Goal: Information Seeking & Learning: Learn about a topic

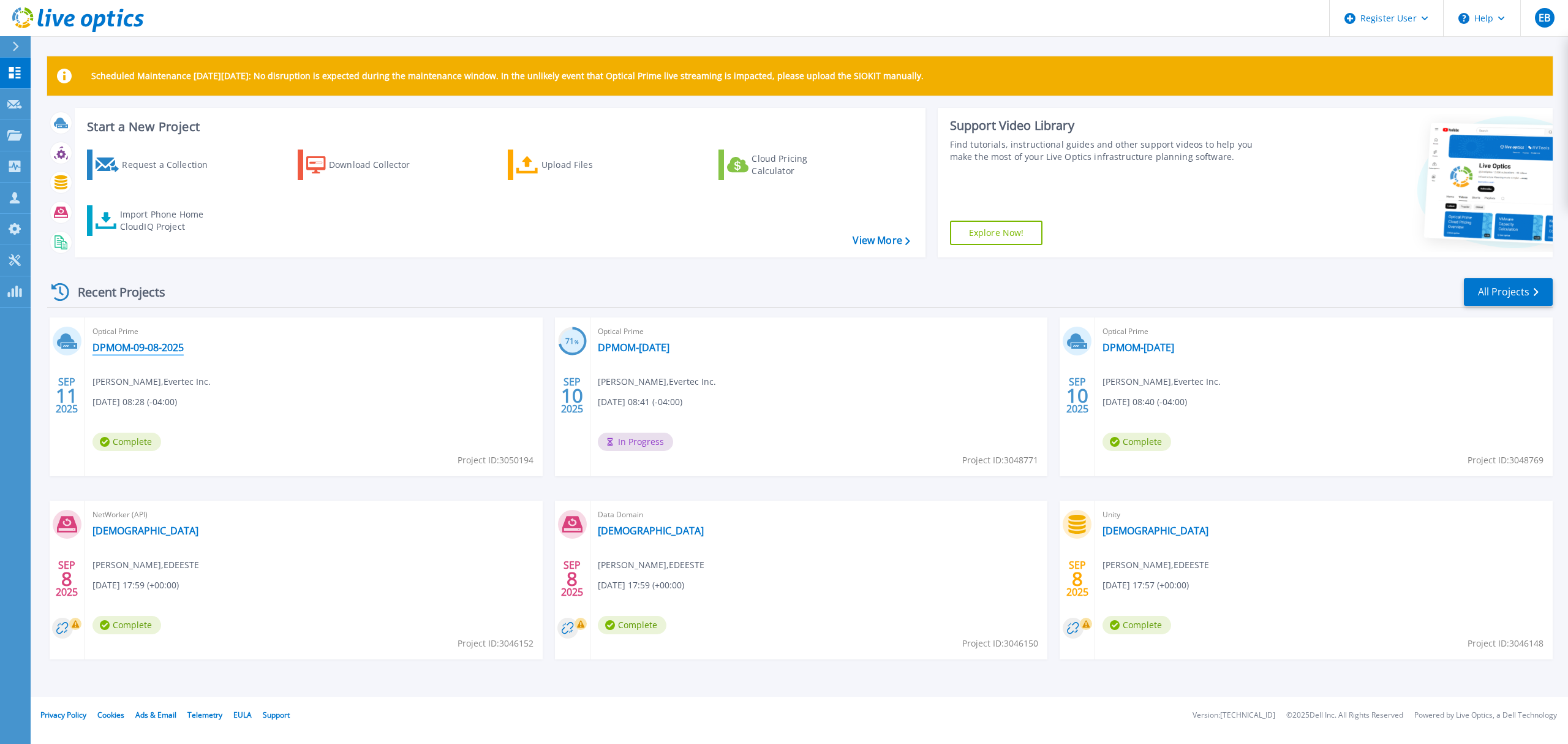
click at [167, 348] on link "DPMOM-09-08-2025" at bounding box center [138, 348] width 91 height 12
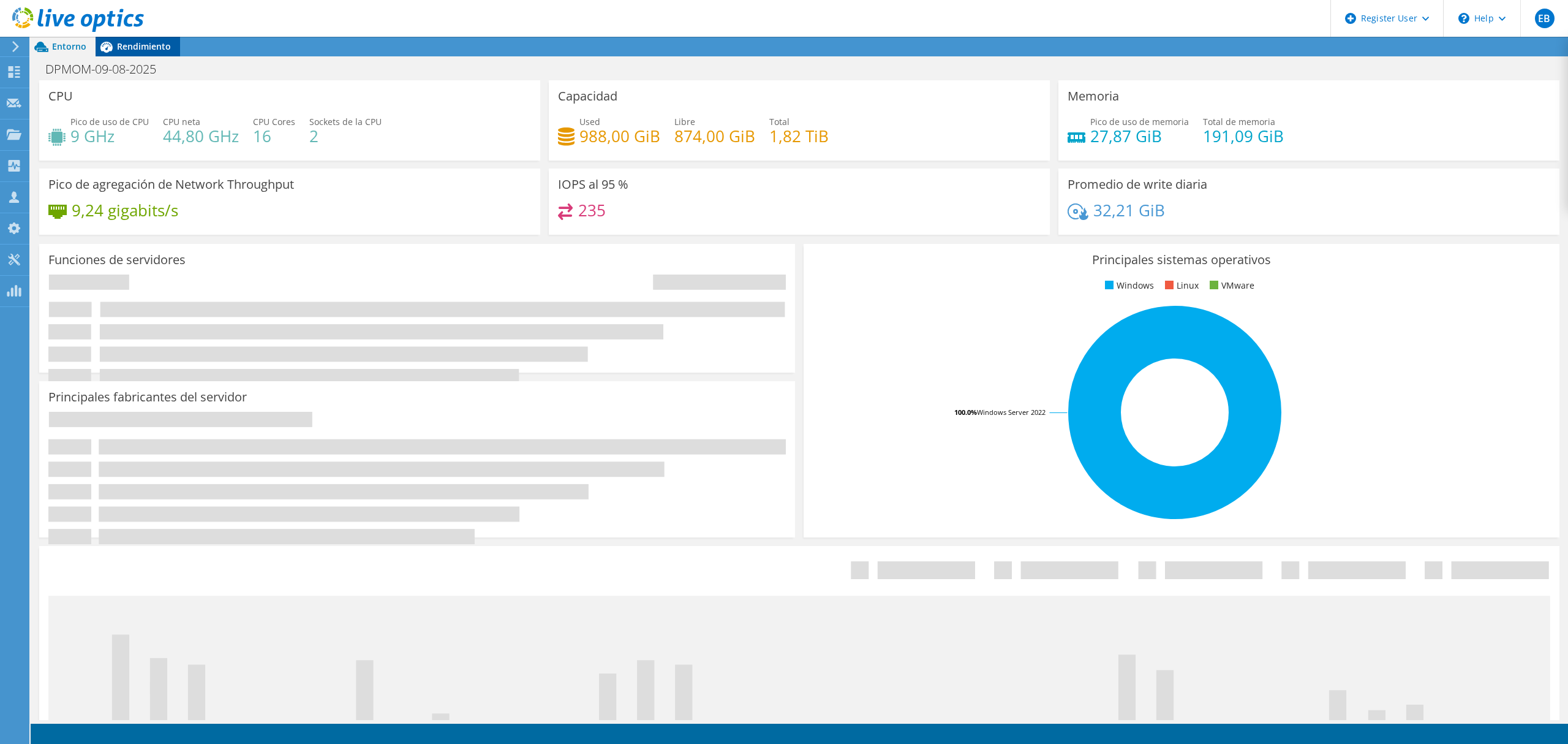
click at [158, 43] on span "Rendimiento" at bounding box center [143, 46] width 54 height 12
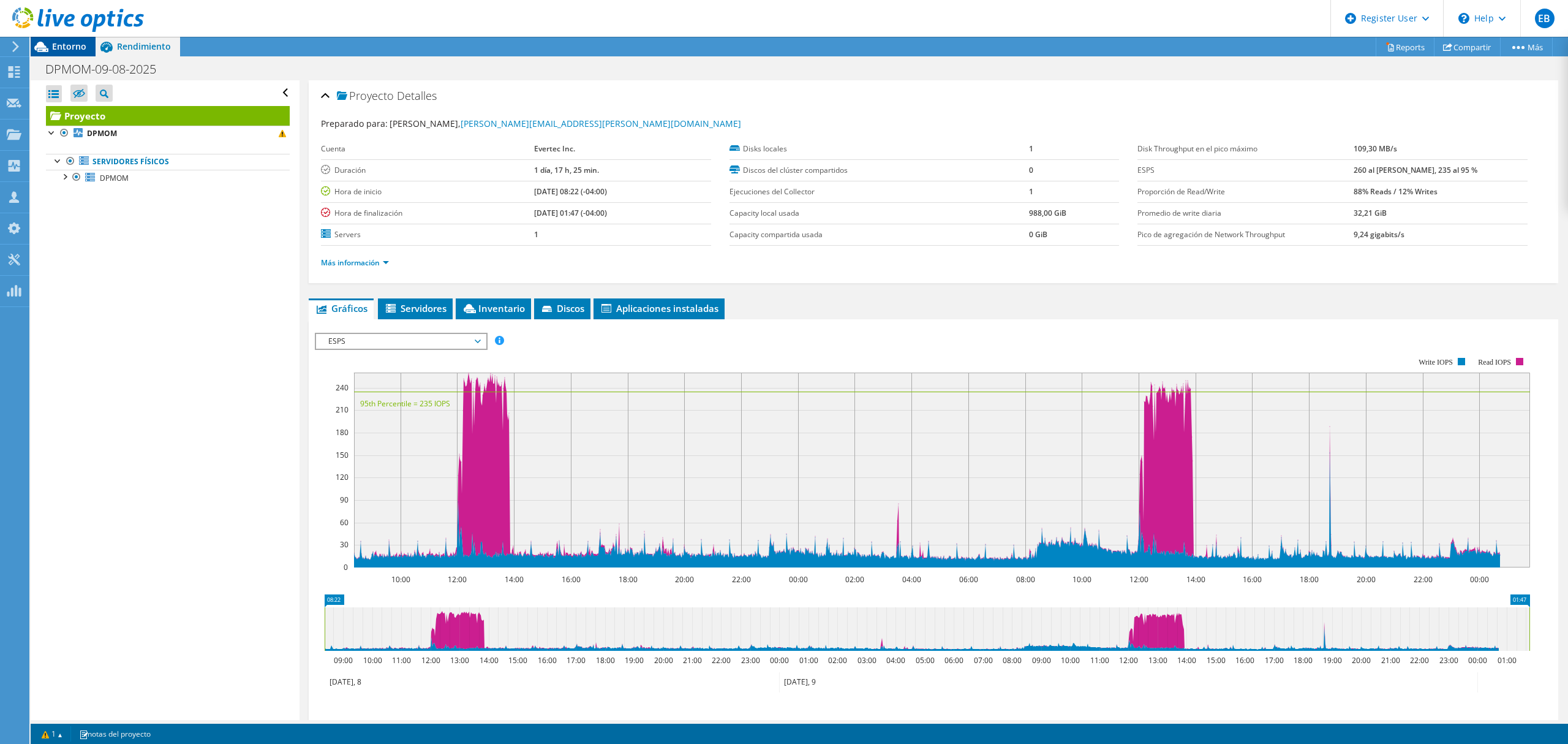
click at [71, 48] on span "Entorno" at bounding box center [69, 46] width 34 height 12
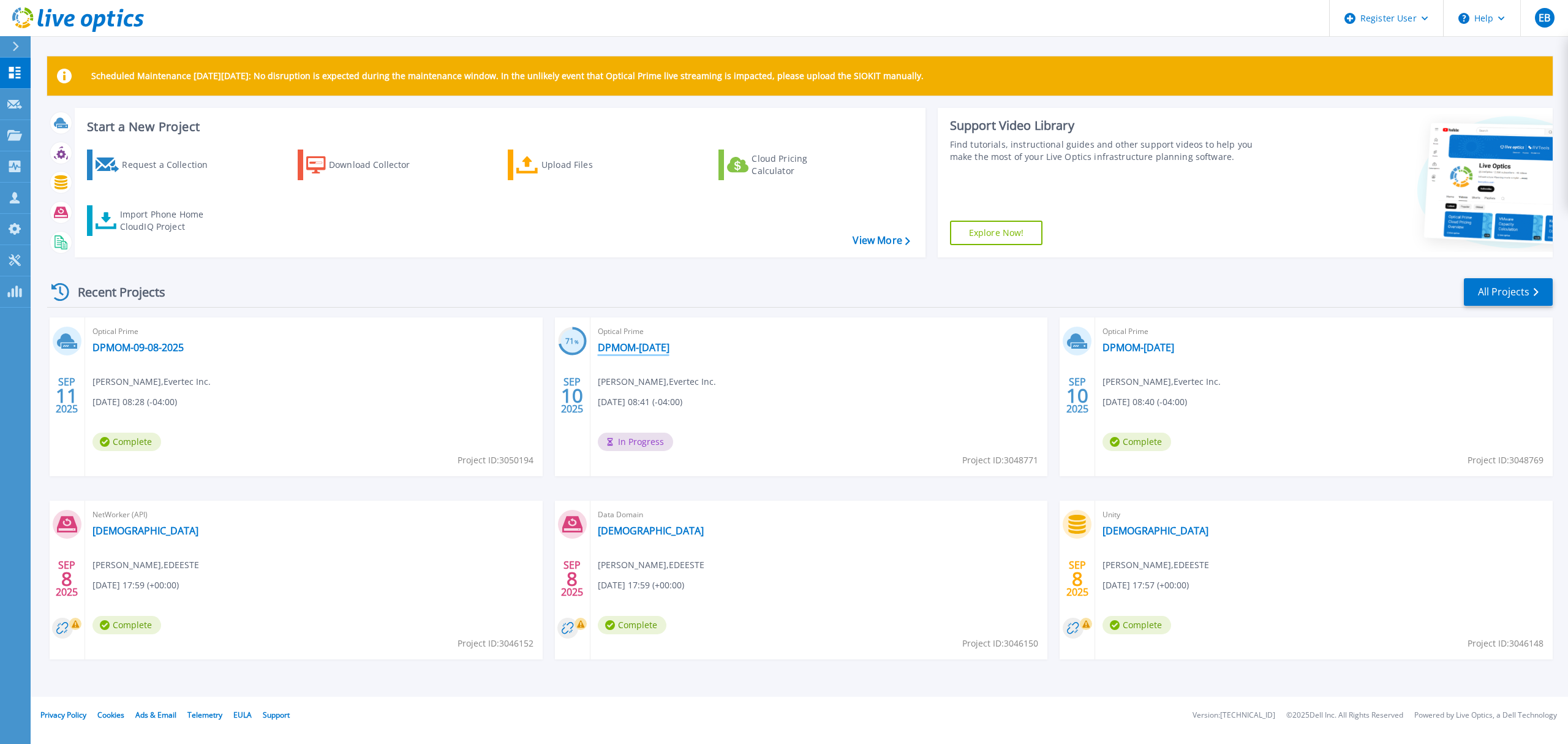
click at [641, 342] on link "DPMOM-Sept-10-2025" at bounding box center [634, 348] width 72 height 12
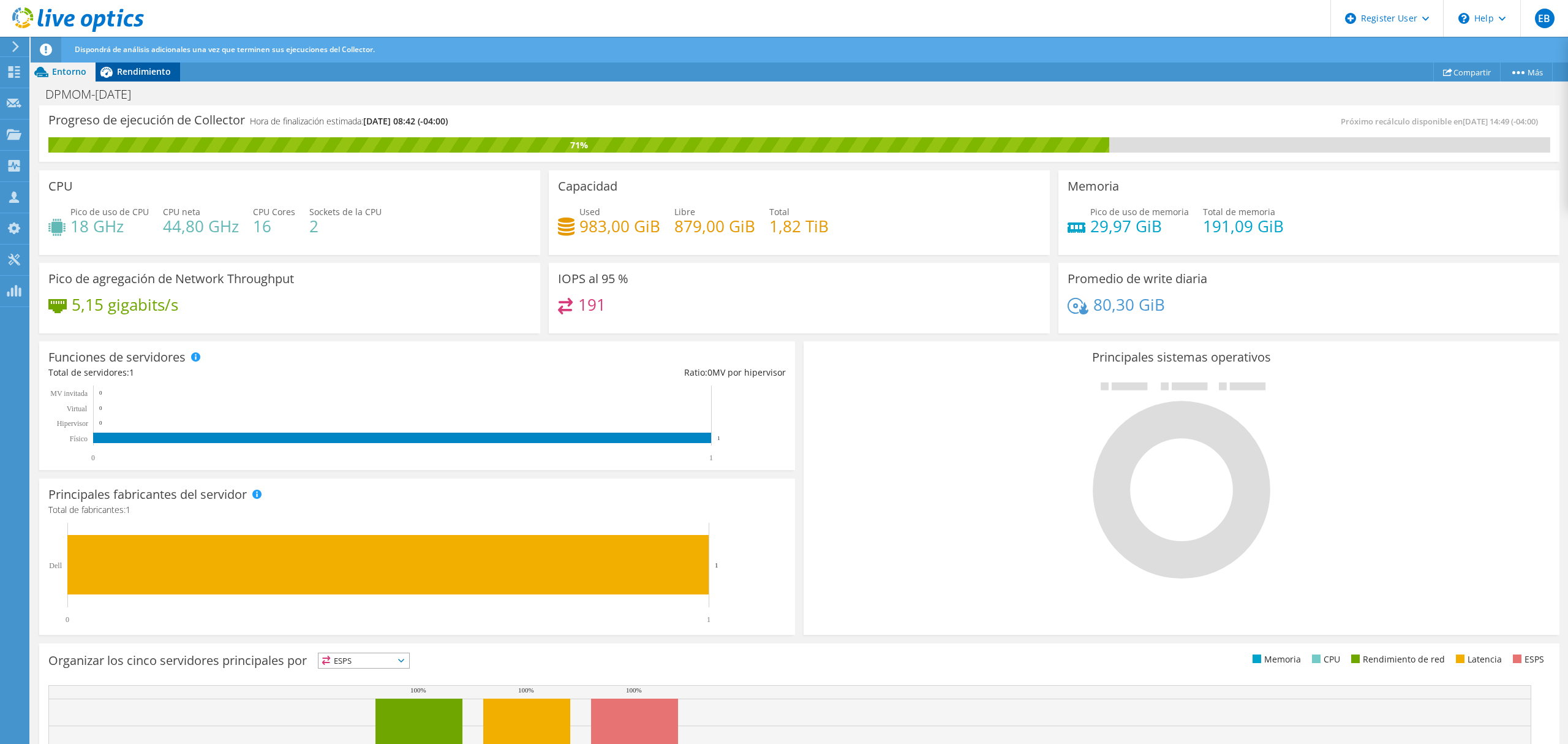
click at [154, 72] on span "Rendimiento" at bounding box center [143, 71] width 54 height 12
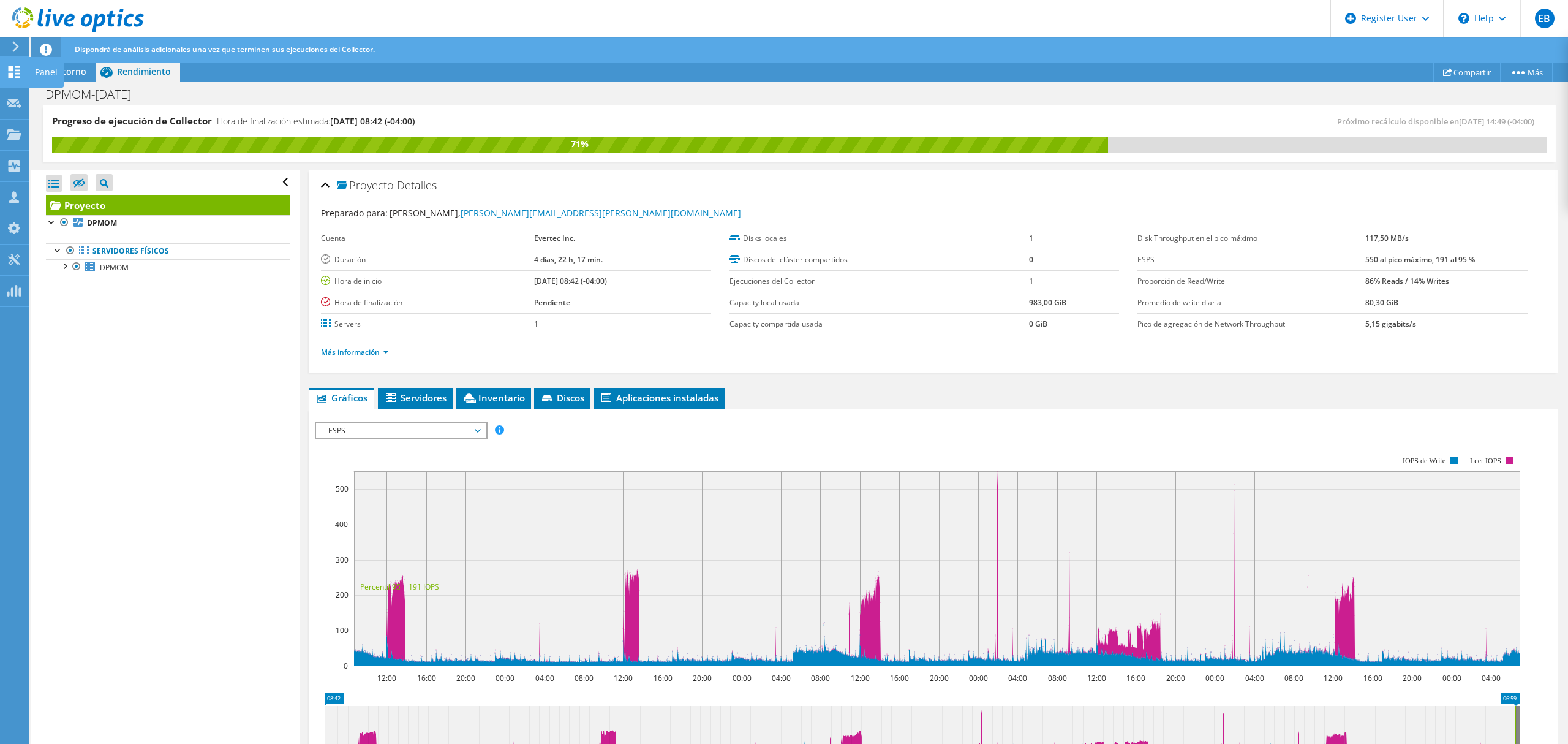
click at [21, 76] on icon at bounding box center [14, 72] width 15 height 12
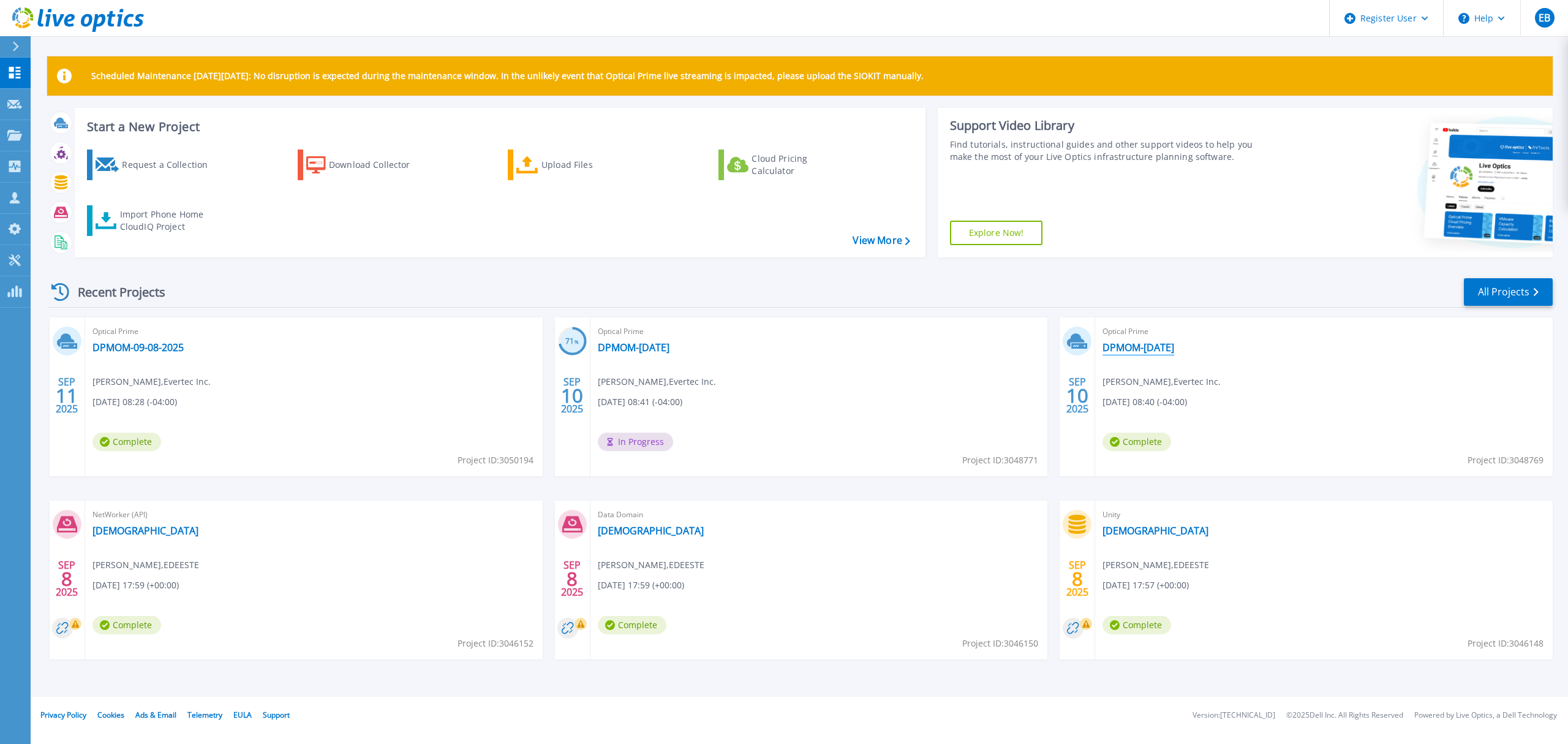
click at [1167, 352] on link "DPMOM-[DATE]" at bounding box center [1138, 348] width 72 height 12
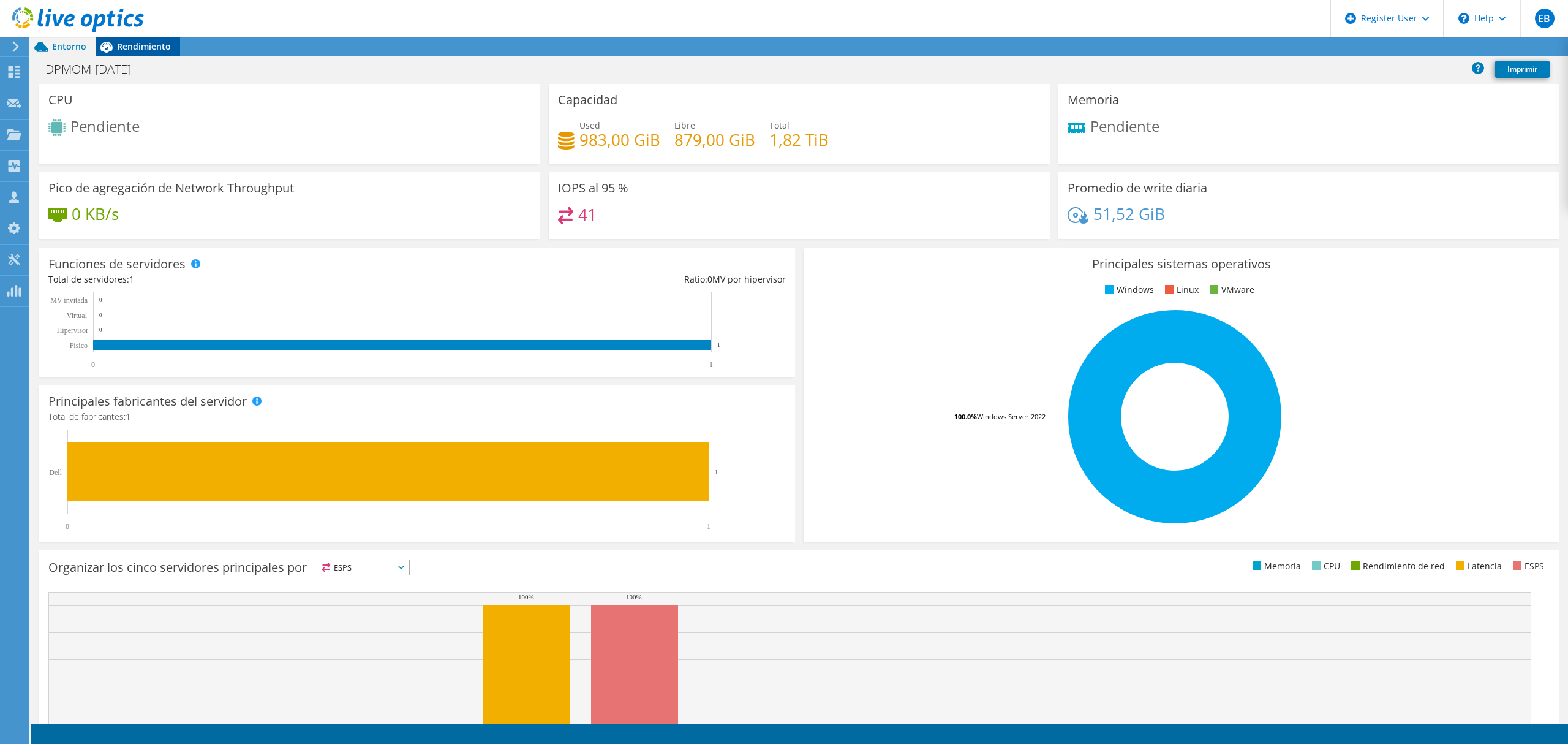
click at [154, 47] on span "Rendimiento" at bounding box center [143, 46] width 54 height 12
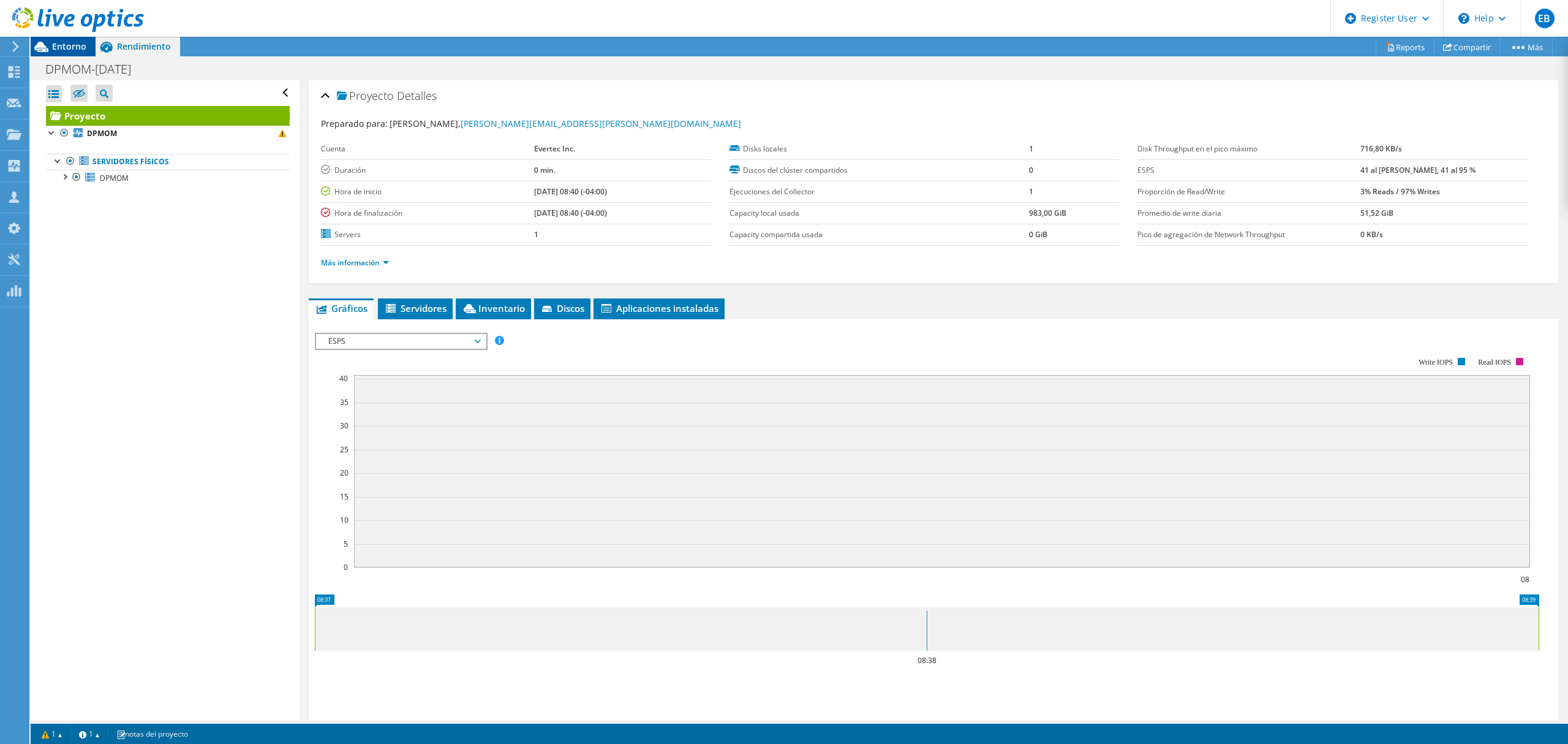
click at [72, 45] on span "Entorno" at bounding box center [69, 46] width 34 height 12
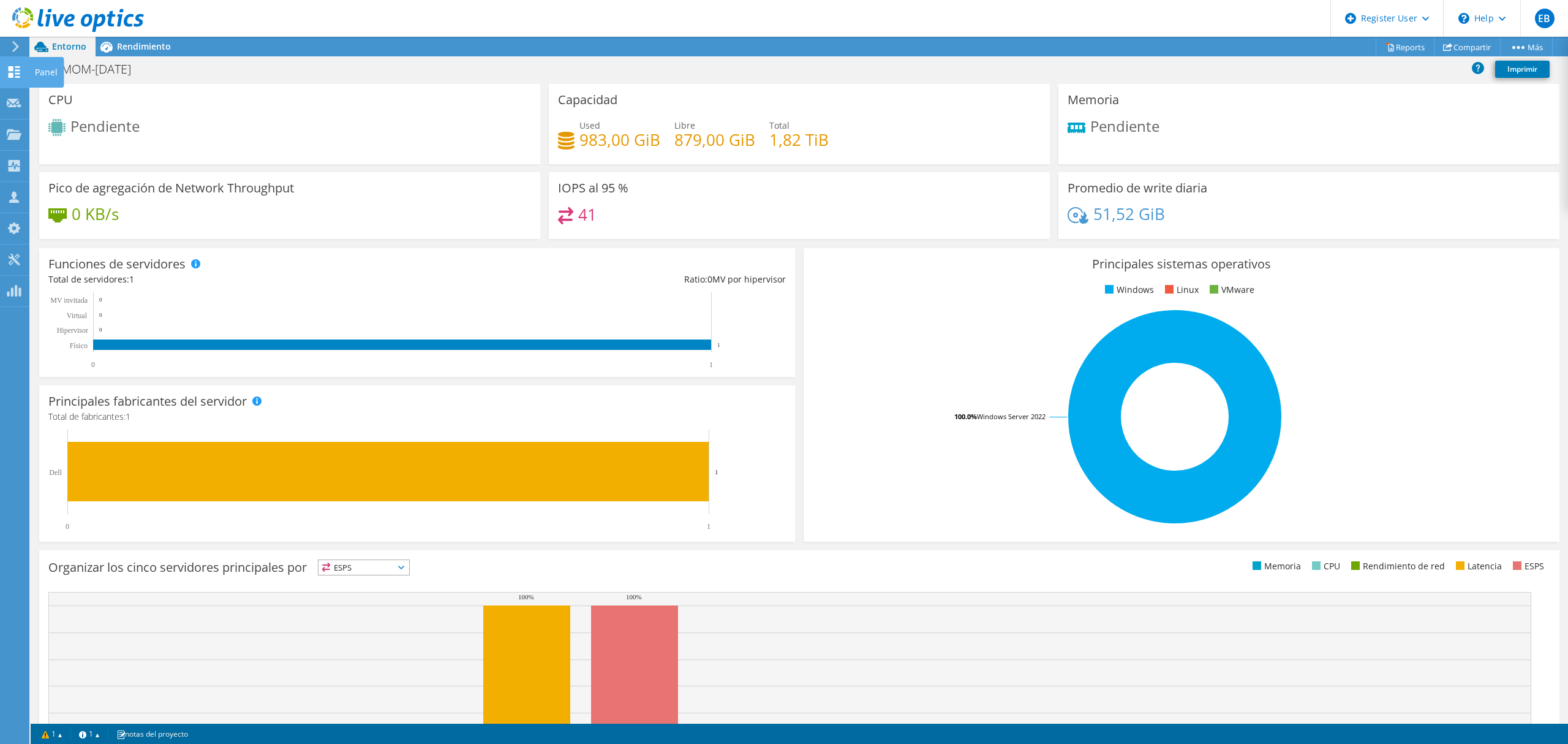
click at [11, 72] on icon at bounding box center [14, 72] width 15 height 12
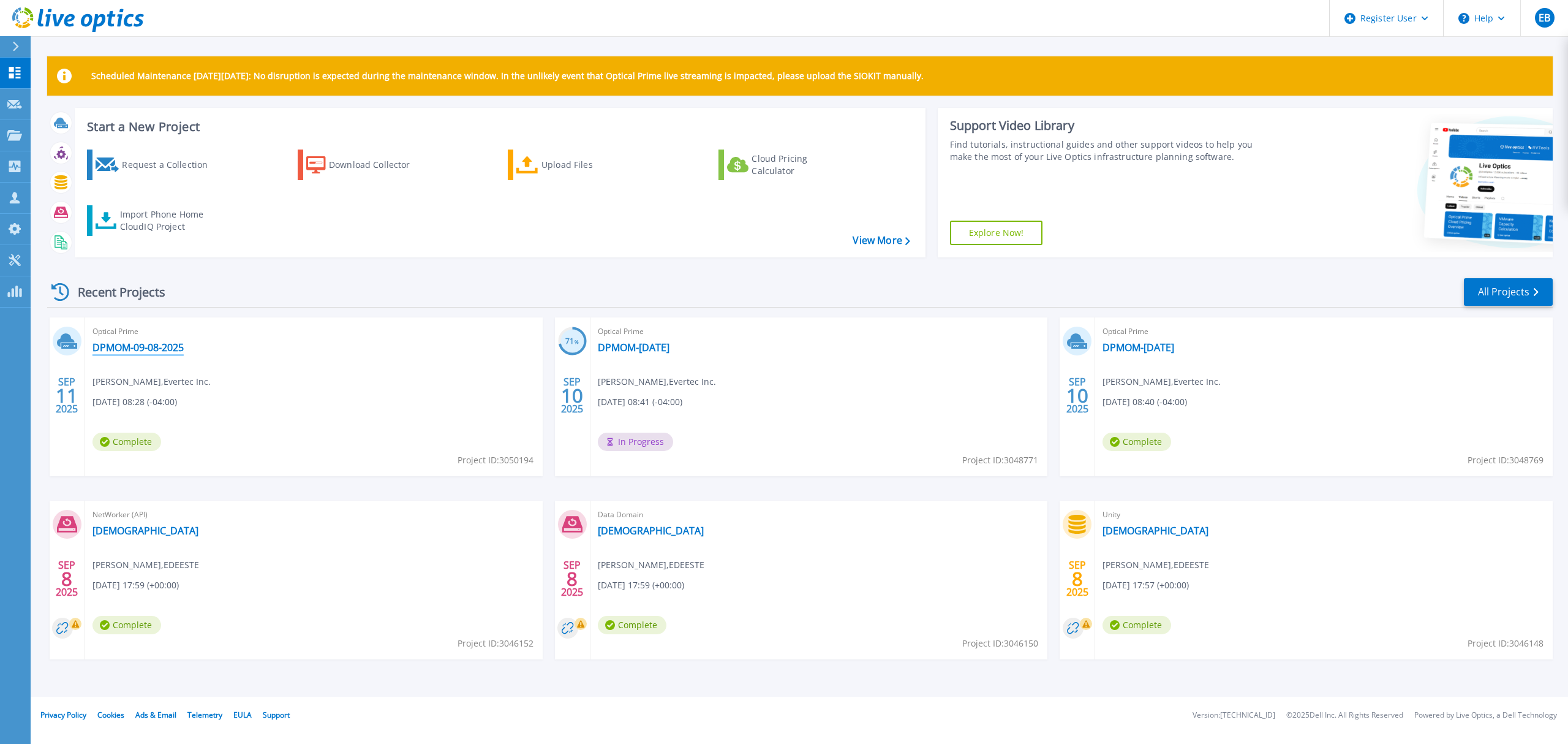
click at [160, 342] on link "DPMOM-09-08-2025" at bounding box center [138, 348] width 91 height 12
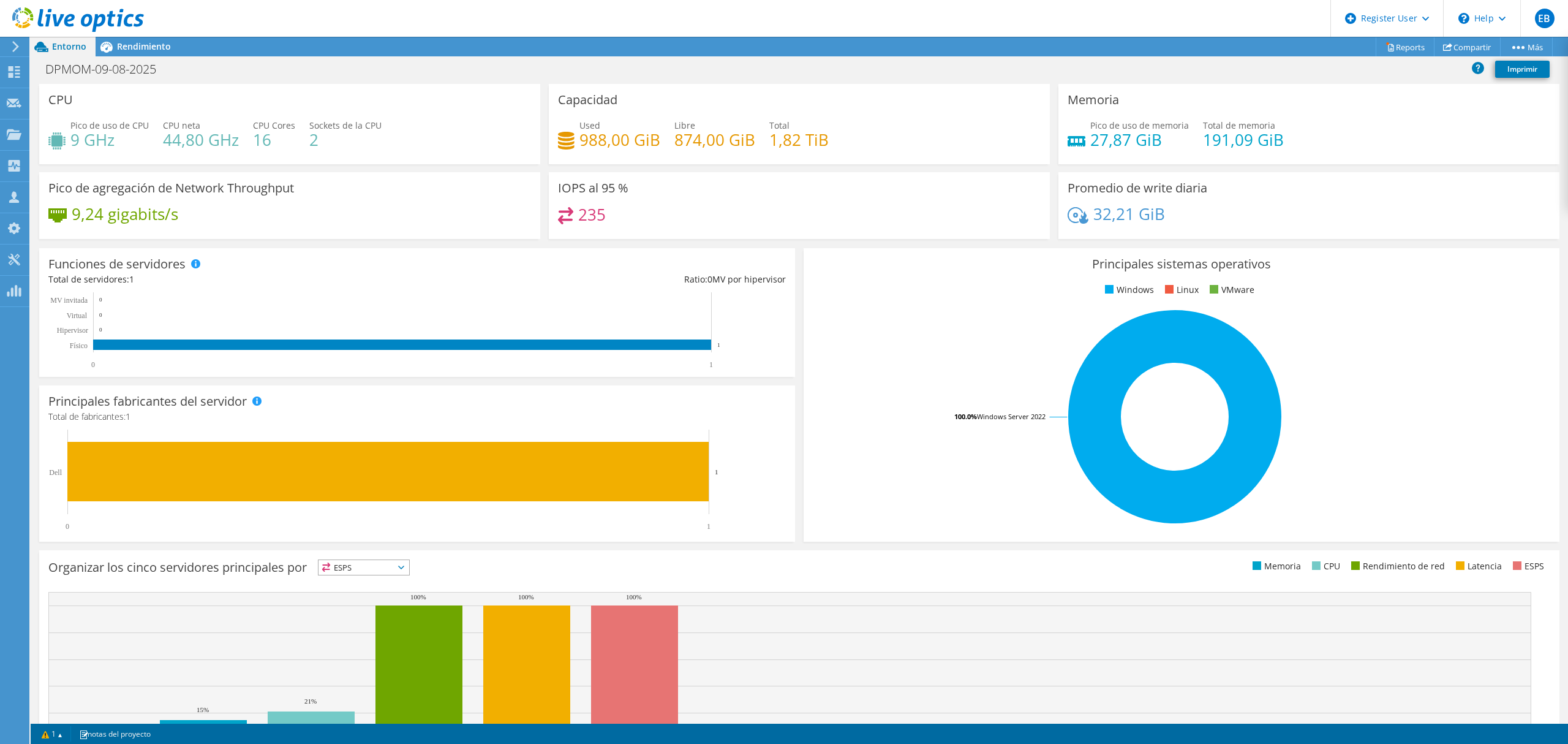
click at [140, 38] on div at bounding box center [72, 21] width 144 height 41
click at [135, 42] on span "Rendimiento" at bounding box center [143, 46] width 54 height 12
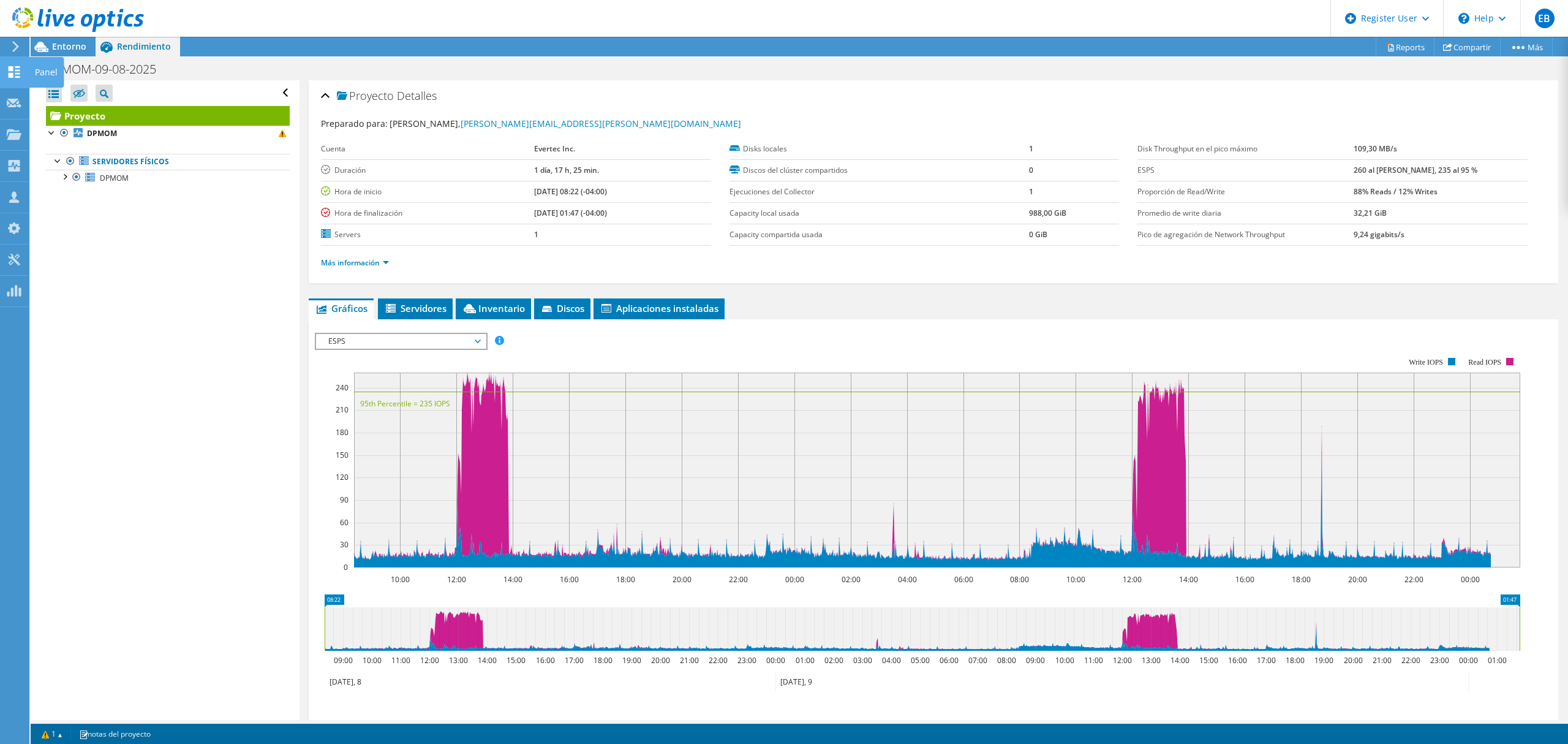
click at [12, 74] on use at bounding box center [15, 72] width 12 height 12
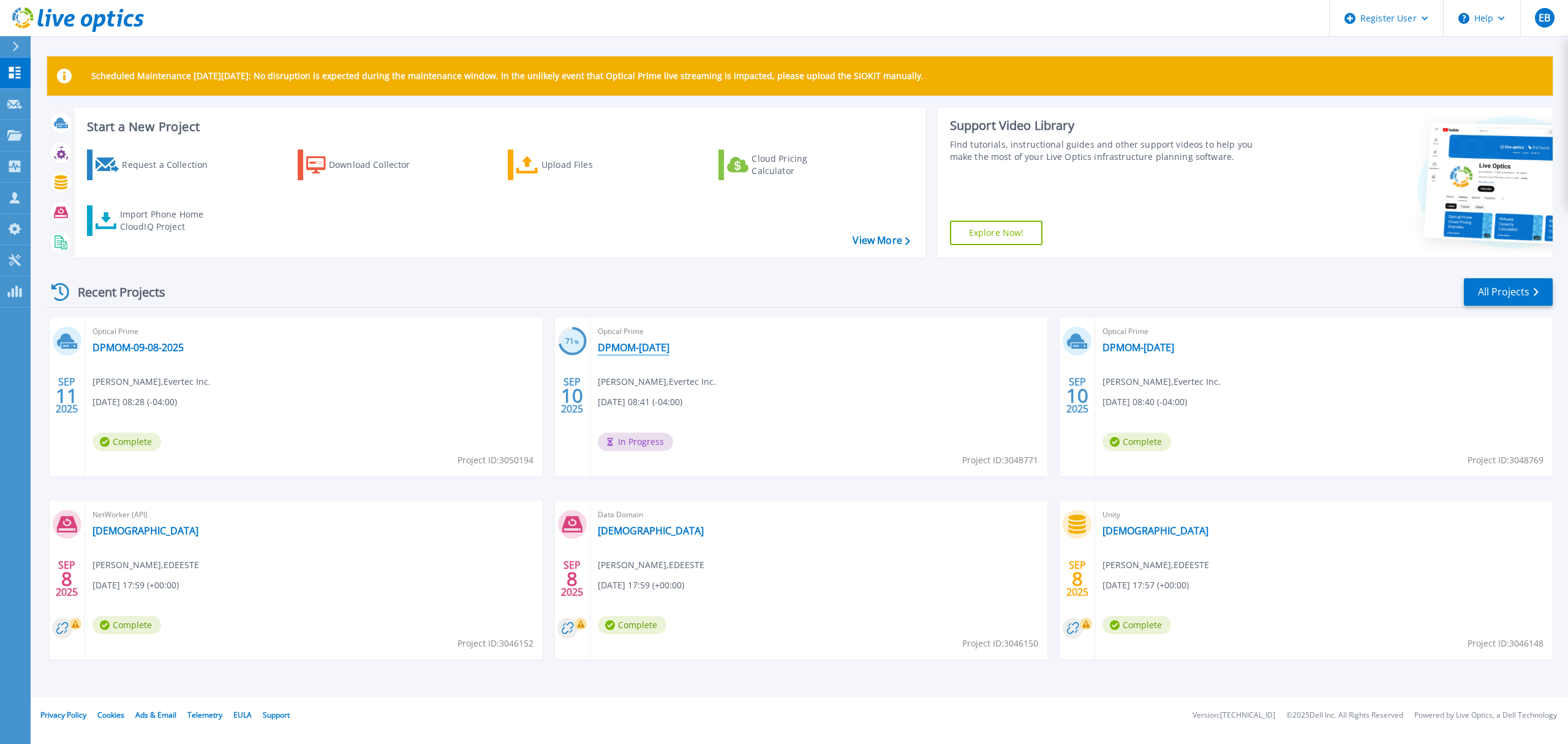
click at [660, 348] on link "DPMOM-[DATE]" at bounding box center [634, 348] width 72 height 12
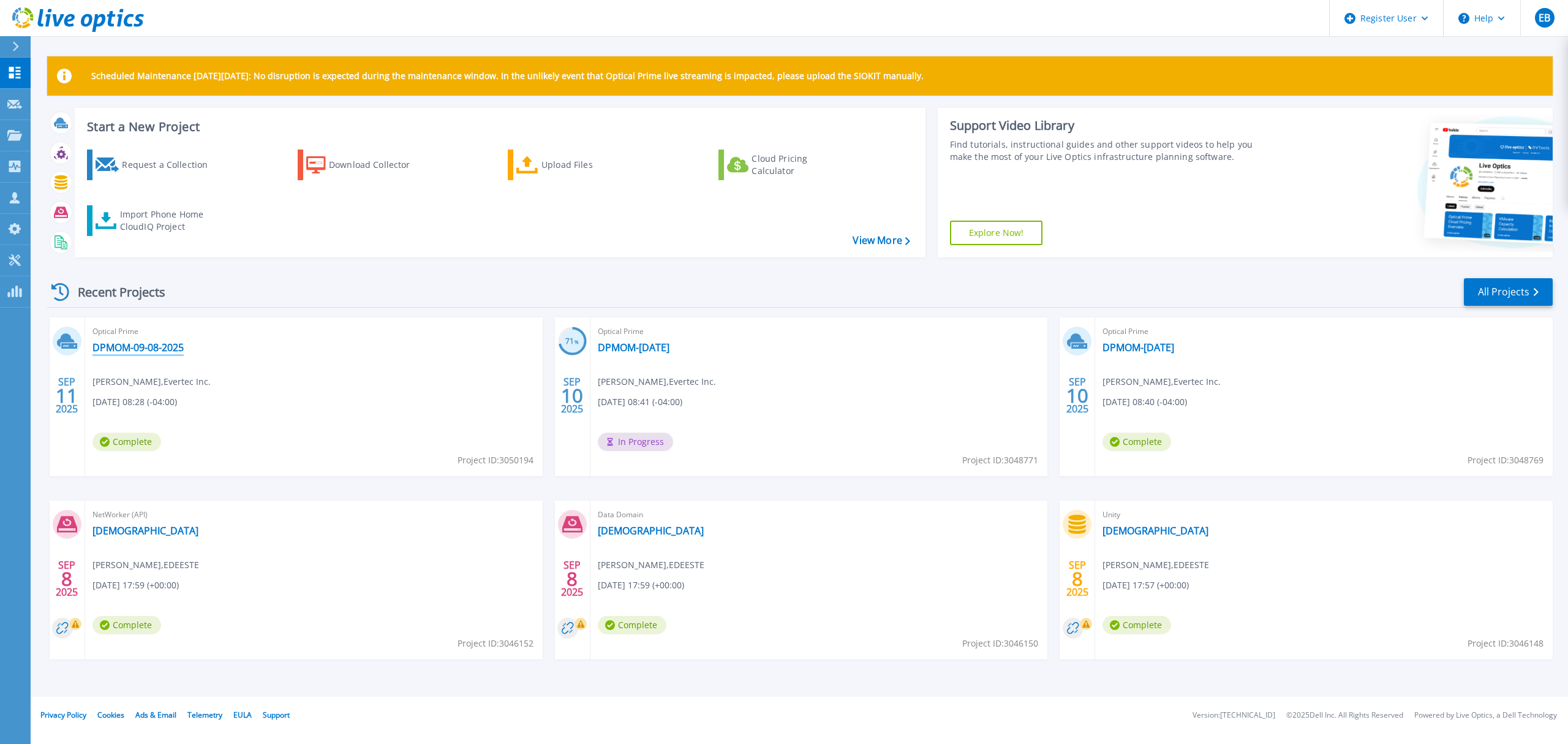
click at [138, 348] on link "DPMOM-09-08-2025" at bounding box center [138, 348] width 91 height 12
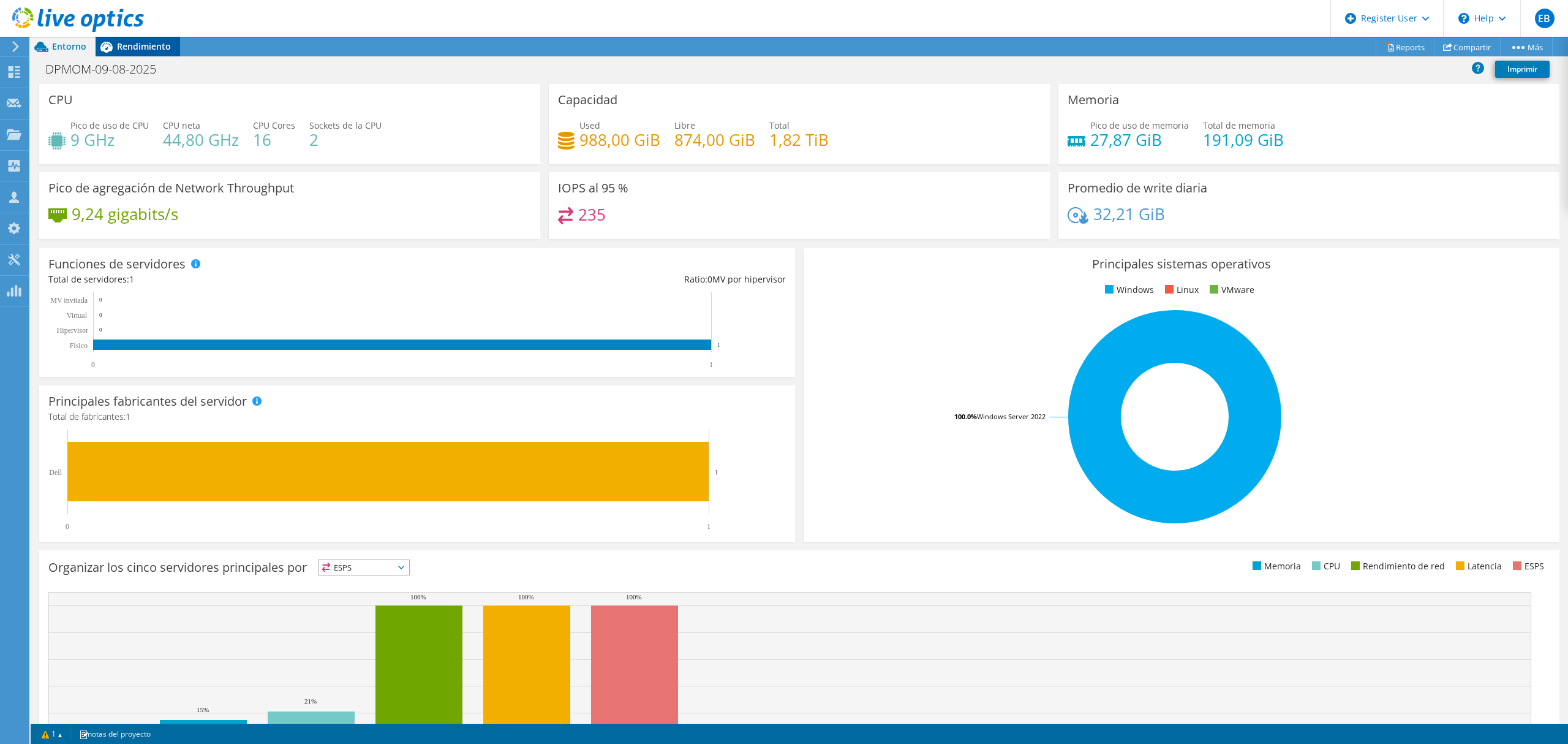
click at [128, 44] on span "Rendimiento" at bounding box center [143, 46] width 54 height 12
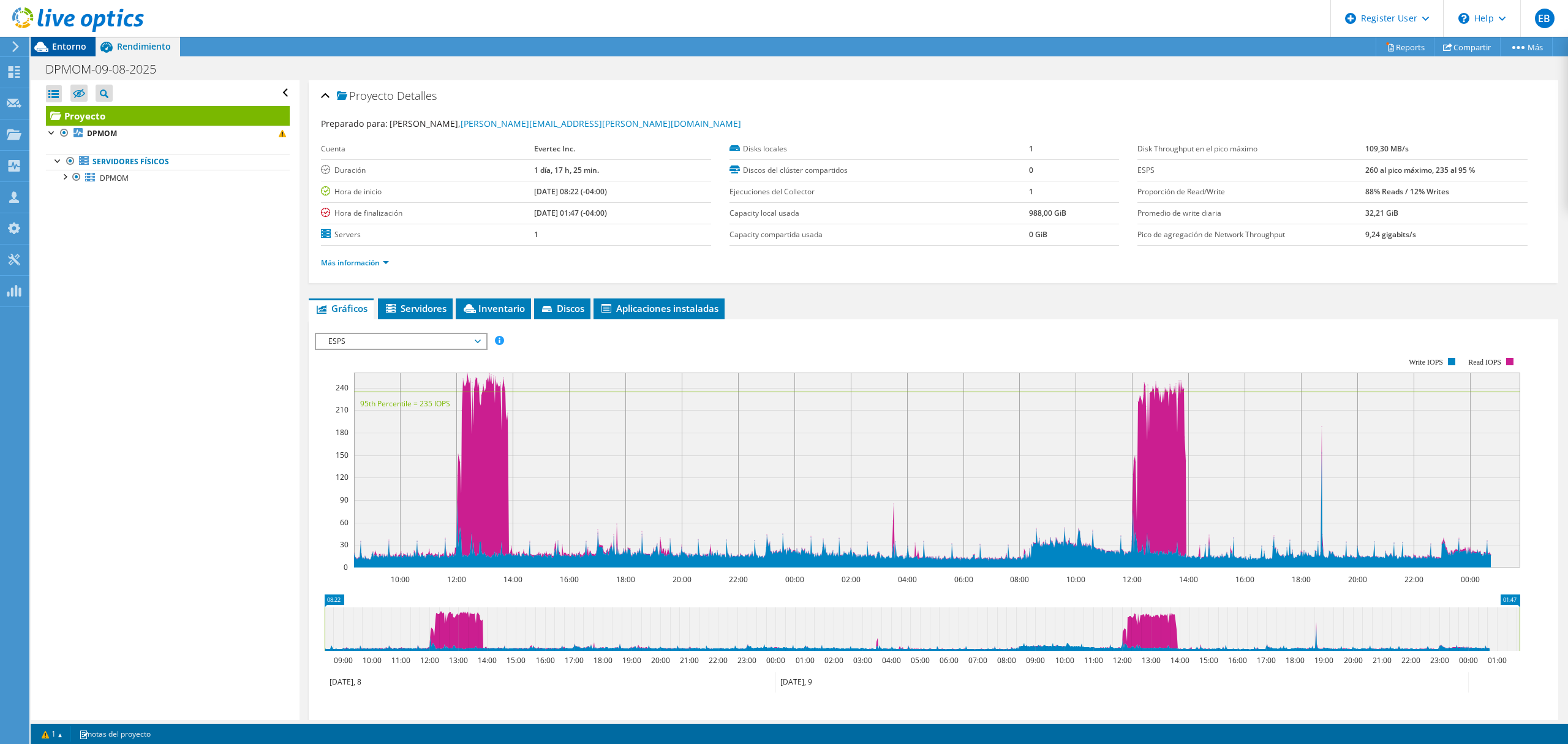
click at [79, 46] on span "Entorno" at bounding box center [69, 46] width 34 height 12
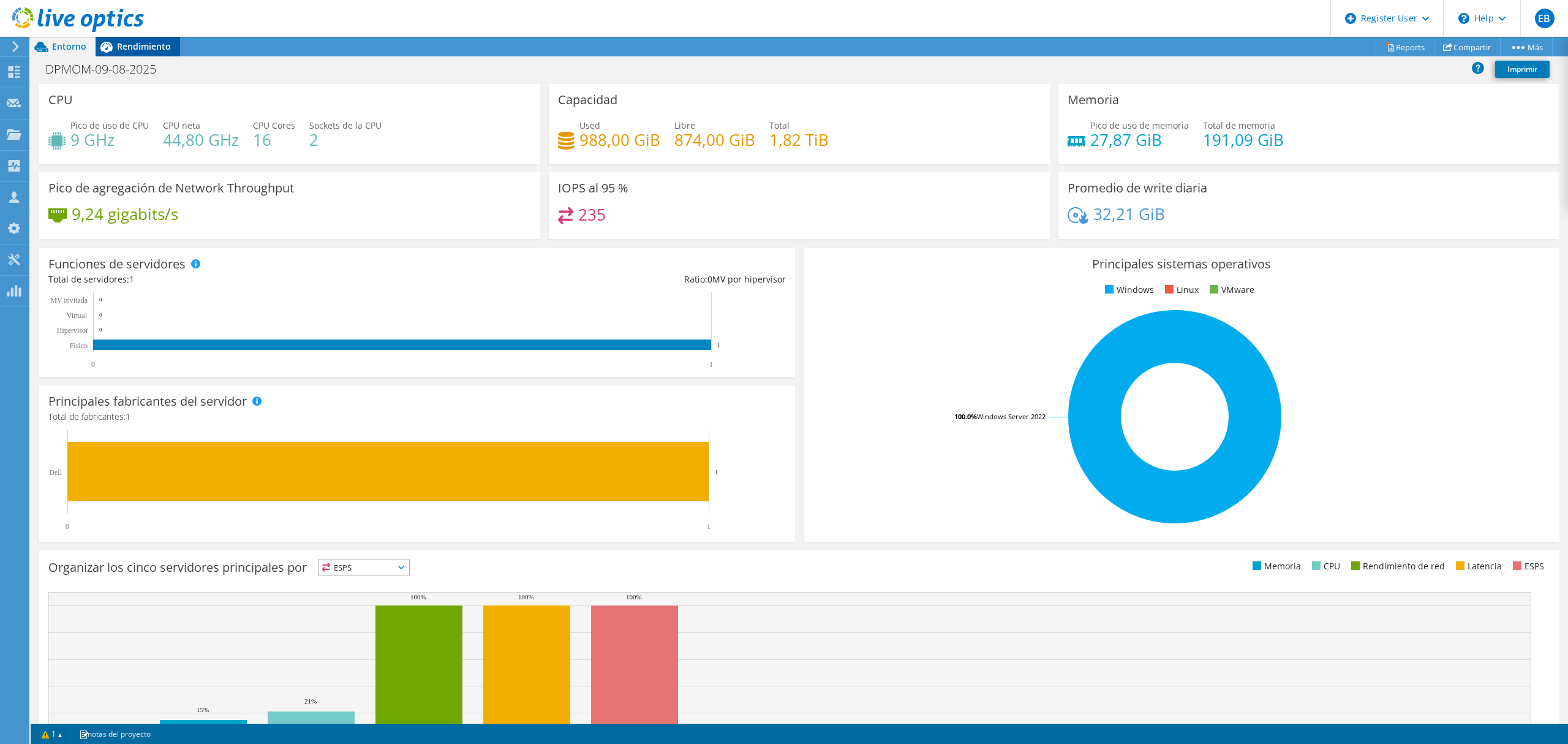
click at [148, 51] on span "Rendimiento" at bounding box center [143, 46] width 54 height 12
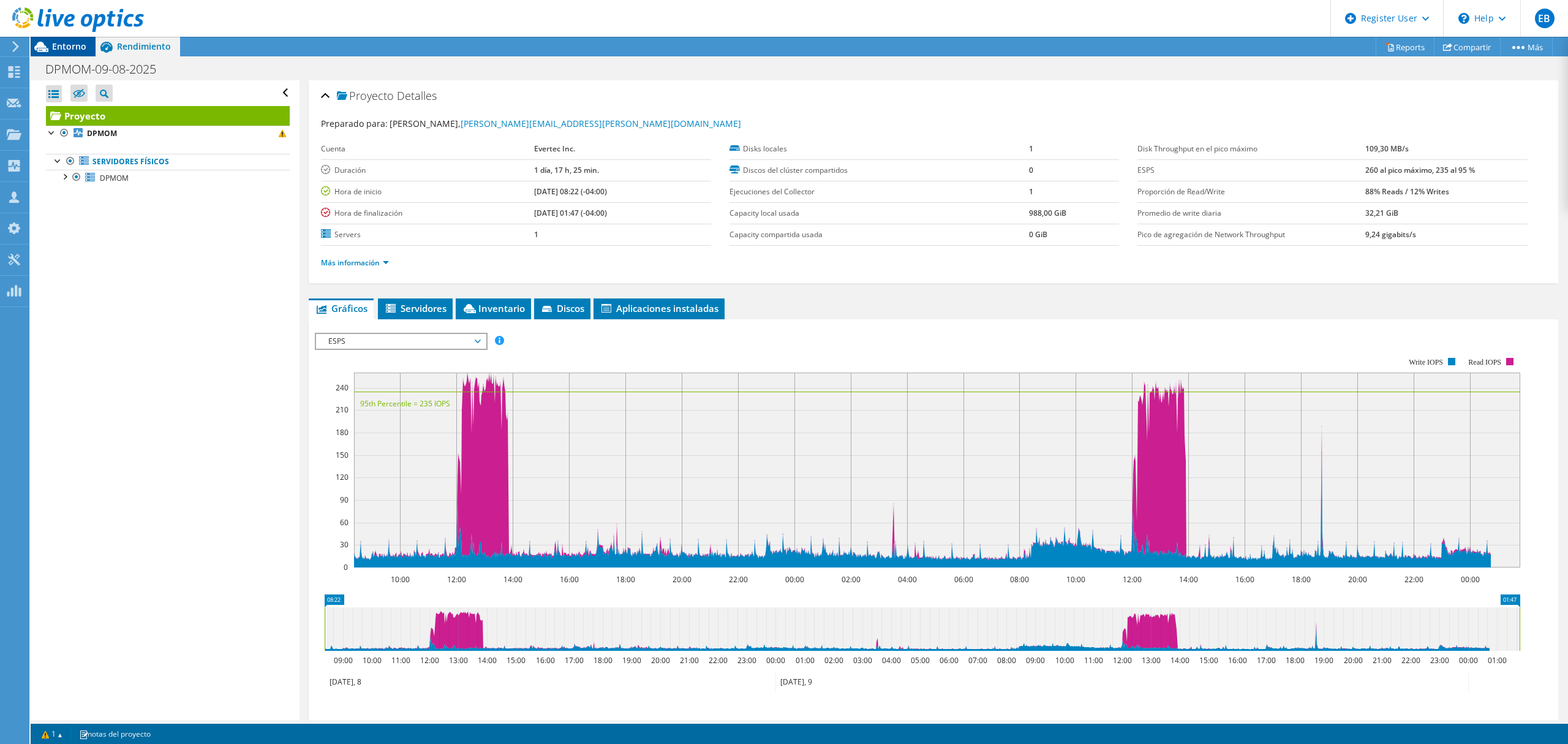
click at [87, 47] on div "Entorno" at bounding box center [63, 46] width 65 height 20
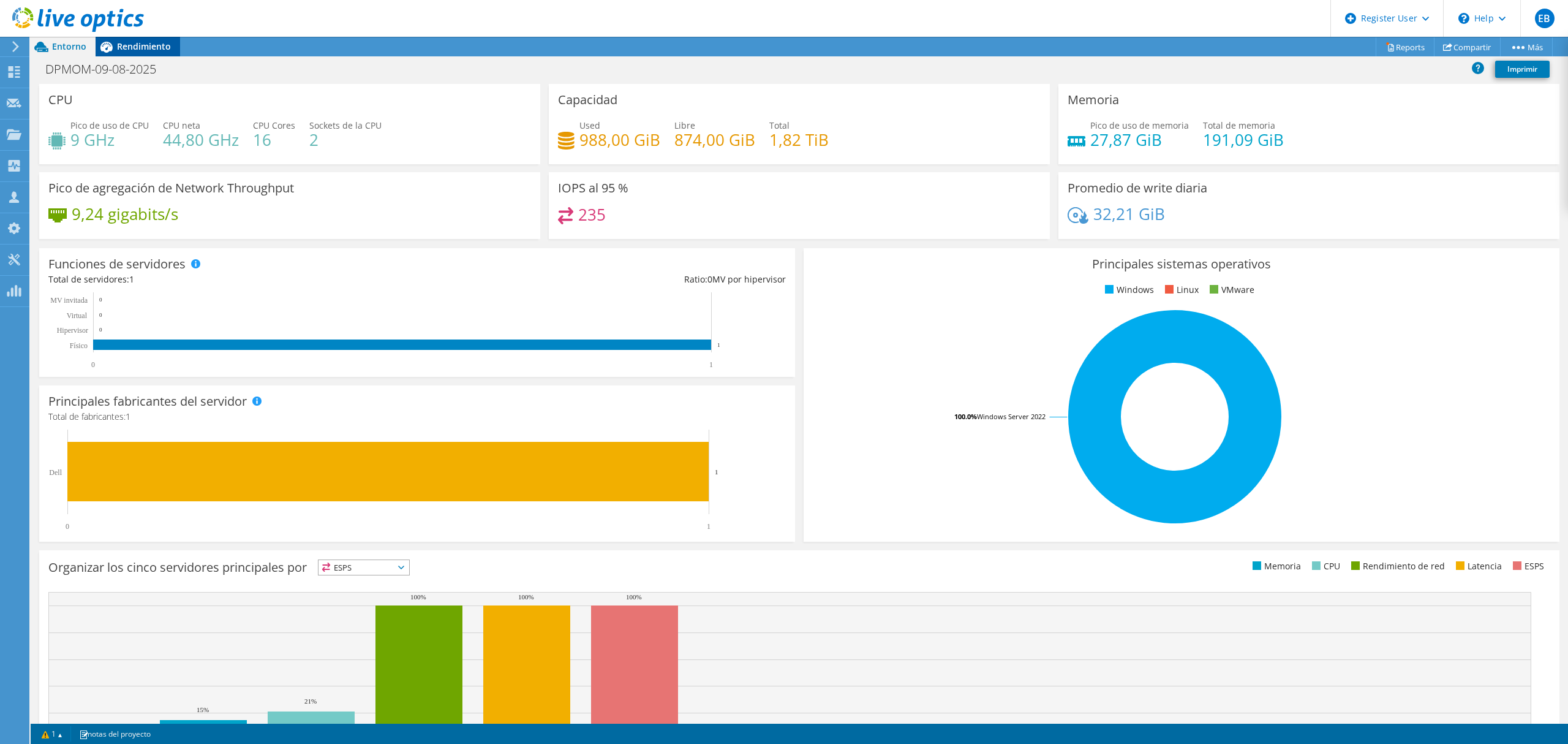
click at [141, 42] on span "Rendimiento" at bounding box center [143, 46] width 54 height 12
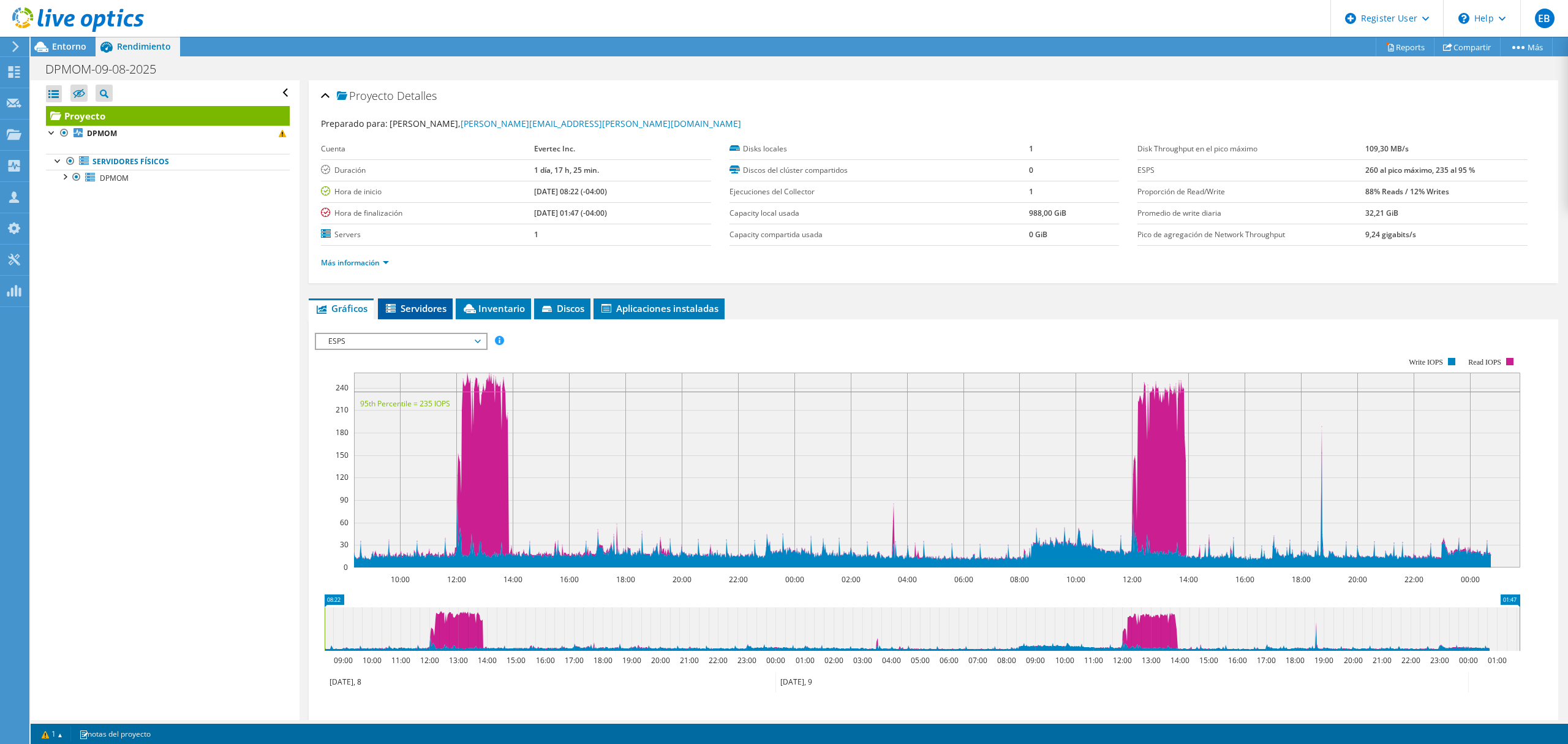
click at [404, 309] on span "Servidores" at bounding box center [415, 308] width 63 height 12
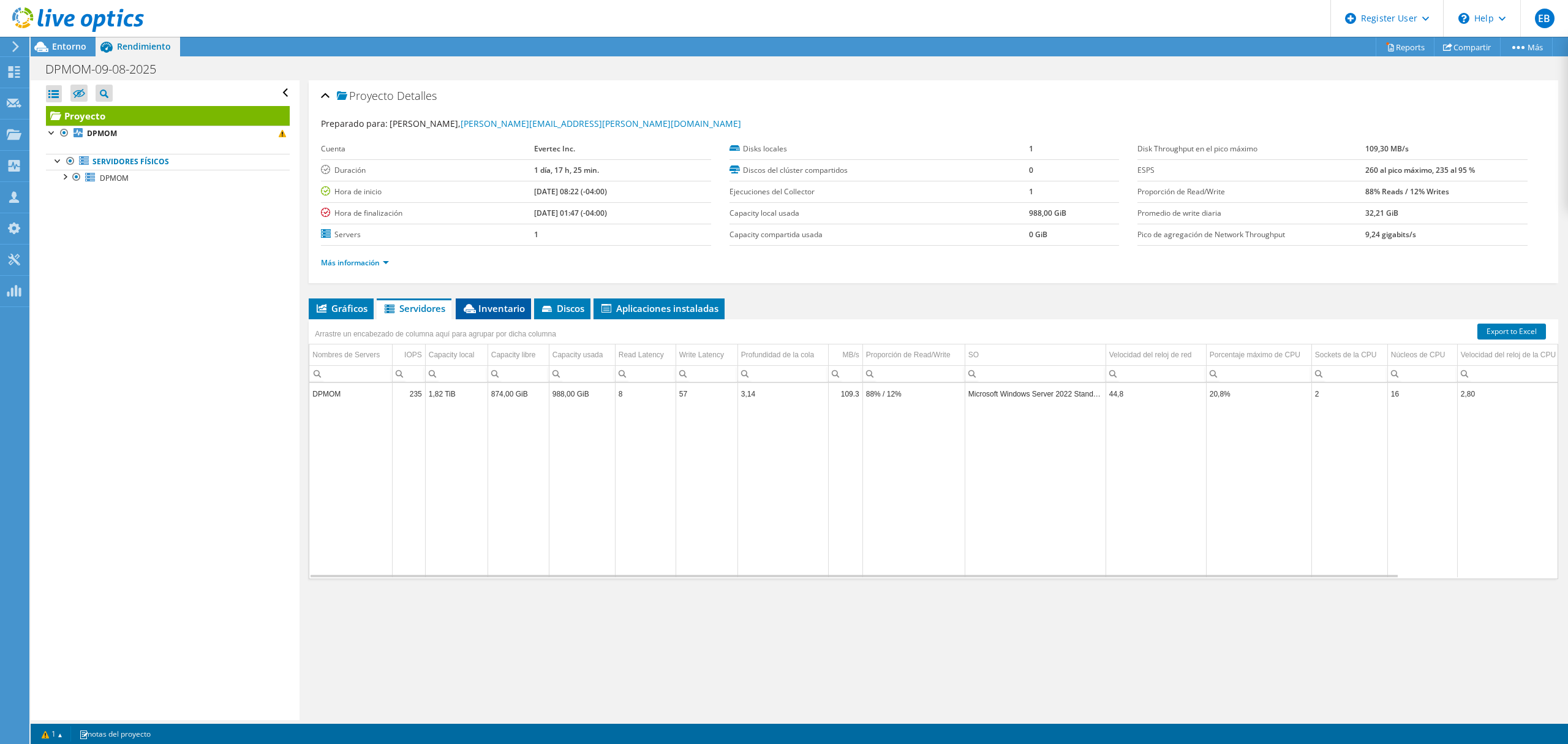
click at [498, 312] on span "Inventario" at bounding box center [493, 308] width 63 height 12
click at [552, 314] on icon at bounding box center [548, 309] width 12 height 8
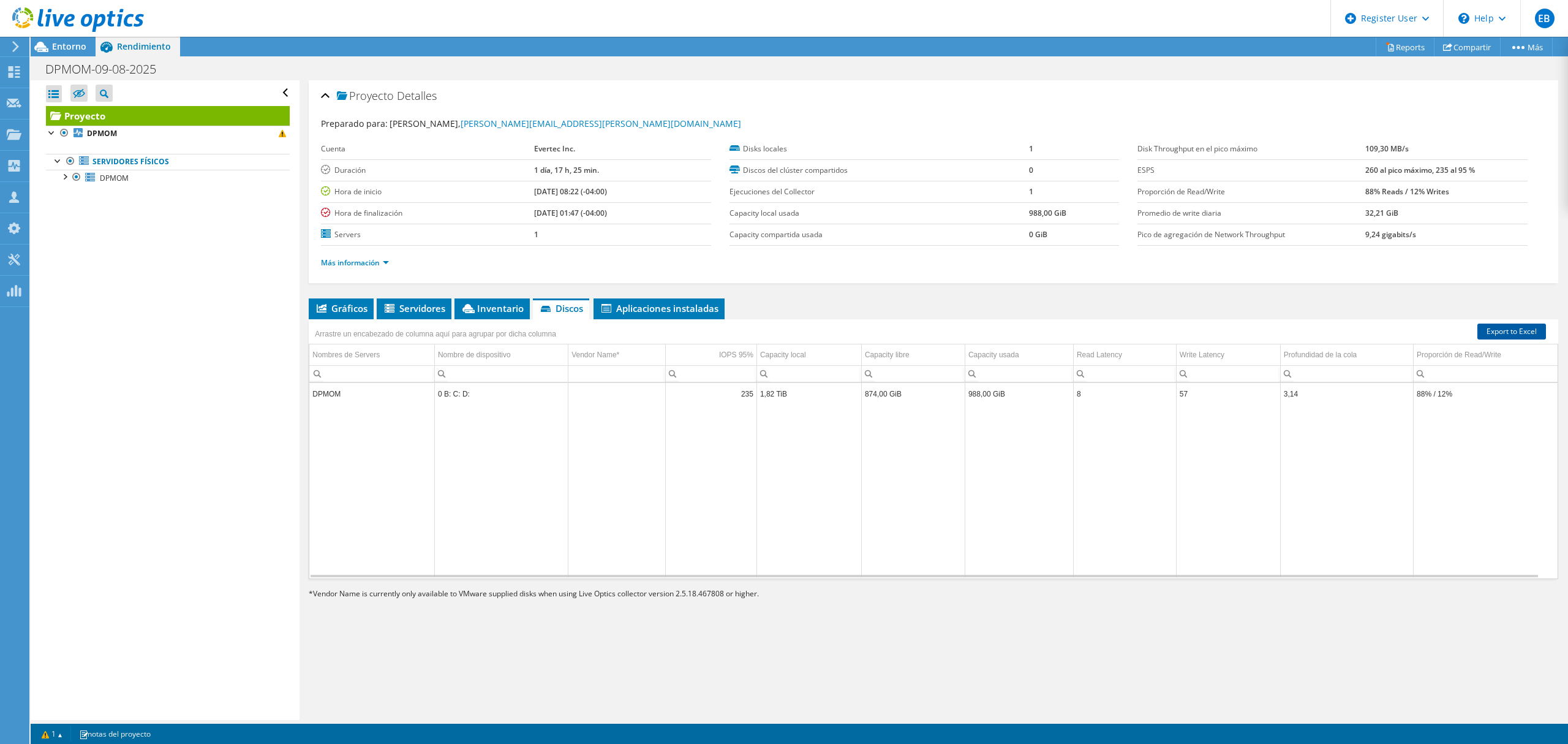
click at [1490, 324] on link "Export to Excel" at bounding box center [1511, 331] width 69 height 16
click at [491, 307] on span "Inventario" at bounding box center [492, 308] width 63 height 12
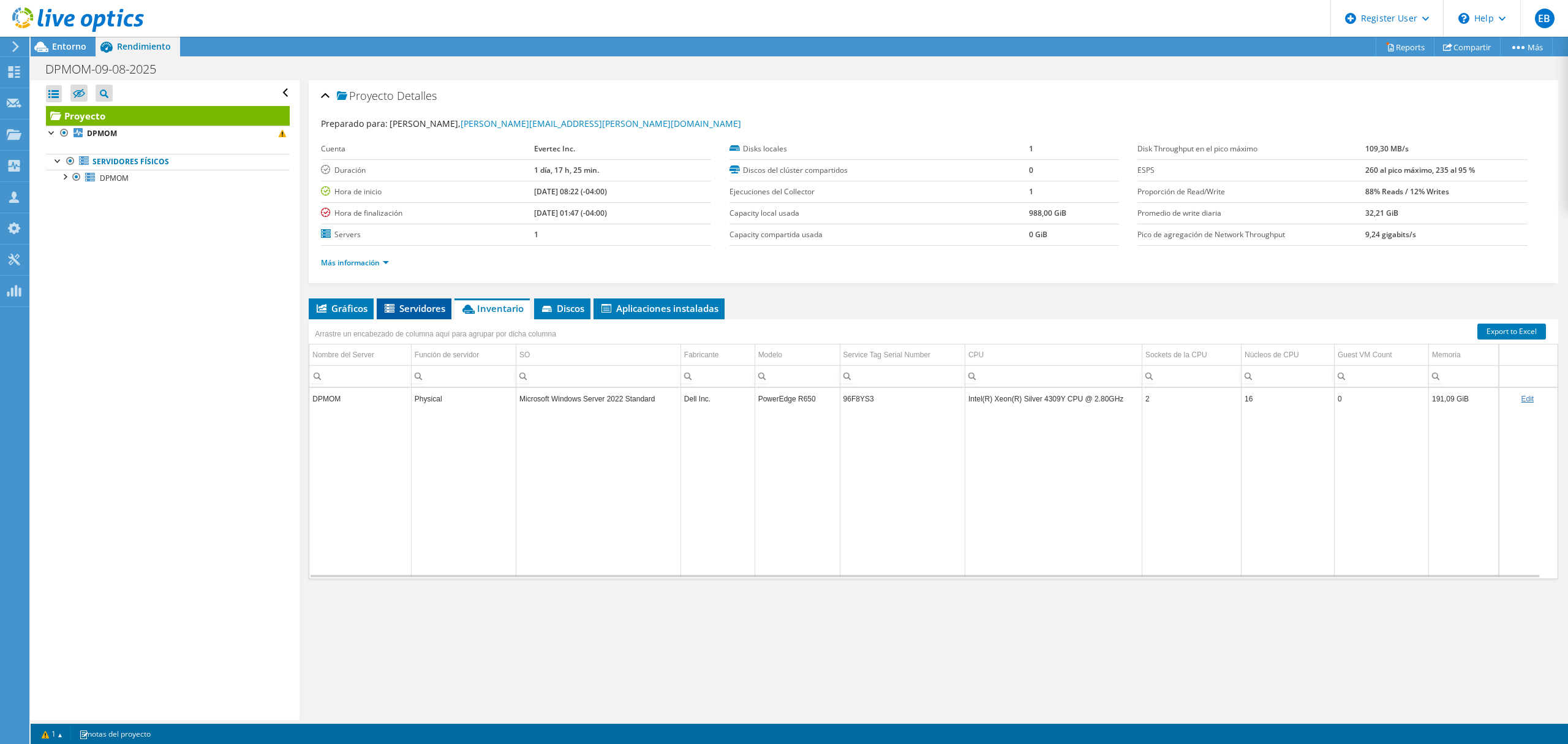
click at [425, 310] on span "Servidores" at bounding box center [413, 308] width 63 height 12
click at [350, 306] on span "Gráficos" at bounding box center [341, 308] width 52 height 12
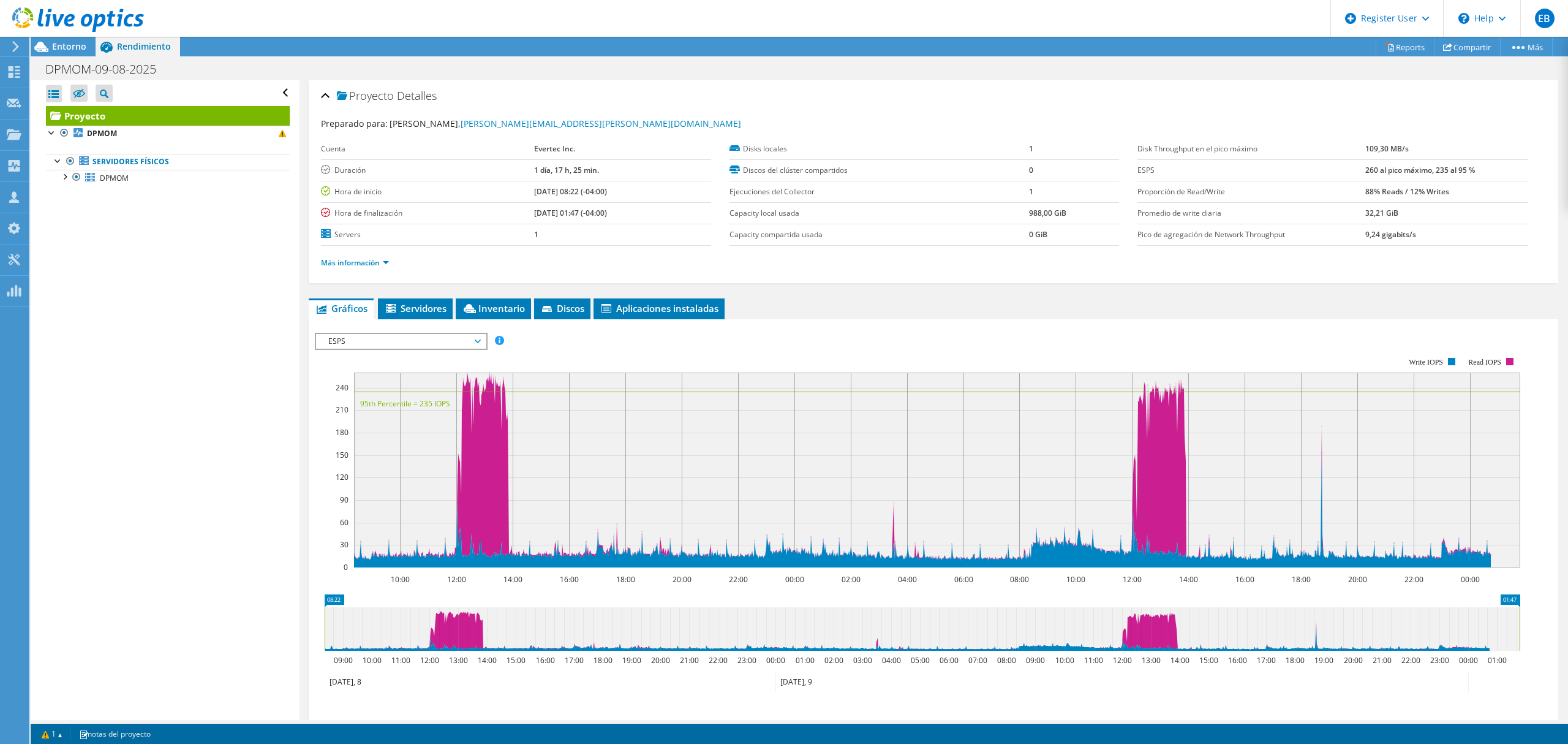
click at [393, 342] on span "ESPS" at bounding box center [401, 341] width 158 height 15
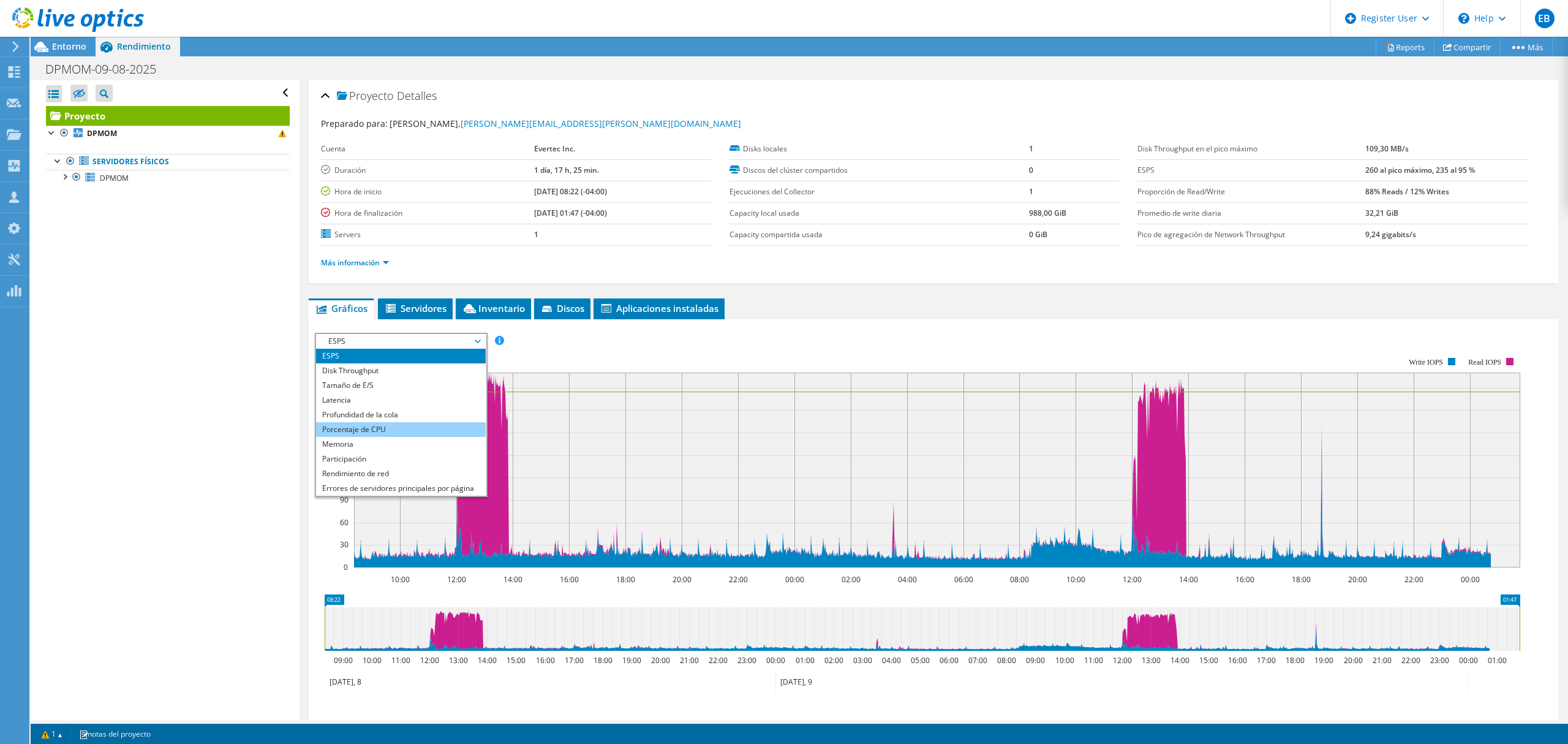
click at [363, 429] on li "Porcentaje de CPU" at bounding box center [401, 429] width 170 height 15
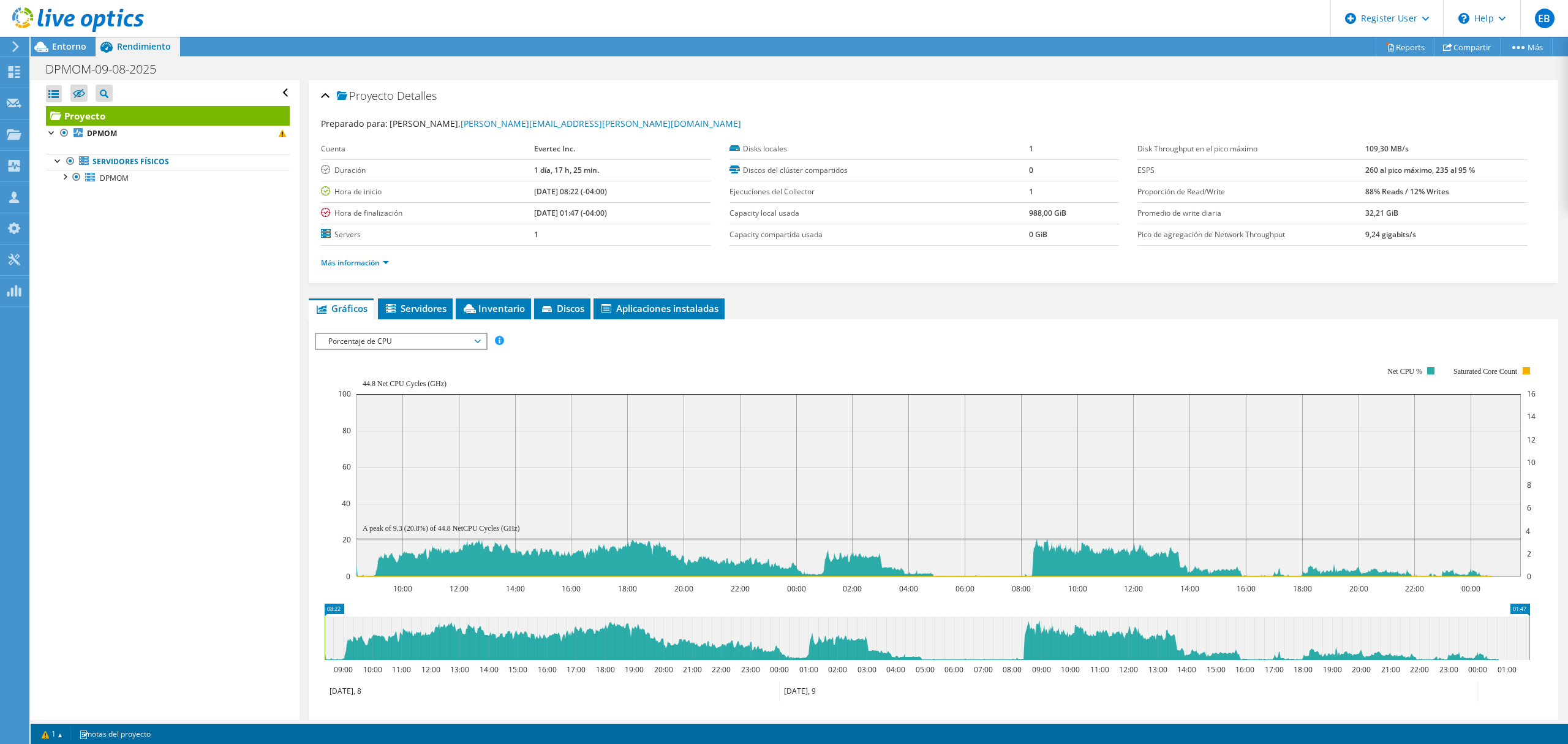
click at [391, 342] on span "Porcentaje de CPU" at bounding box center [401, 341] width 158 height 15
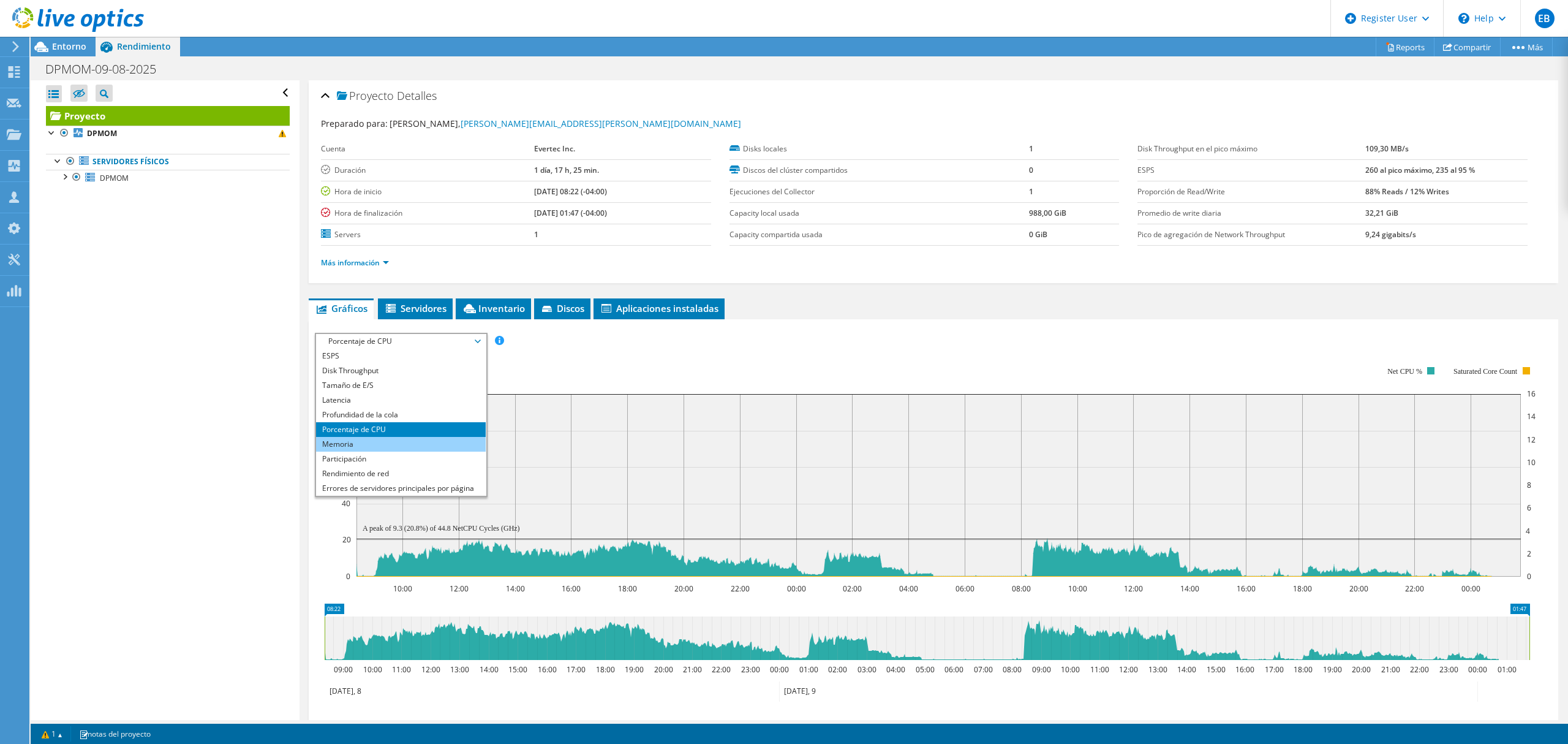
click at [383, 440] on li "Memoria" at bounding box center [401, 444] width 170 height 15
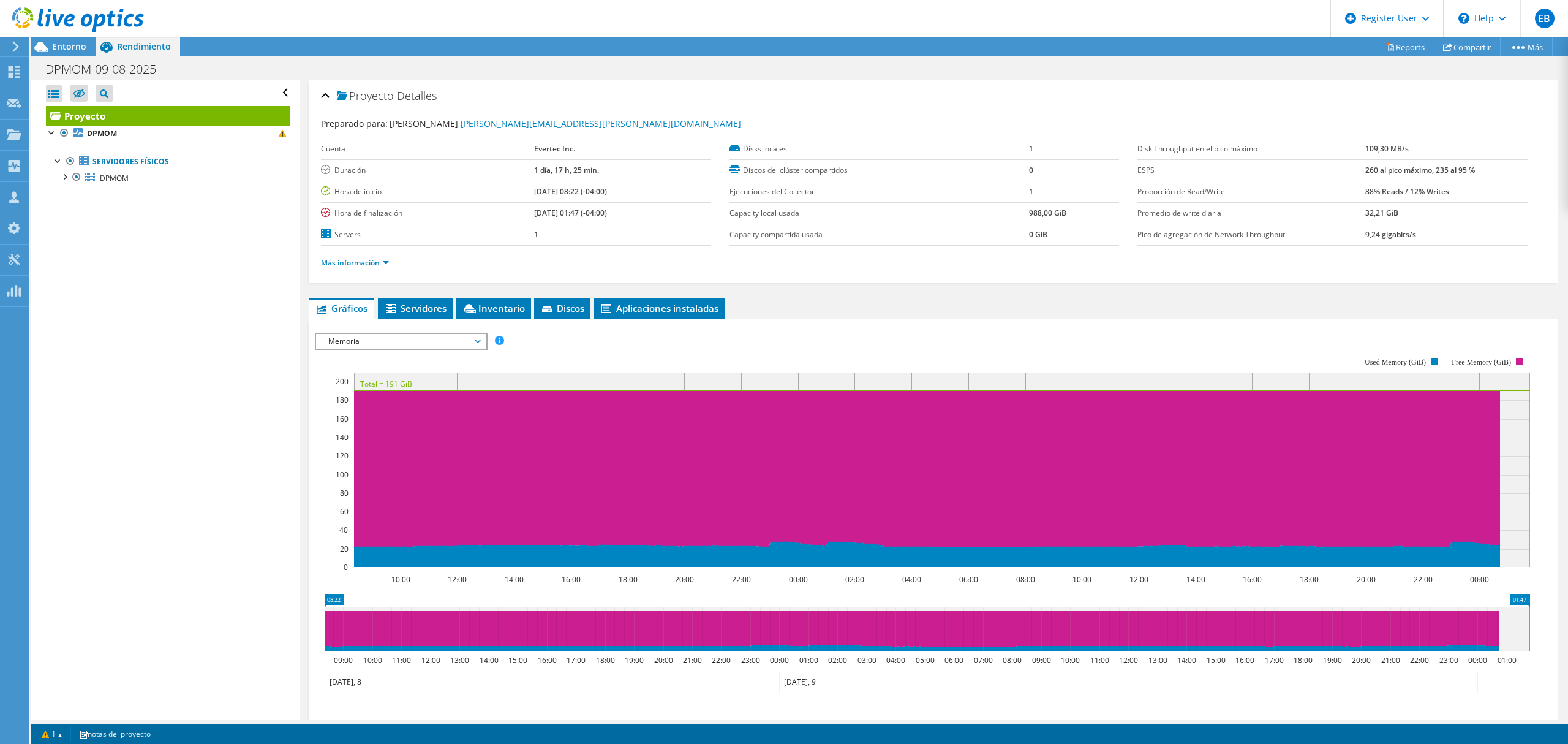
click at [452, 338] on span "Memoria" at bounding box center [401, 341] width 158 height 15
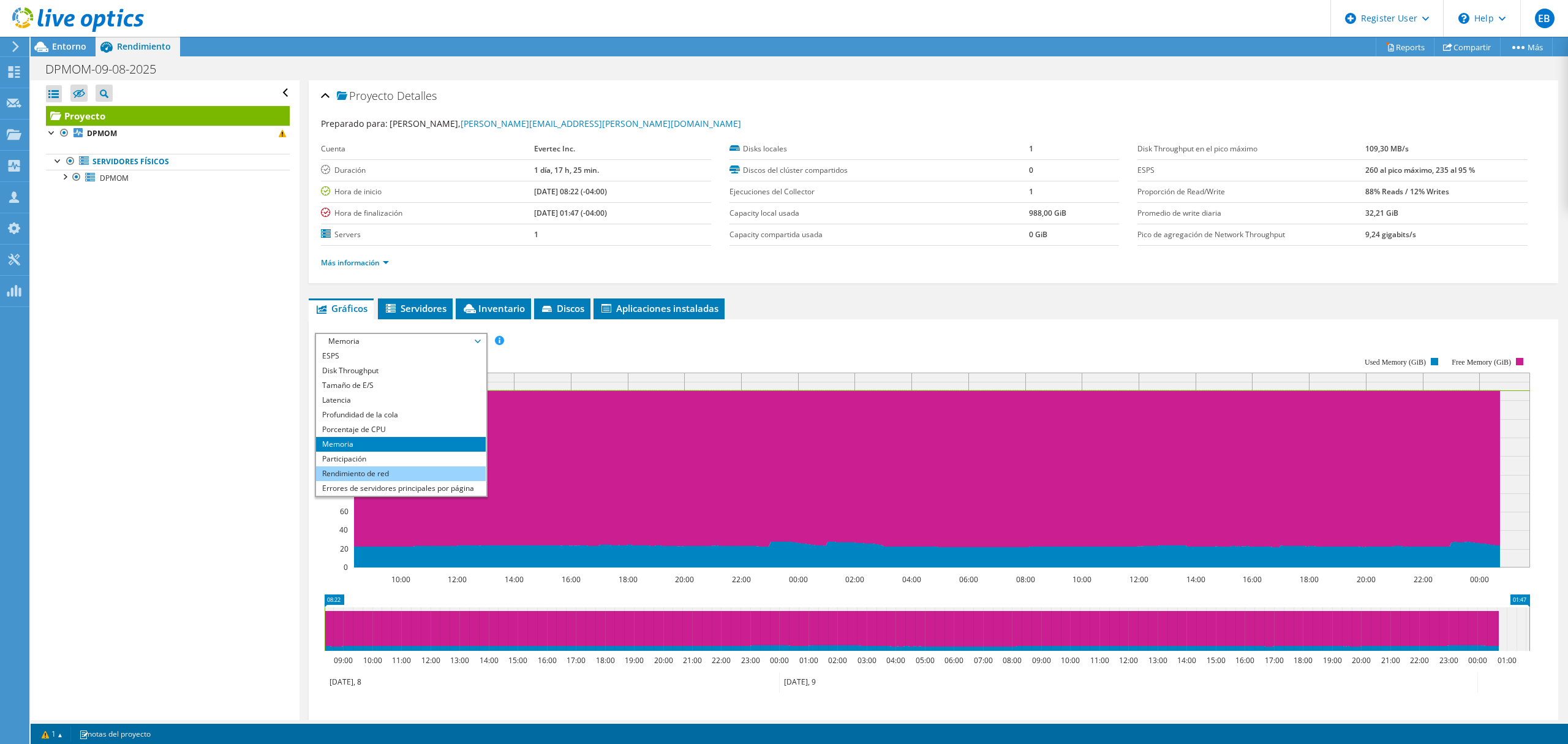
click at [397, 469] on li "Rendimiento de red" at bounding box center [401, 473] width 170 height 15
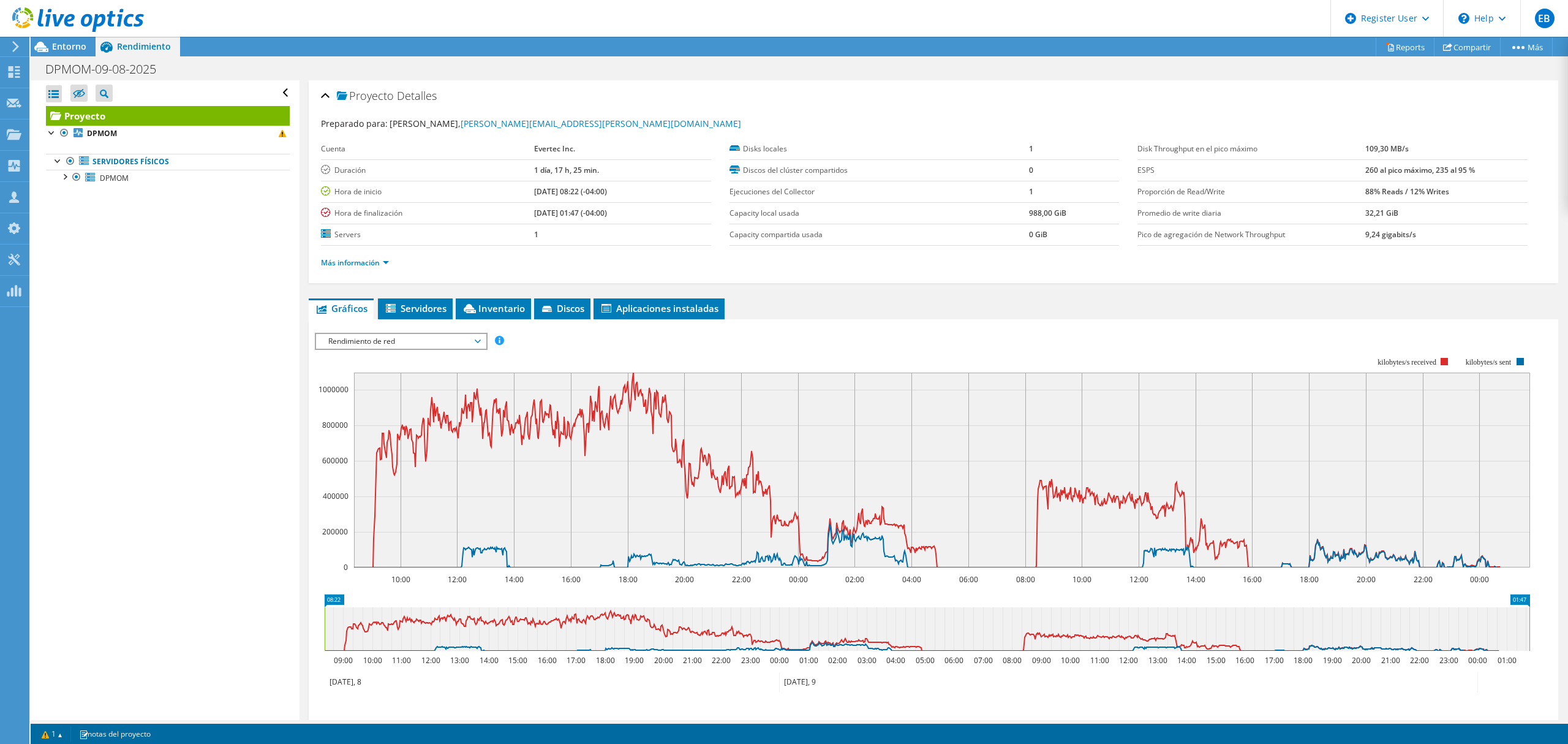
click at [446, 344] on span "Rendimiento de red" at bounding box center [401, 341] width 158 height 15
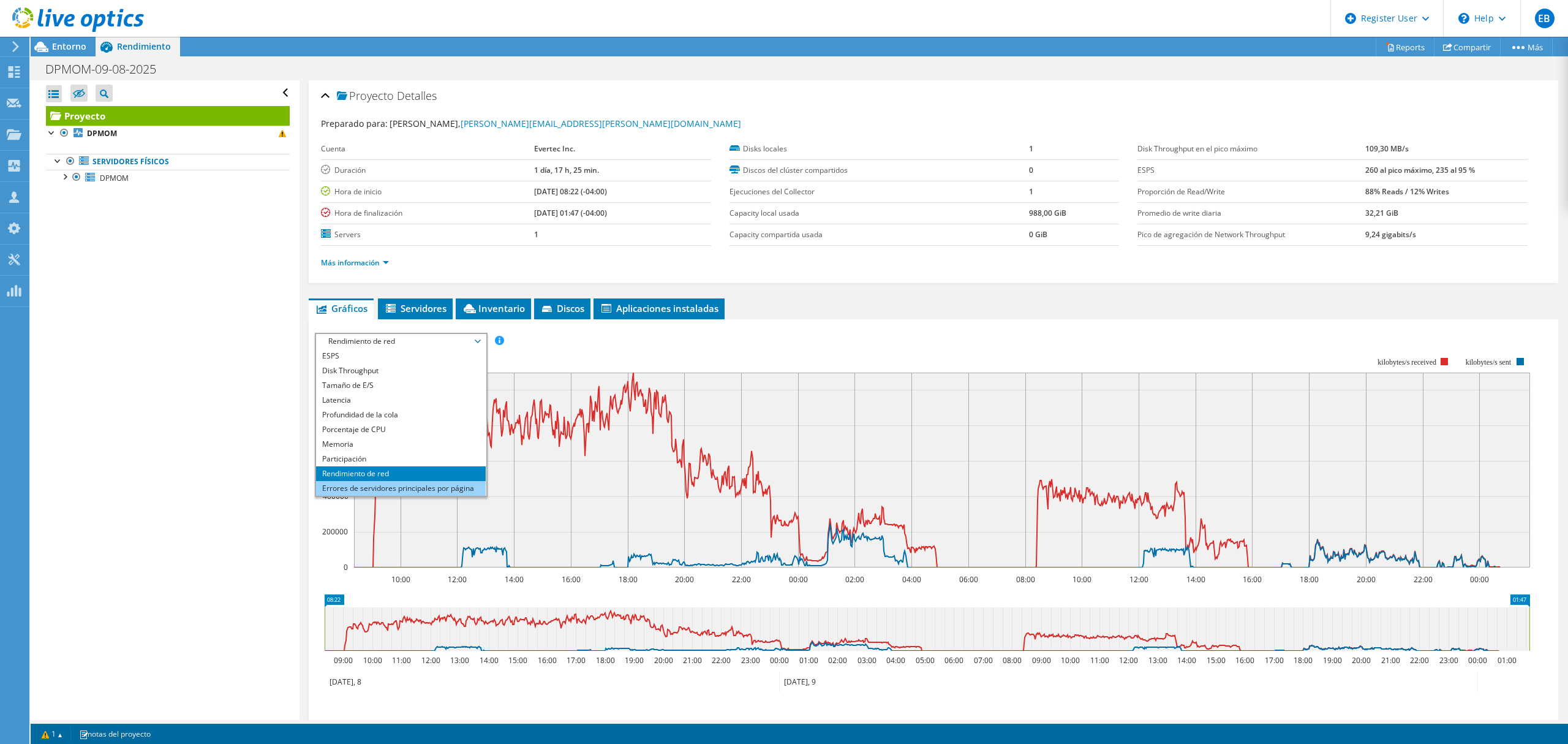
click at [407, 486] on li "Errores de servidores principales por página" at bounding box center [401, 488] width 170 height 15
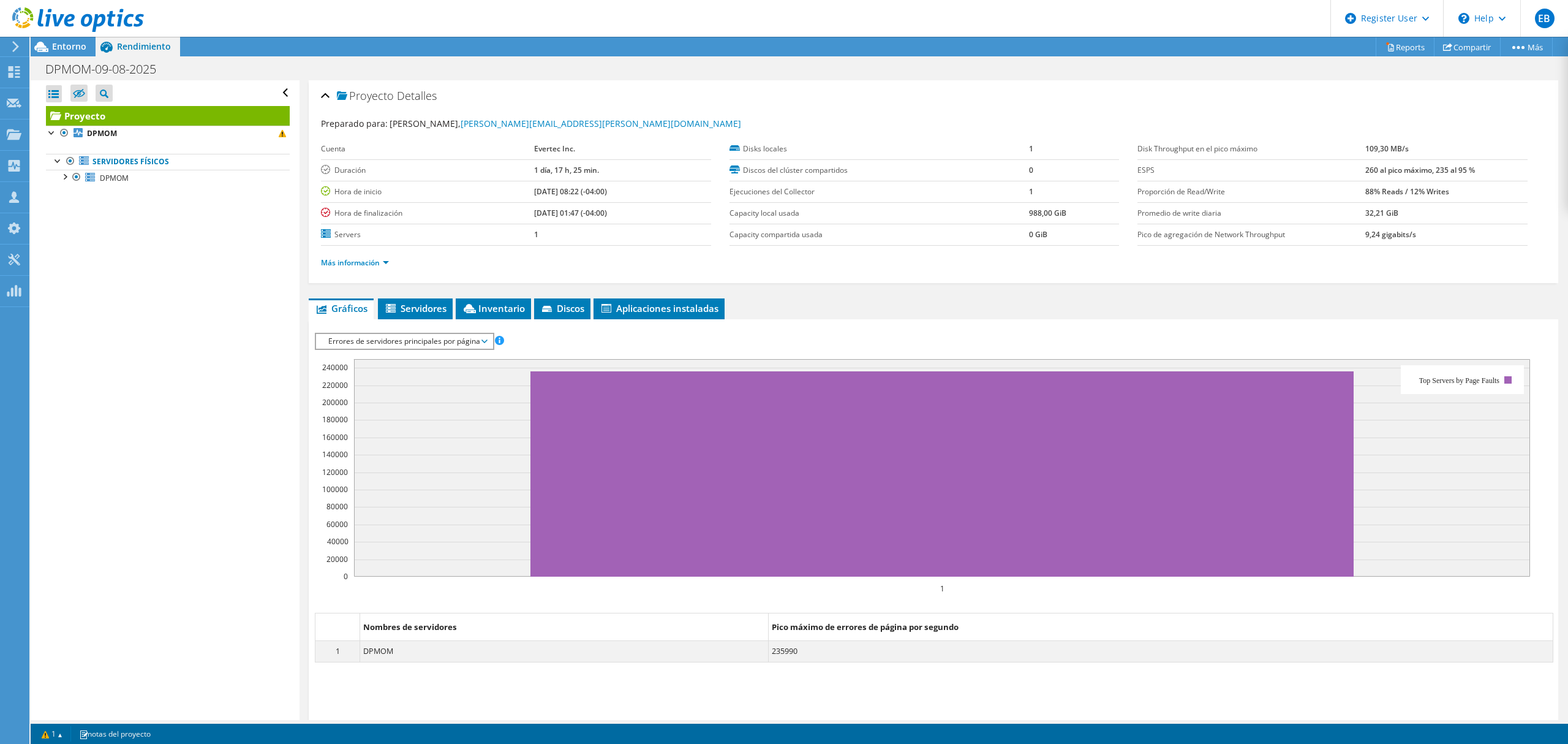
click at [429, 346] on span "Errores de servidores principales por página" at bounding box center [404, 341] width 164 height 15
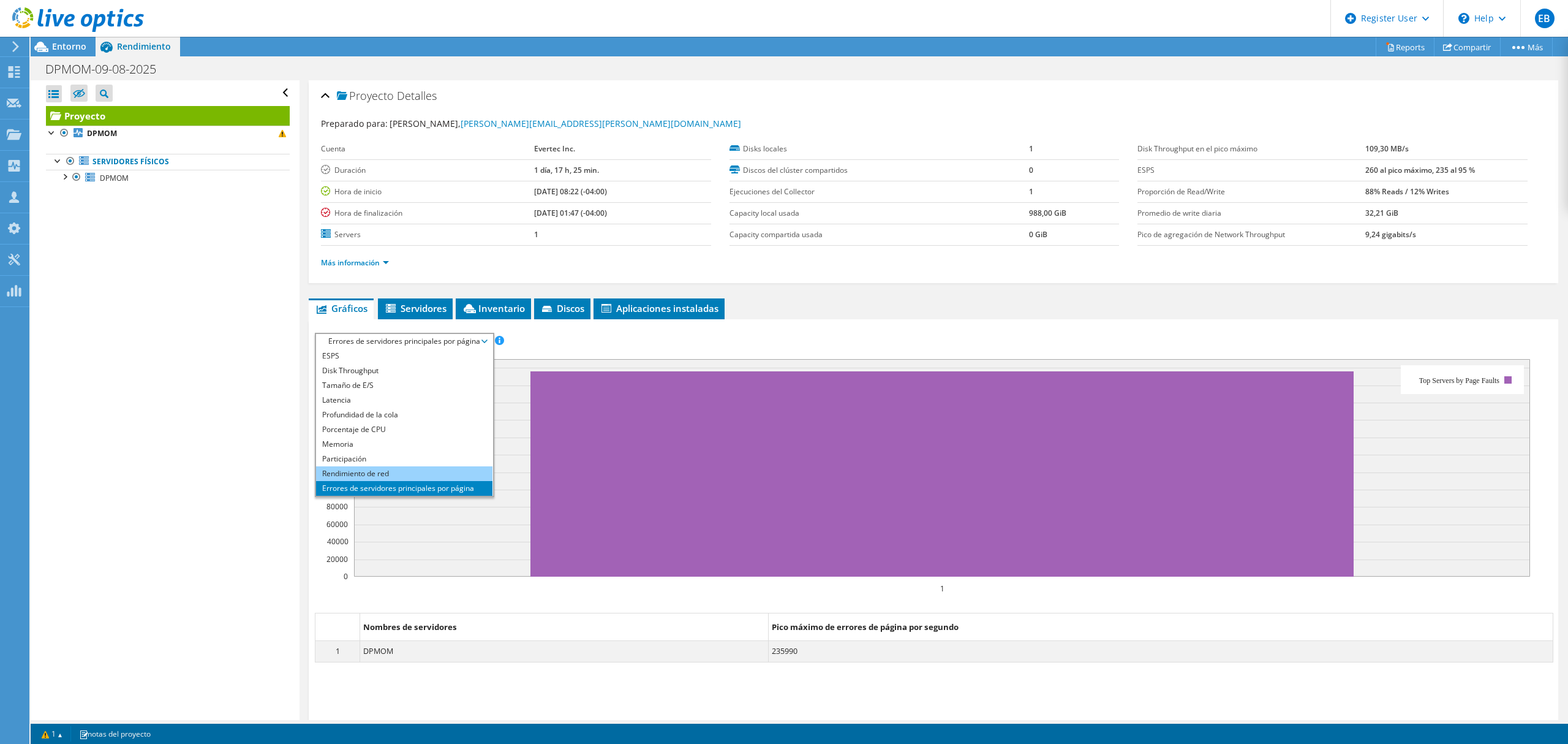
click at [392, 472] on li "Rendimiento de red" at bounding box center [404, 473] width 177 height 15
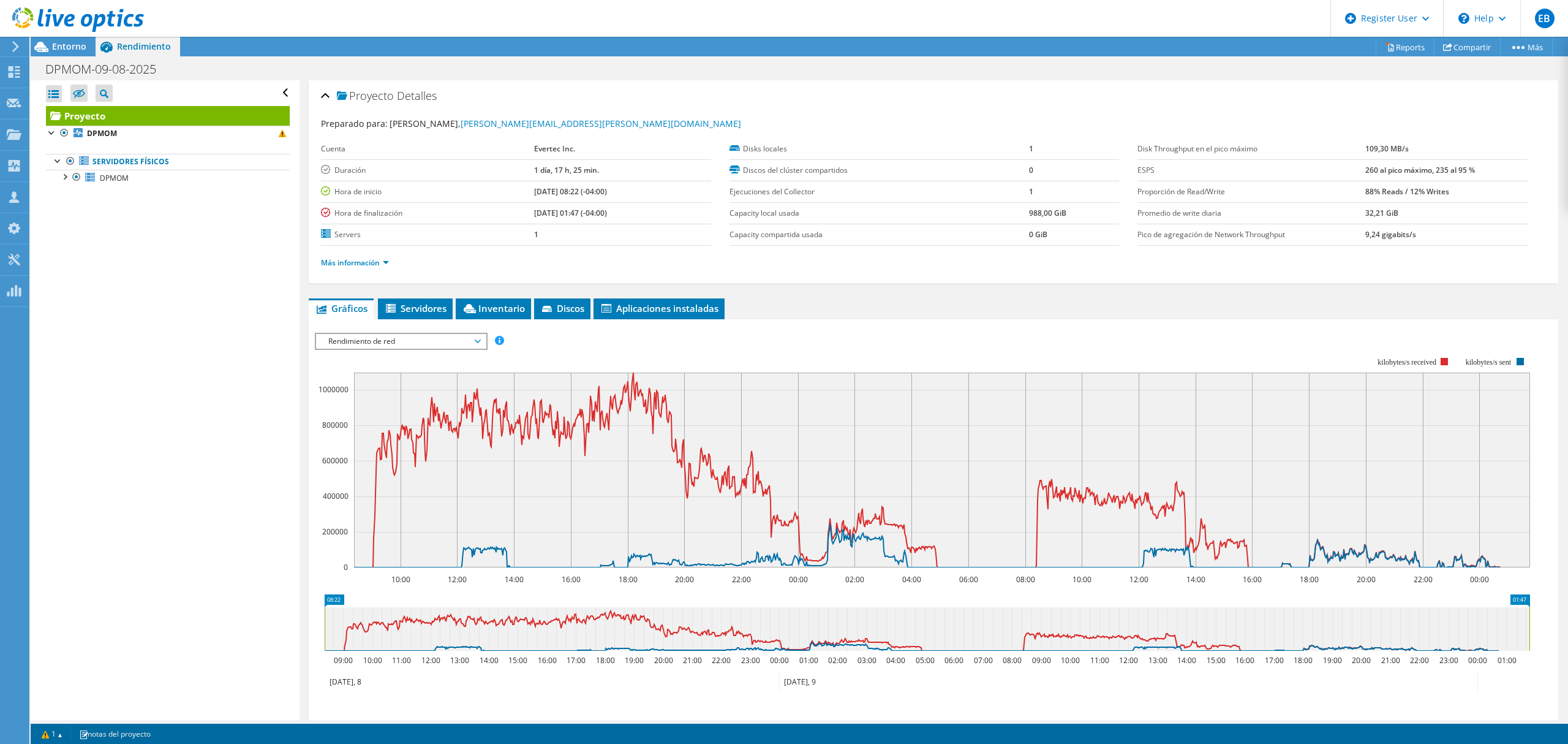
click at [413, 344] on span "Rendimiento de red" at bounding box center [401, 341] width 158 height 15
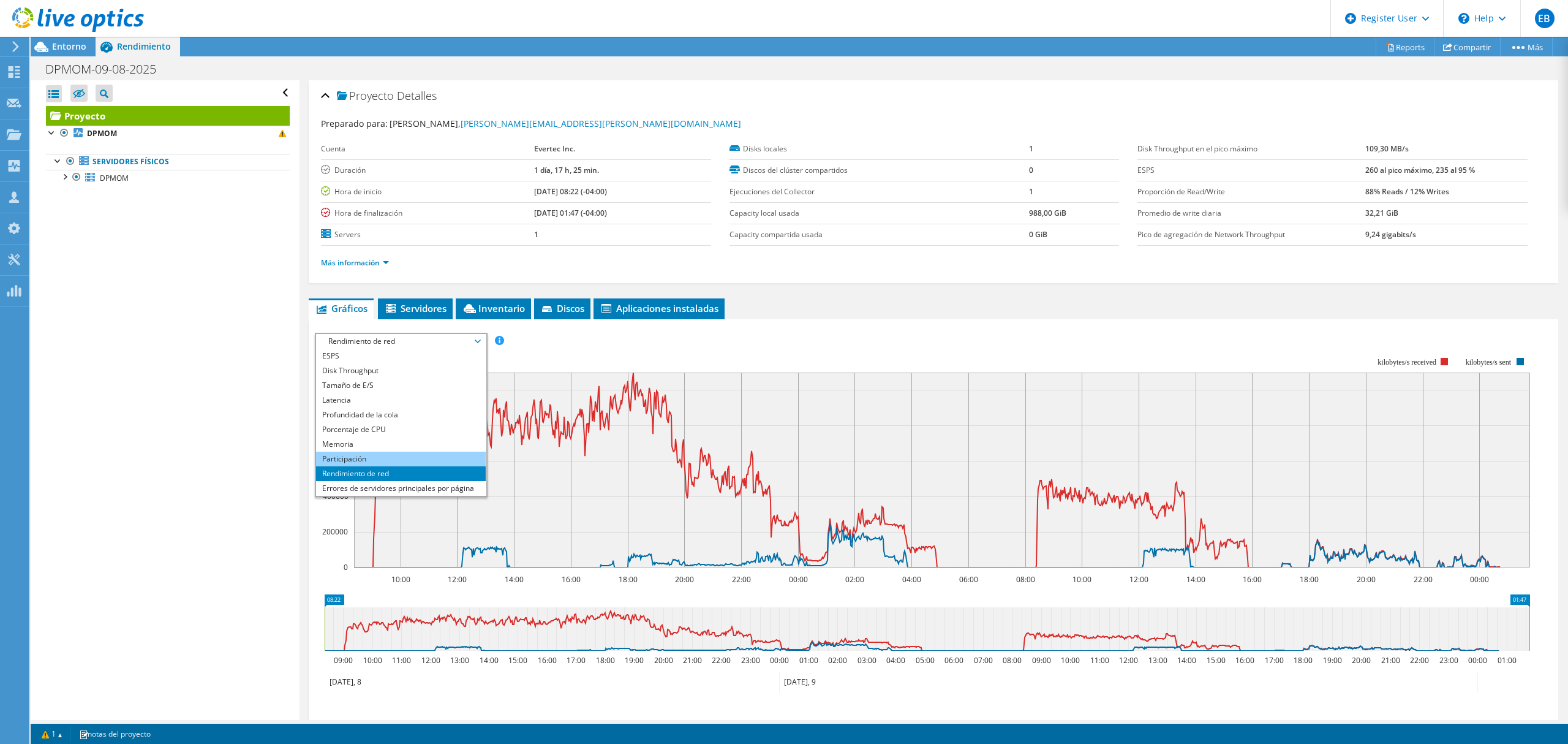
click at [376, 457] on li "Participación" at bounding box center [401, 458] width 170 height 15
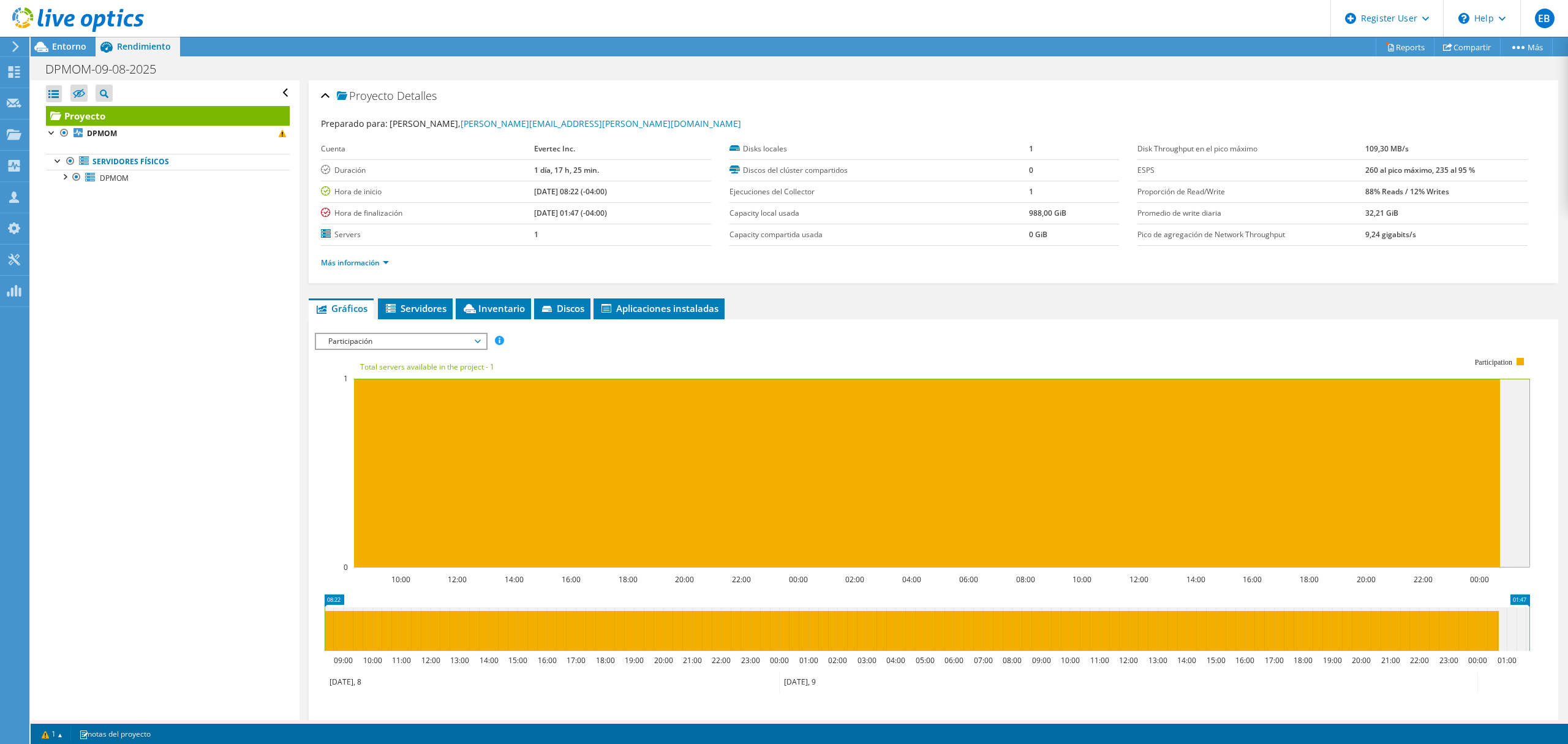
click at [438, 344] on span "Participación" at bounding box center [401, 341] width 158 height 15
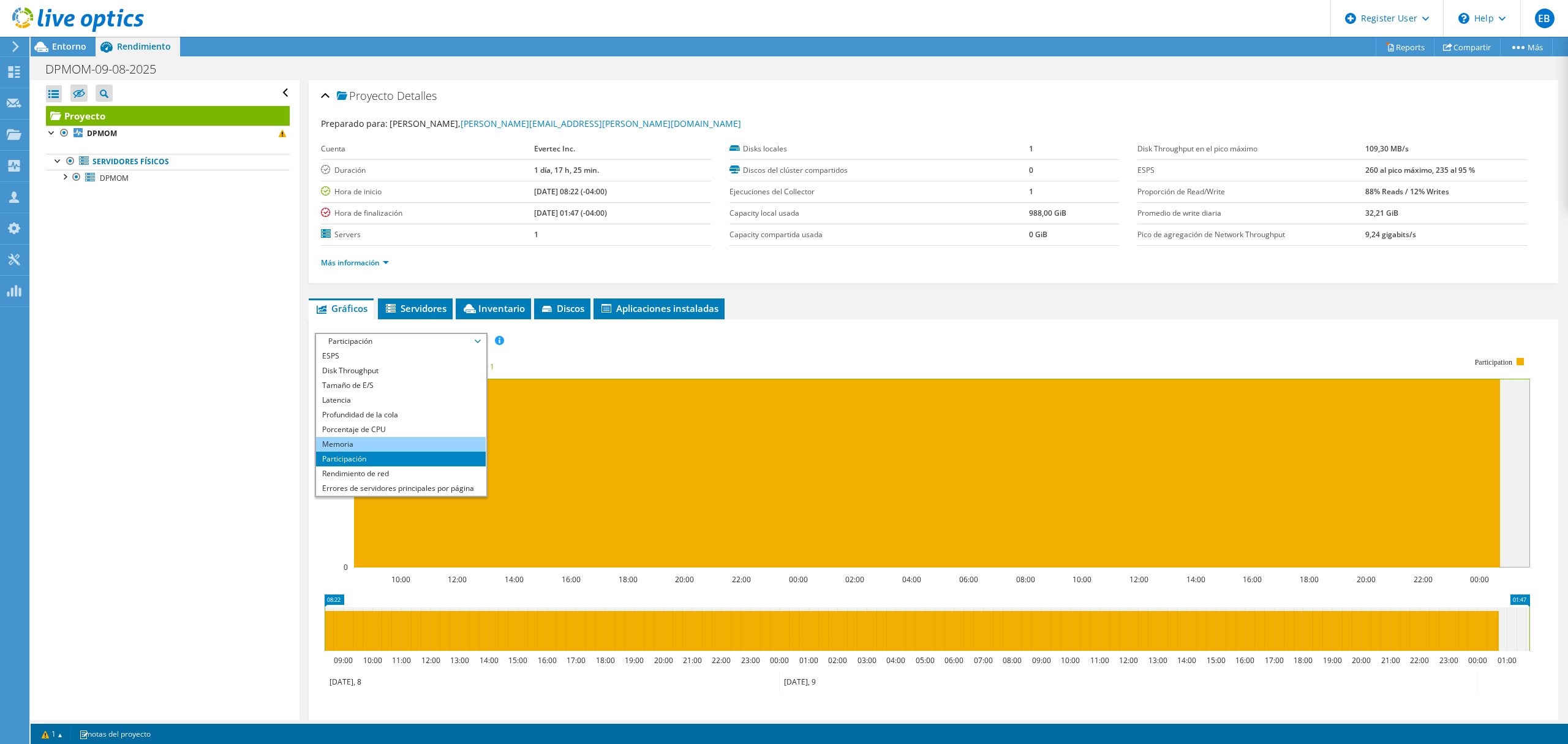
click at [389, 439] on li "Memoria" at bounding box center [401, 444] width 170 height 15
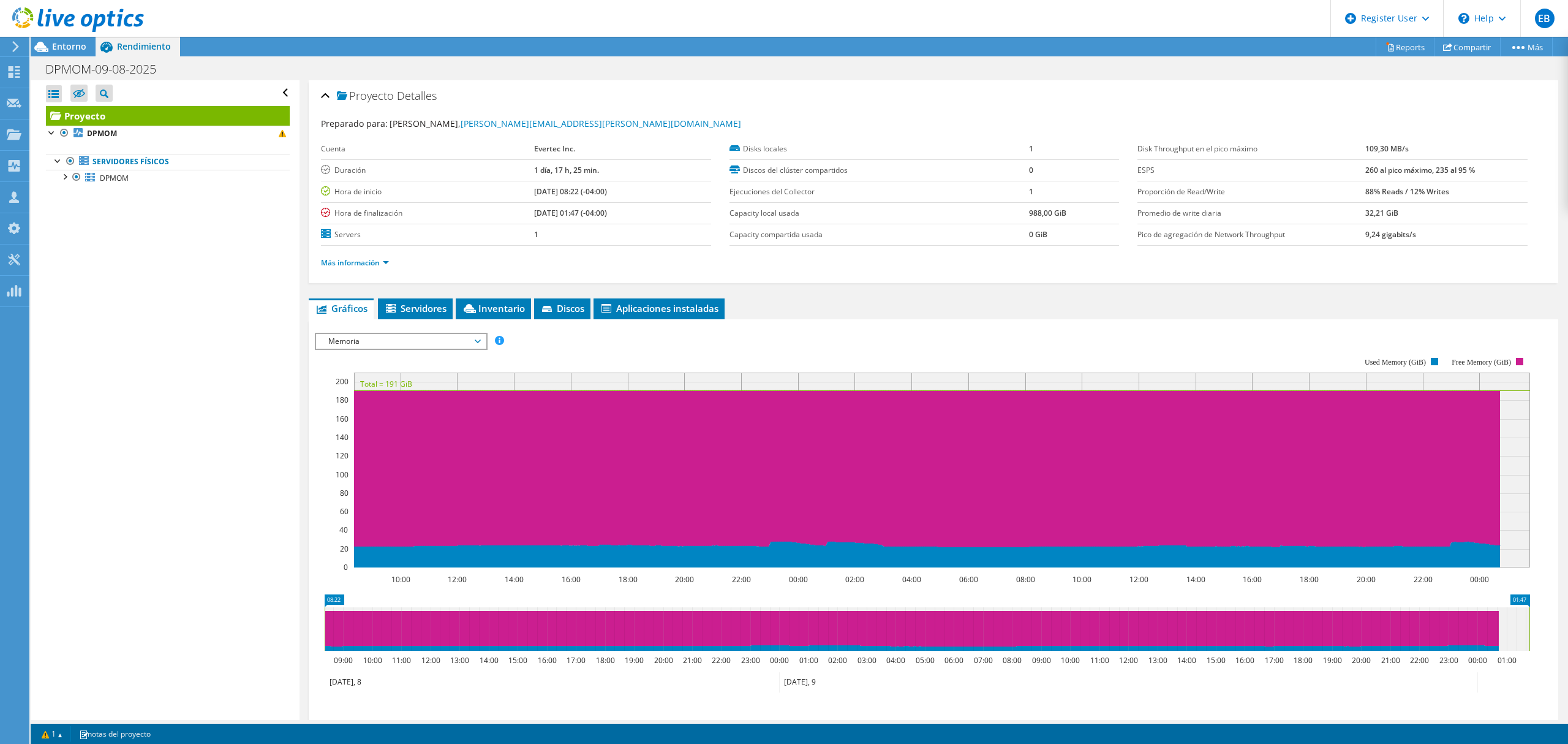
click at [400, 342] on span "Memoria" at bounding box center [401, 341] width 158 height 15
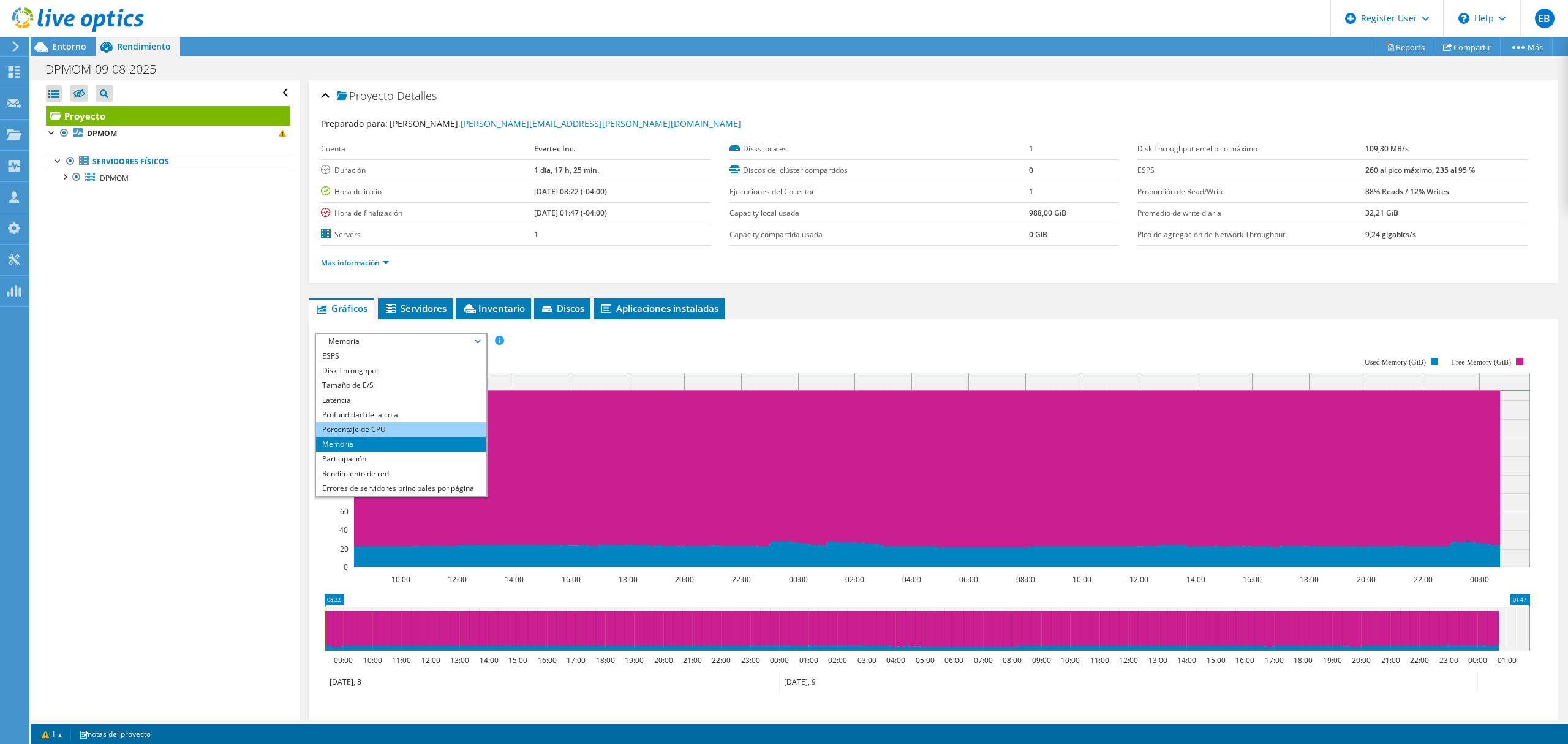
click at [368, 427] on li "Porcentaje de CPU" at bounding box center [401, 429] width 170 height 15
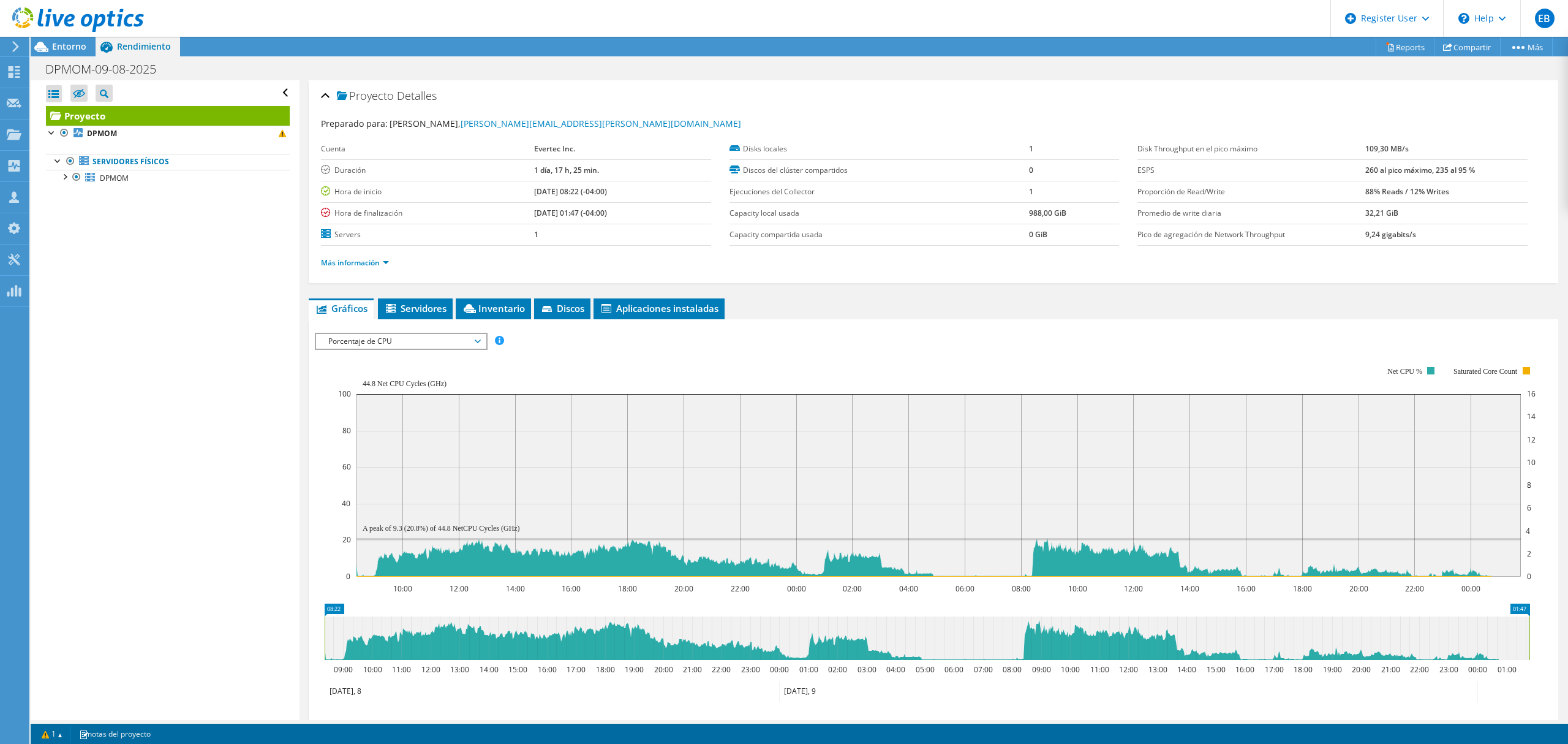
click at [417, 342] on span "Porcentaje de CPU" at bounding box center [401, 341] width 158 height 15
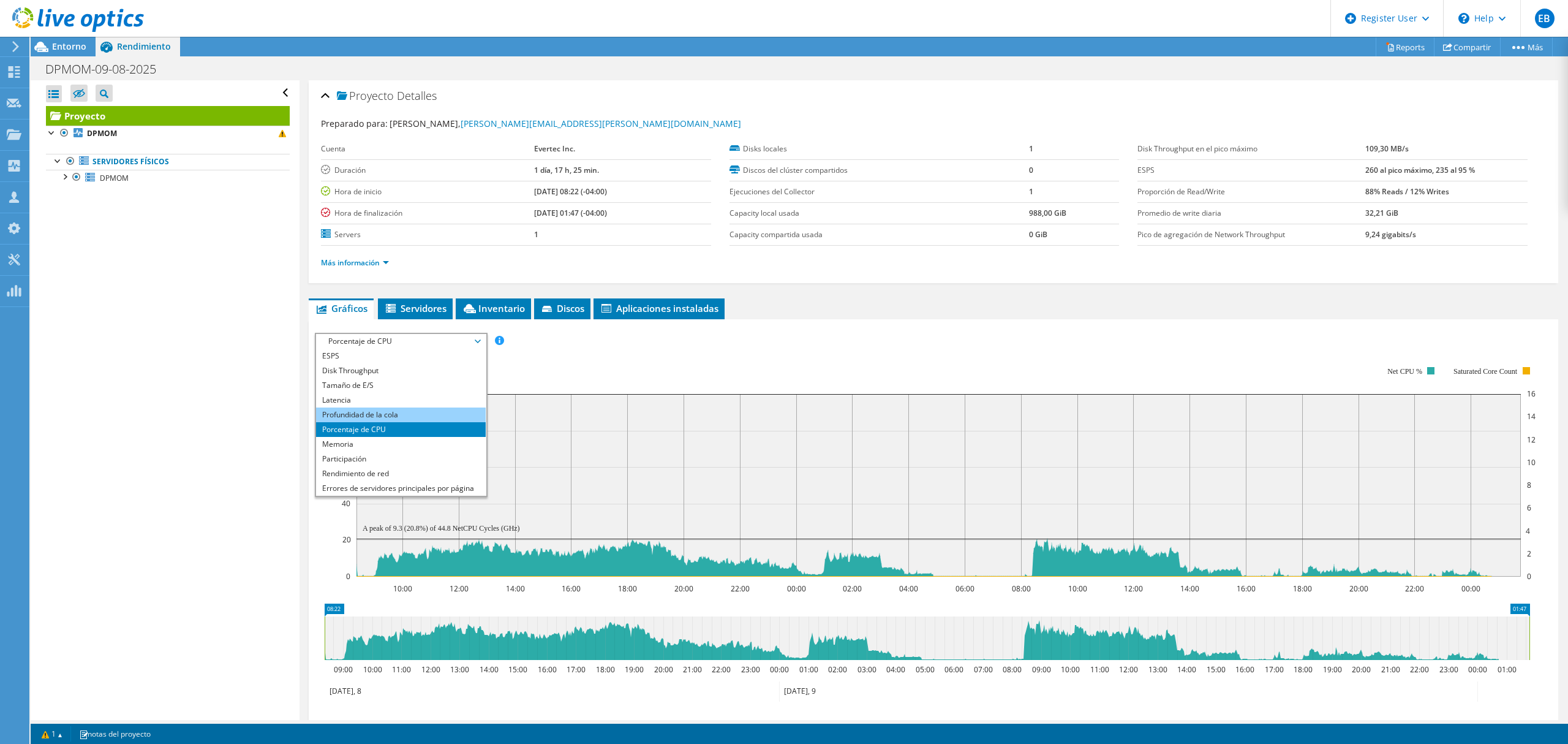
click at [391, 413] on li "Profundidad de la cola" at bounding box center [401, 414] width 170 height 15
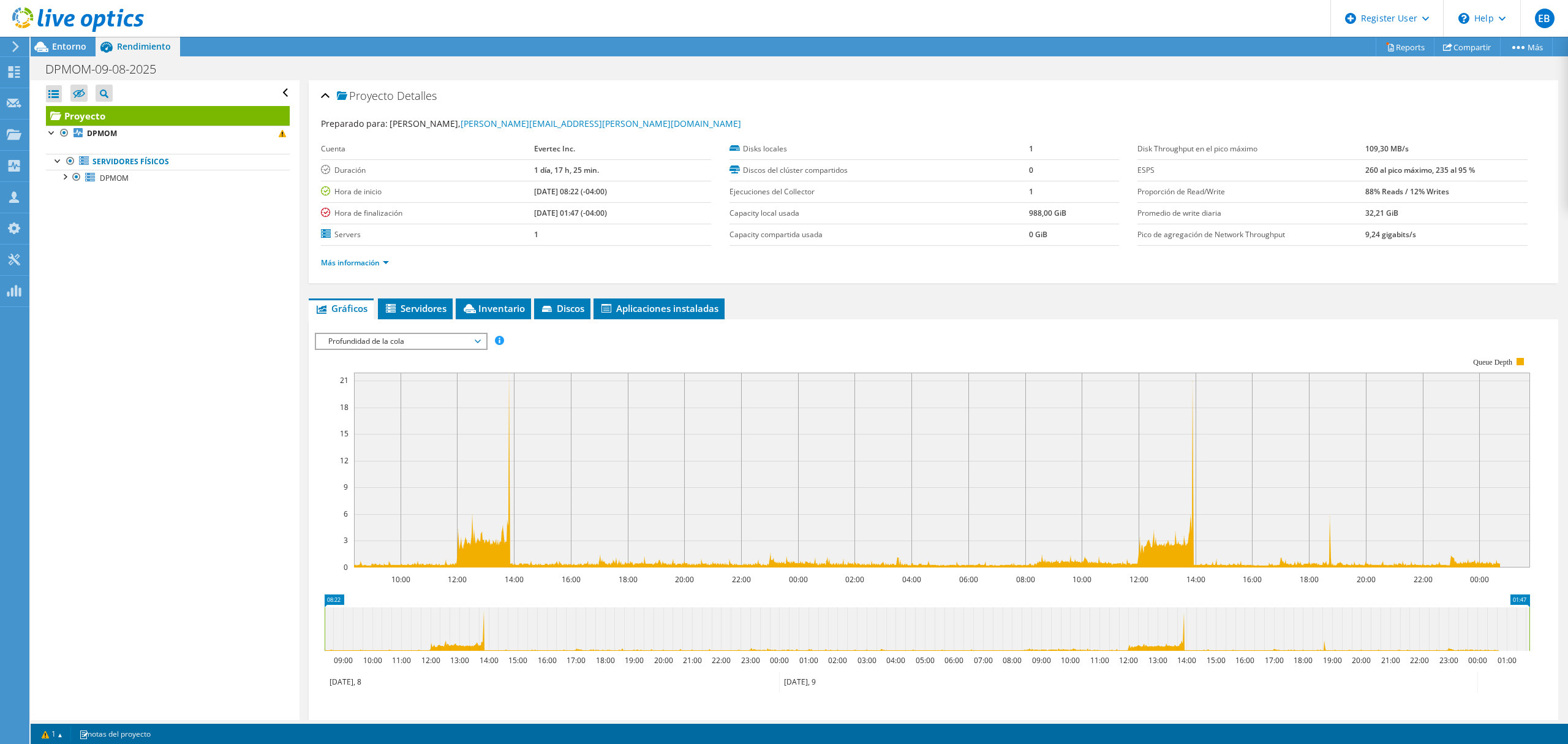
click at [443, 342] on span "Profundidad de la cola" at bounding box center [401, 341] width 158 height 15
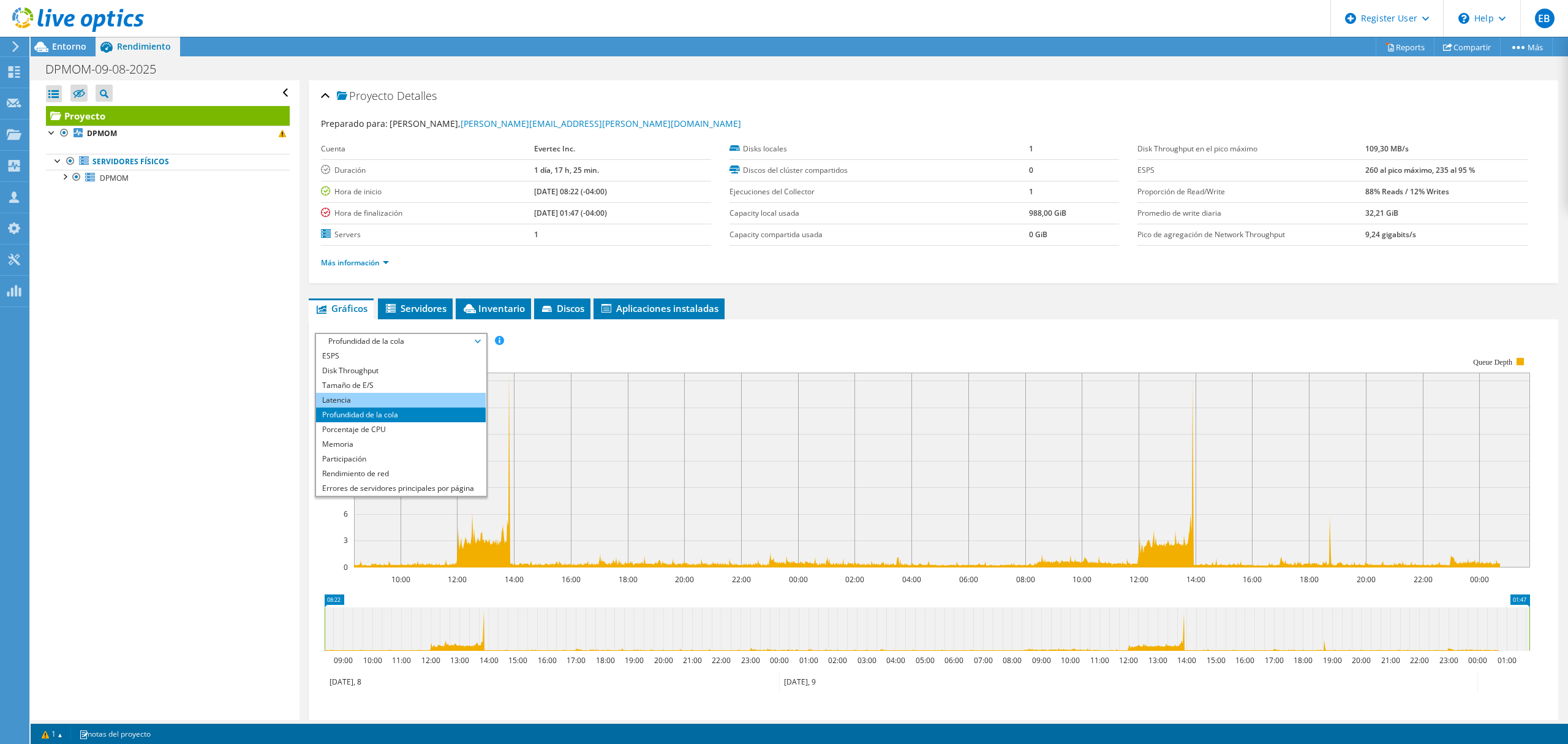
click at [384, 398] on li "Latencia" at bounding box center [401, 400] width 170 height 15
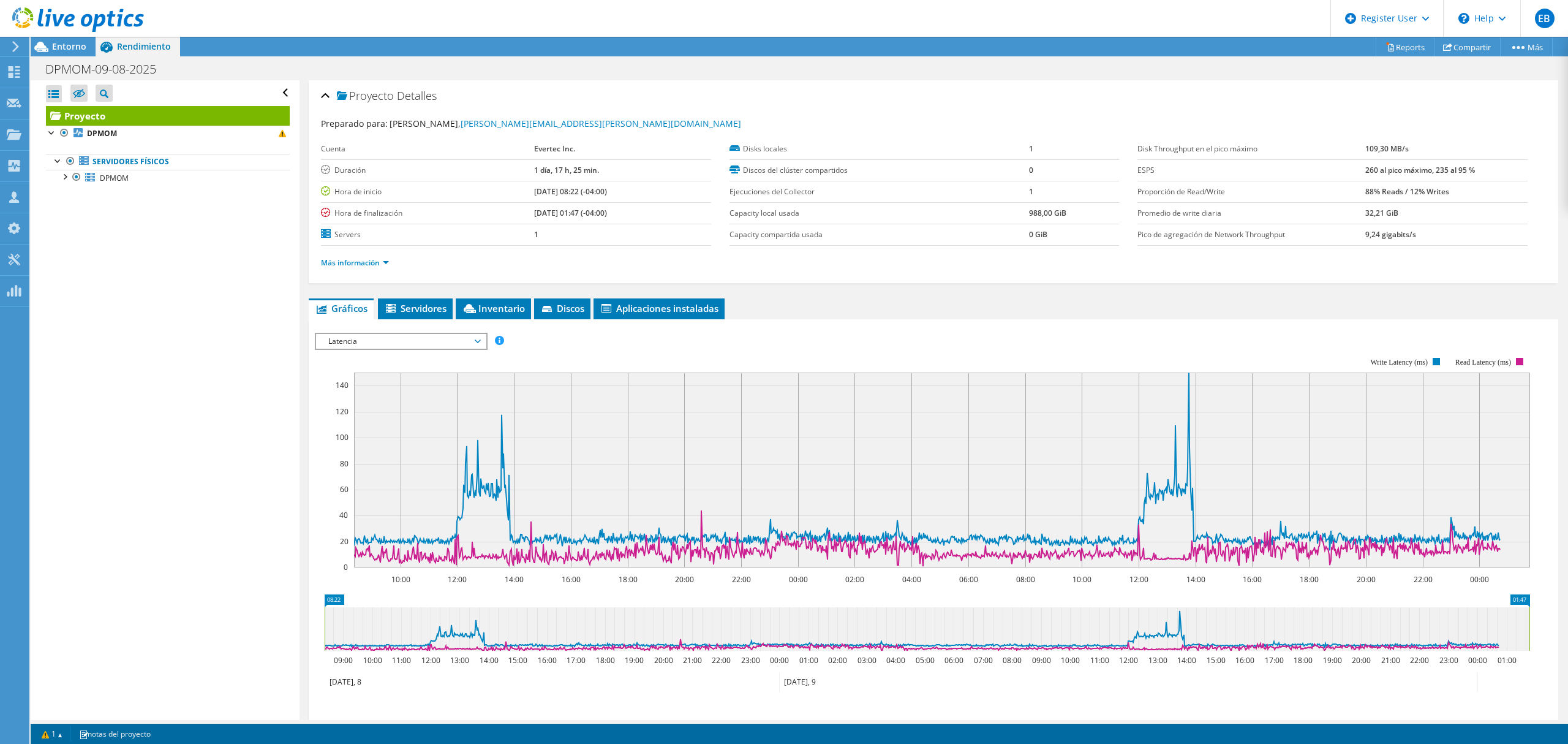
click at [424, 342] on span "Latencia" at bounding box center [401, 341] width 158 height 15
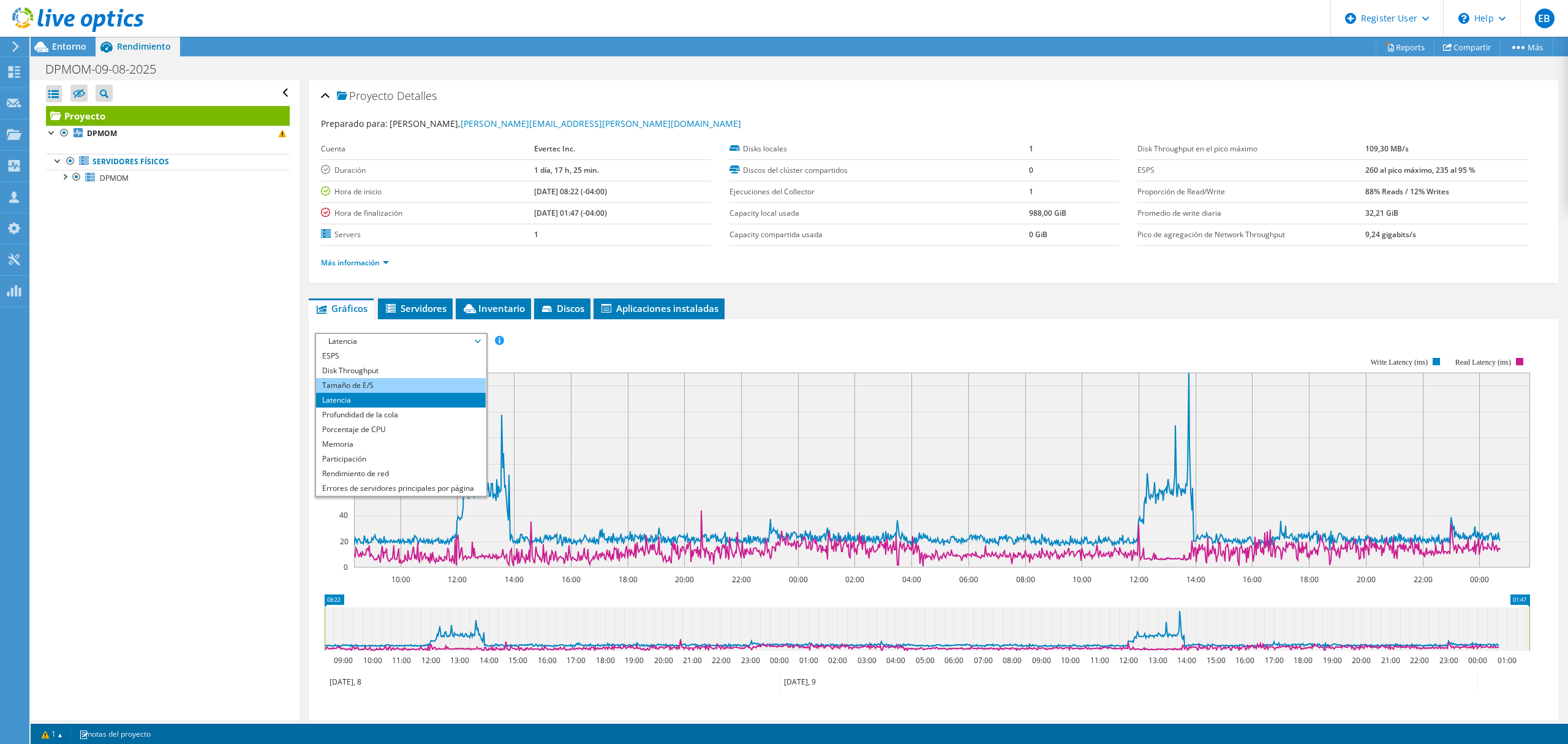
click at [393, 385] on li "Tamaño de E/S" at bounding box center [401, 385] width 170 height 15
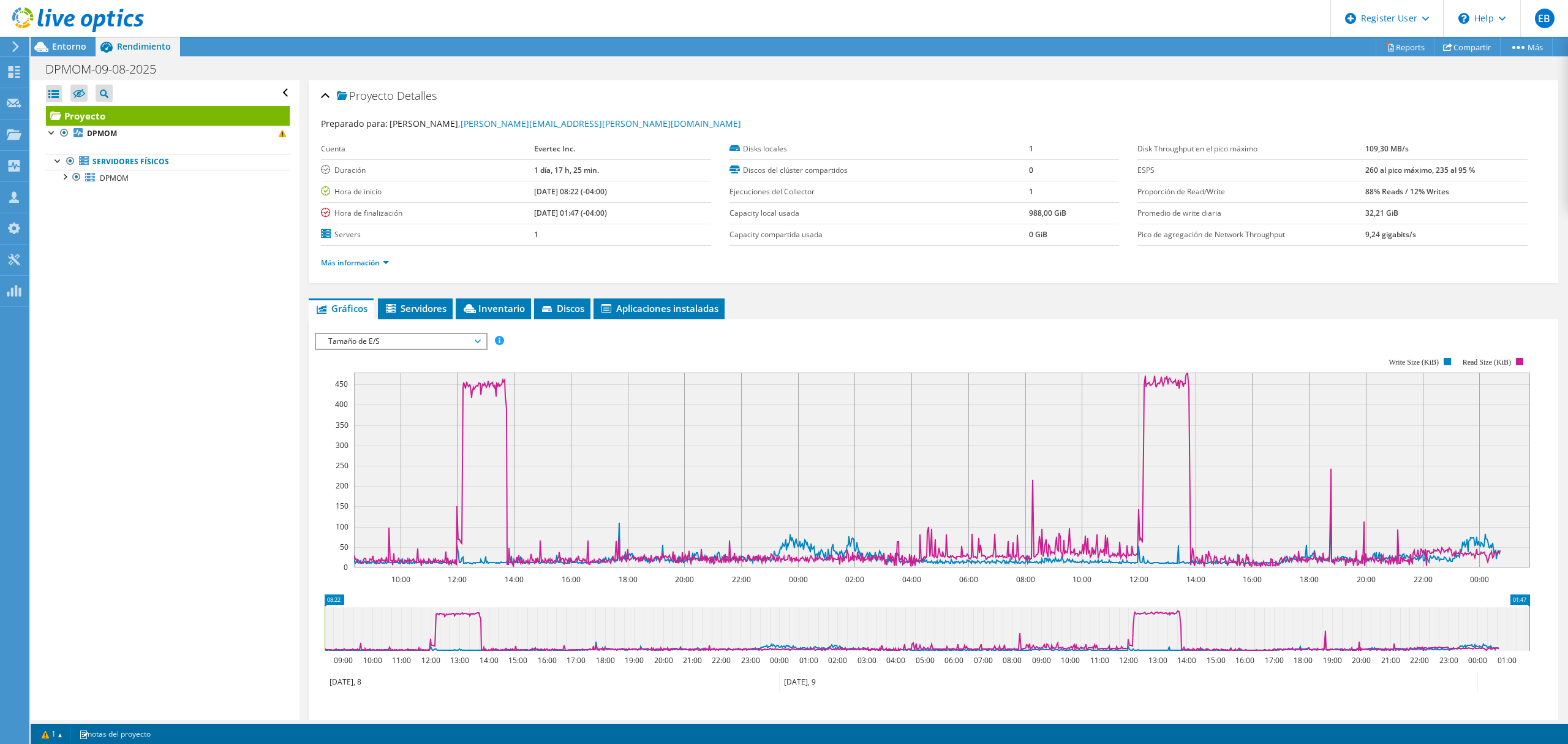
click at [404, 346] on span "Tamaño de E/S" at bounding box center [401, 341] width 158 height 15
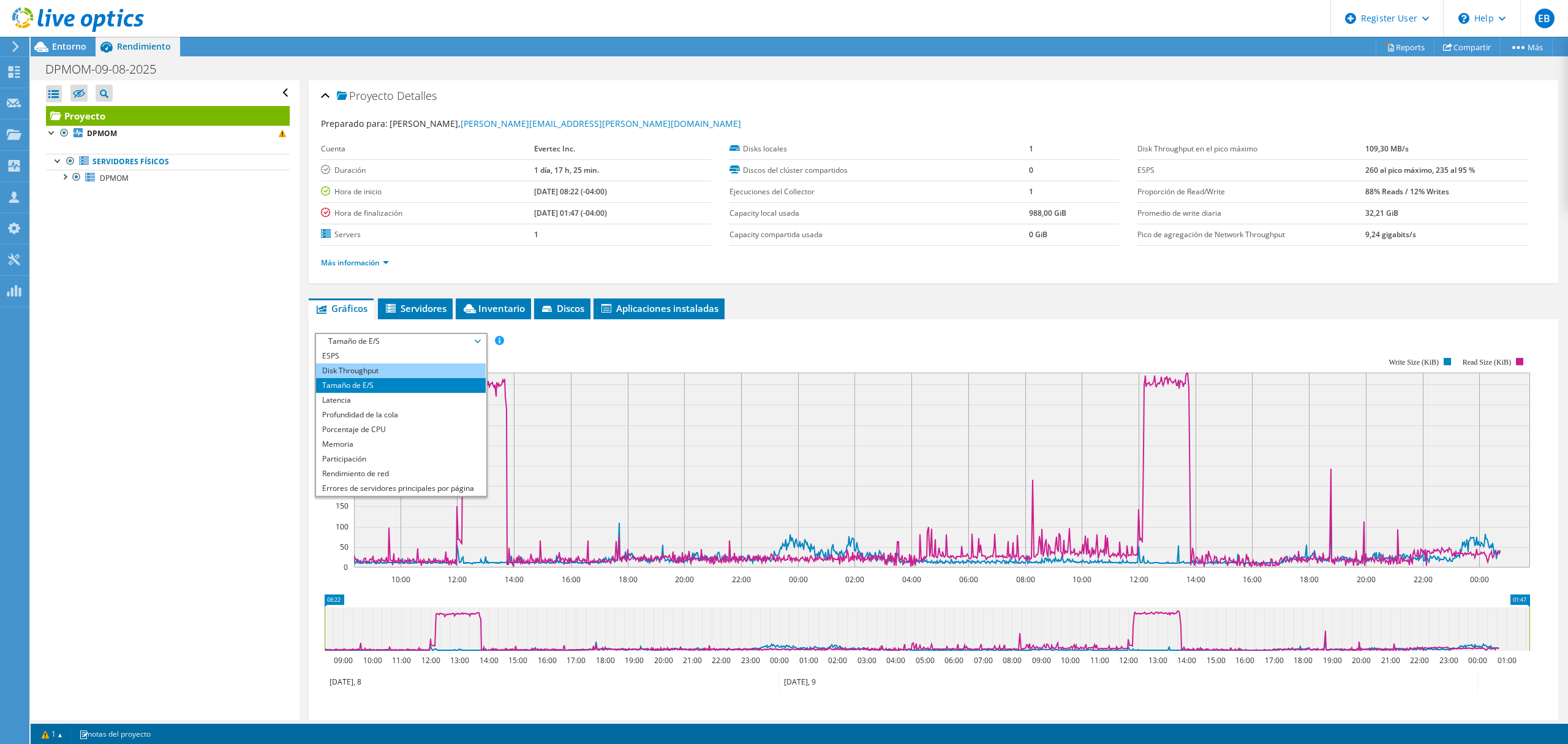
click at [371, 366] on li "Disk Throughput" at bounding box center [401, 370] width 170 height 15
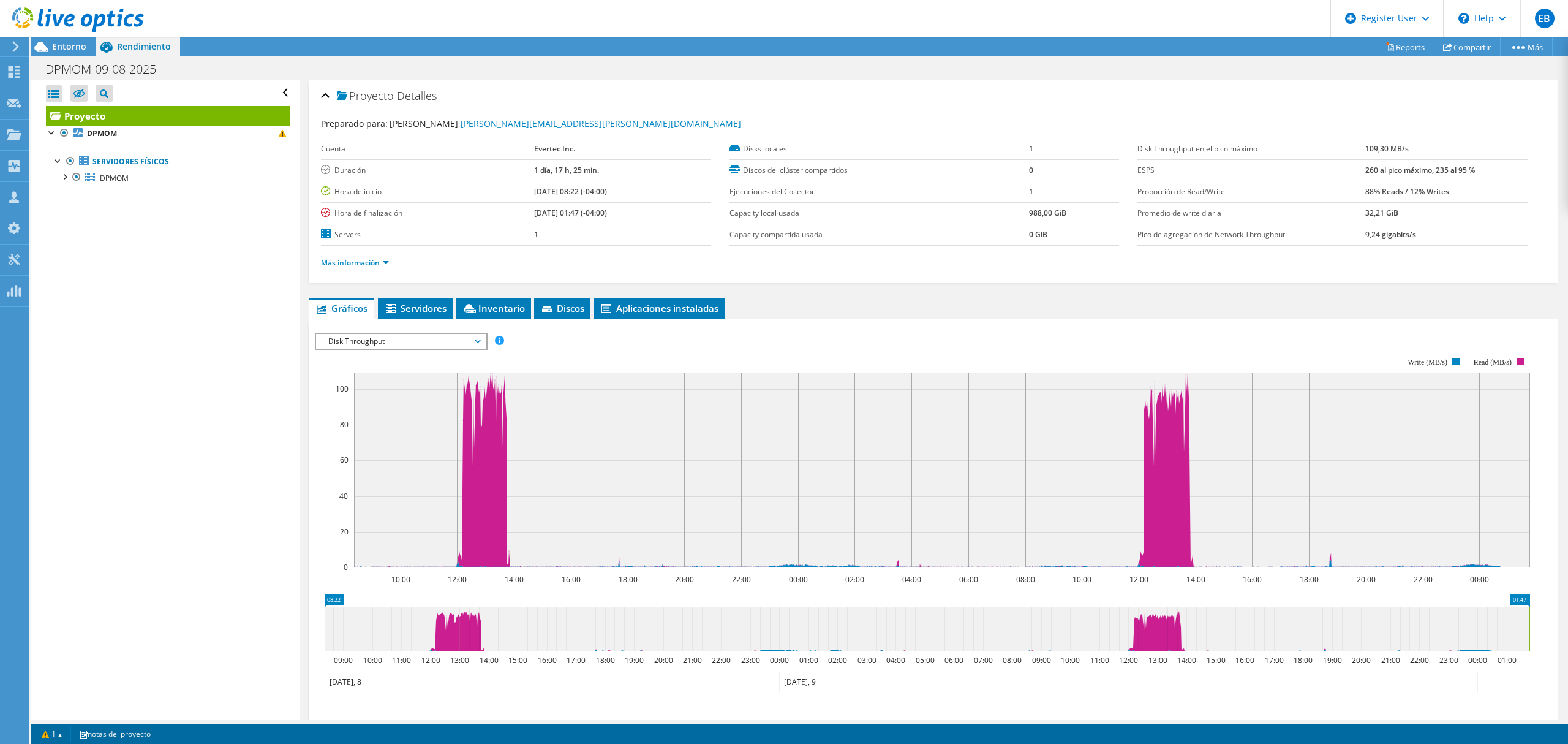
click at [385, 344] on span "Disk Throughput" at bounding box center [401, 341] width 158 height 15
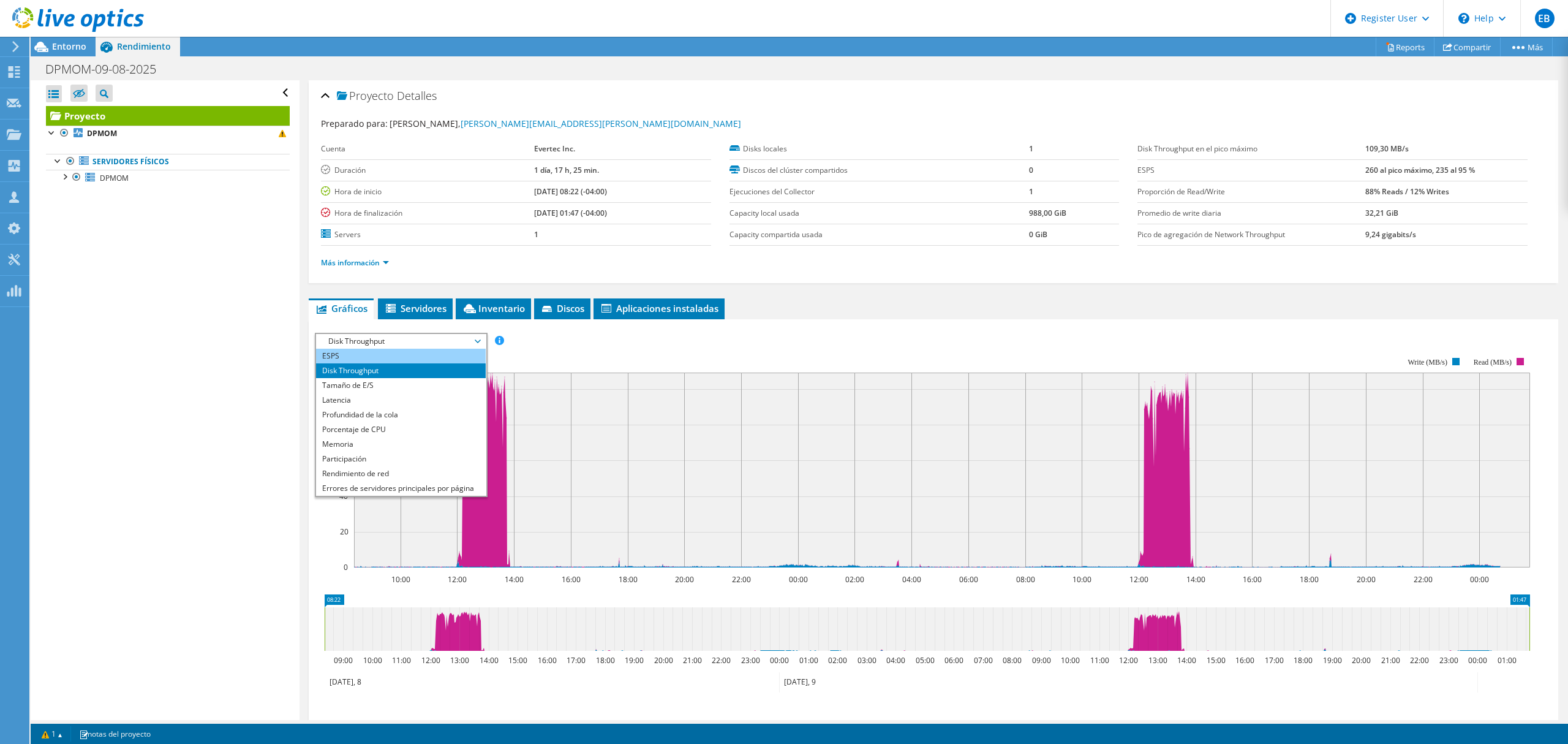
click at [374, 356] on li "ESPS" at bounding box center [401, 355] width 170 height 15
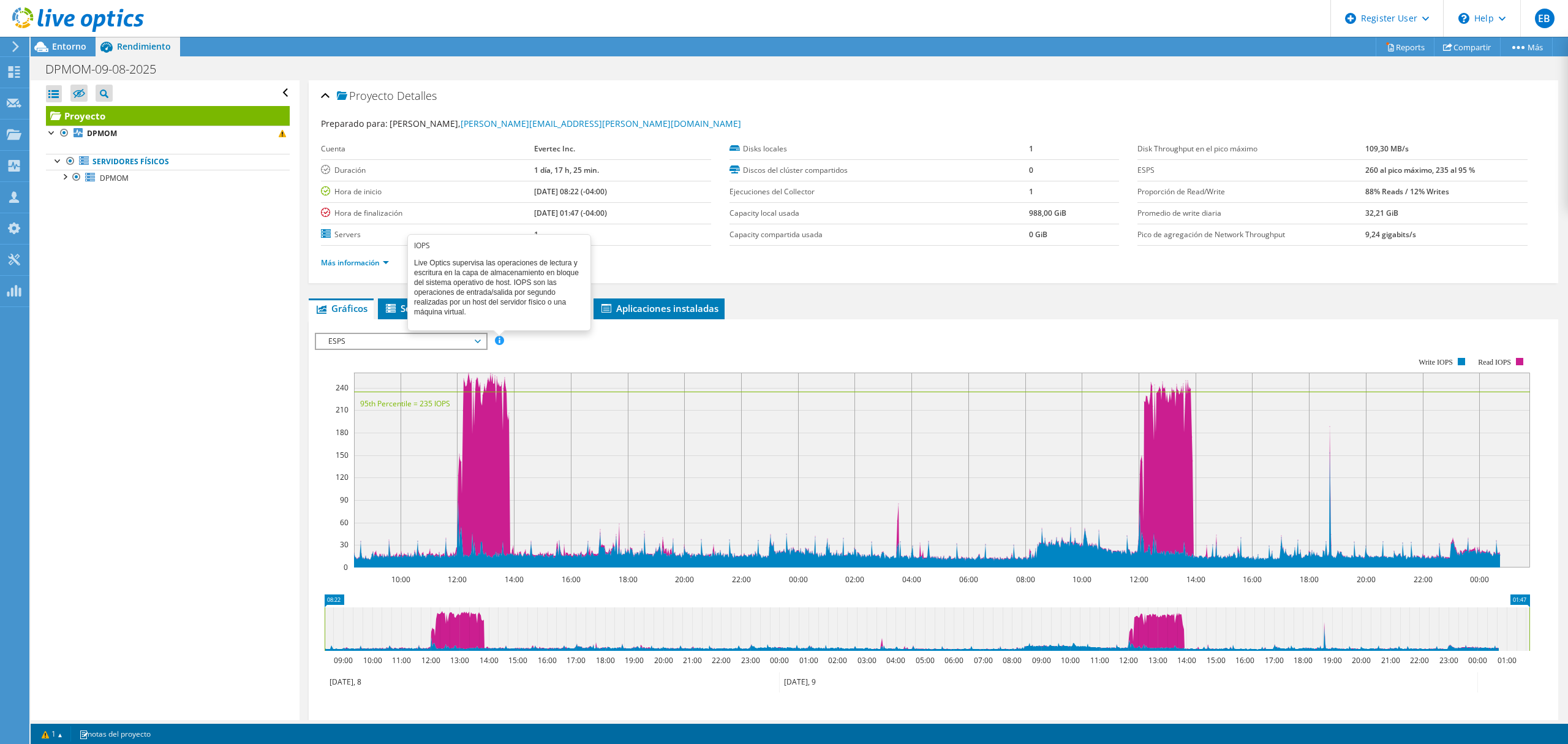
click at [496, 341] on span at bounding box center [499, 340] width 9 height 9
click at [500, 341] on span at bounding box center [499, 340] width 9 height 9
click at [856, 348] on rect at bounding box center [922, 463] width 1215 height 245
click at [454, 340] on span "ESPS" at bounding box center [401, 341] width 158 height 15
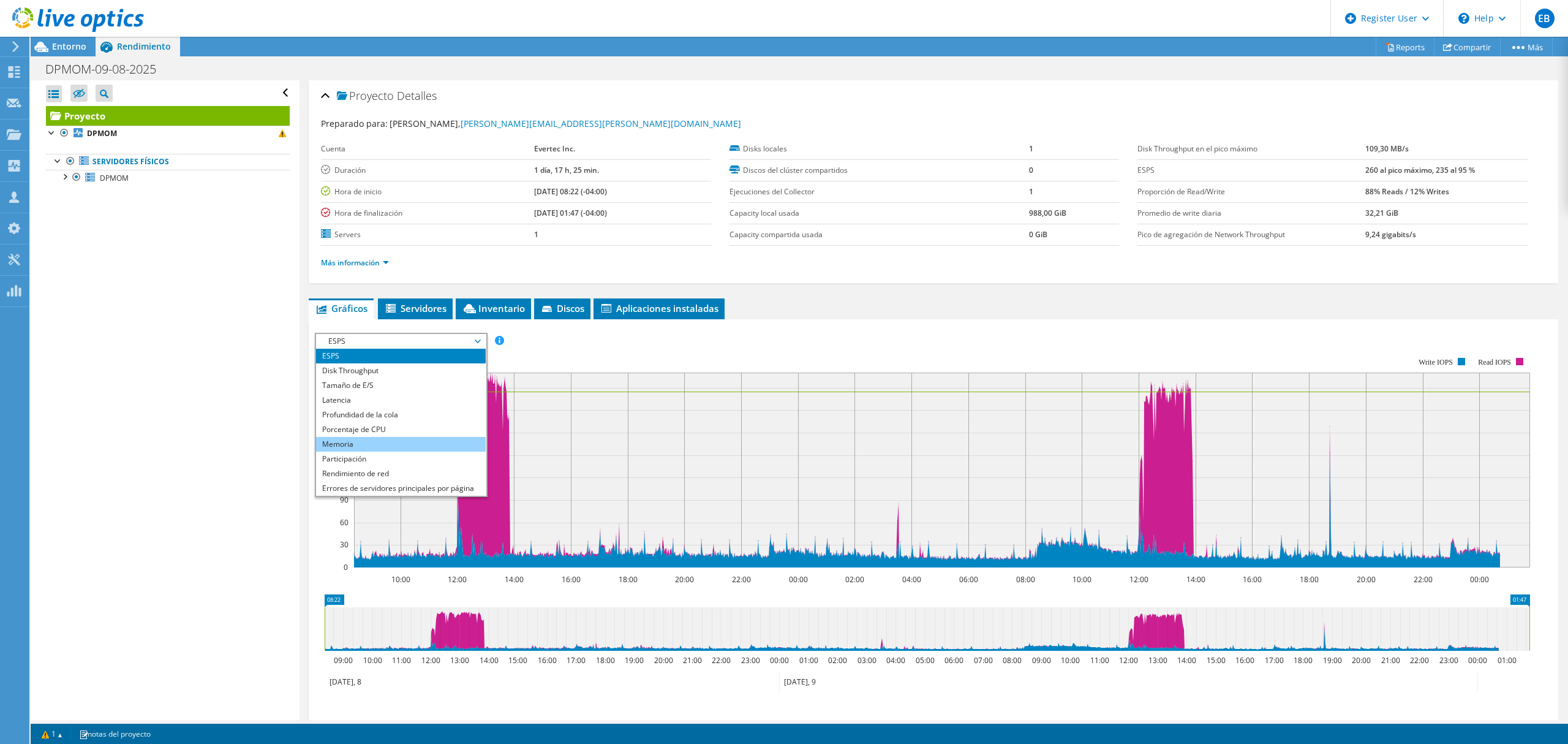
click at [389, 443] on li "Memoria" at bounding box center [401, 444] width 170 height 15
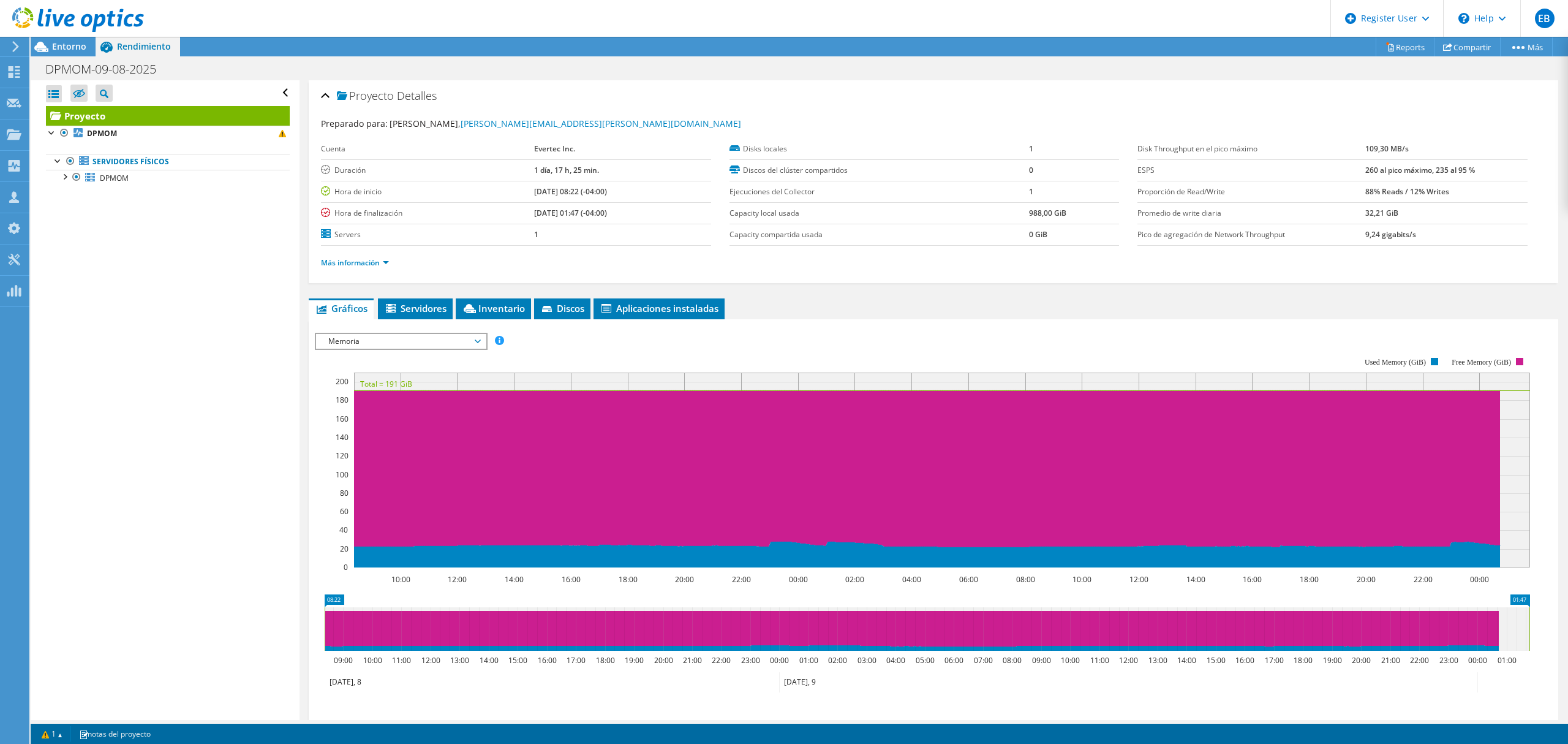
click at [426, 336] on span "Memoria" at bounding box center [401, 341] width 158 height 15
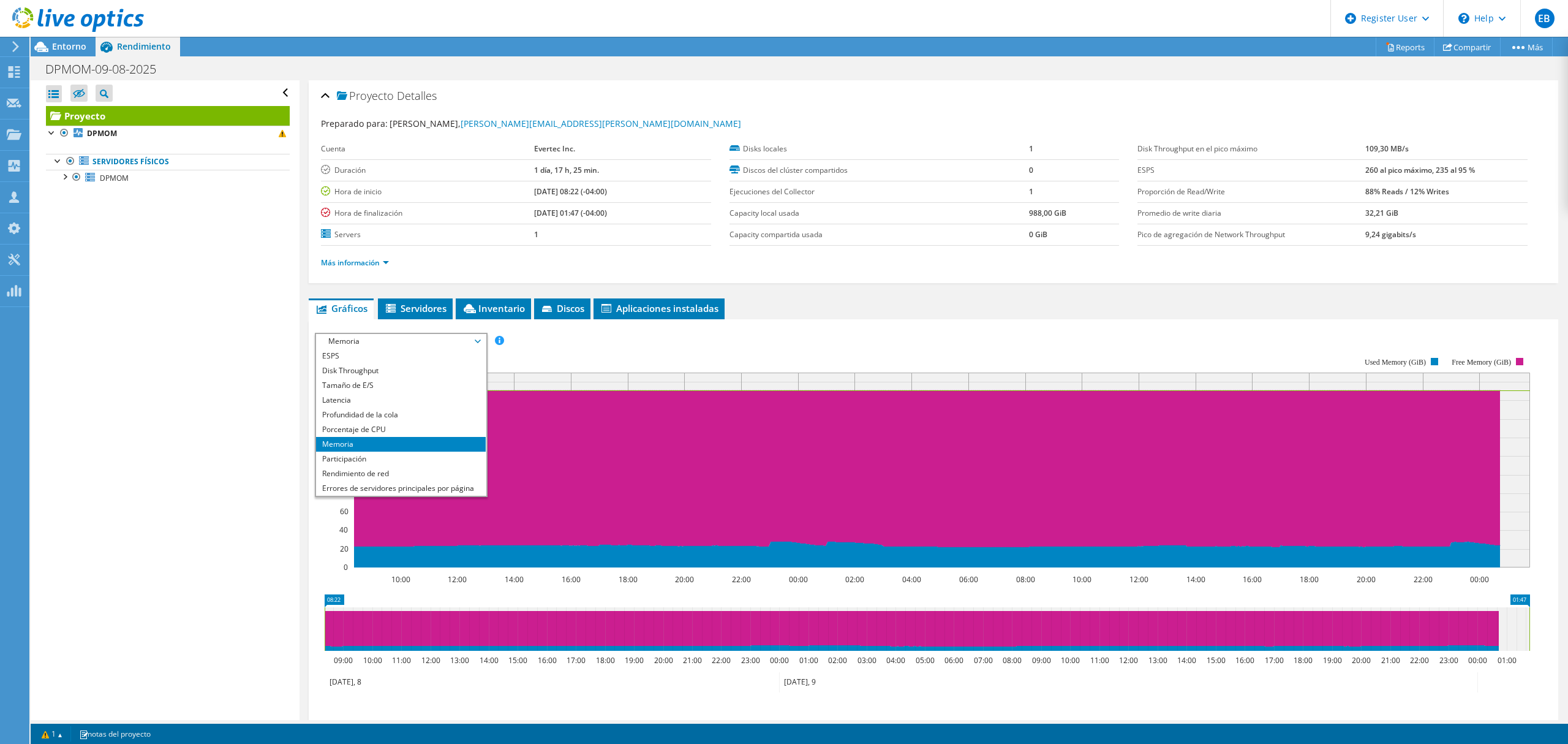
click at [716, 343] on rect at bounding box center [922, 463] width 1215 height 245
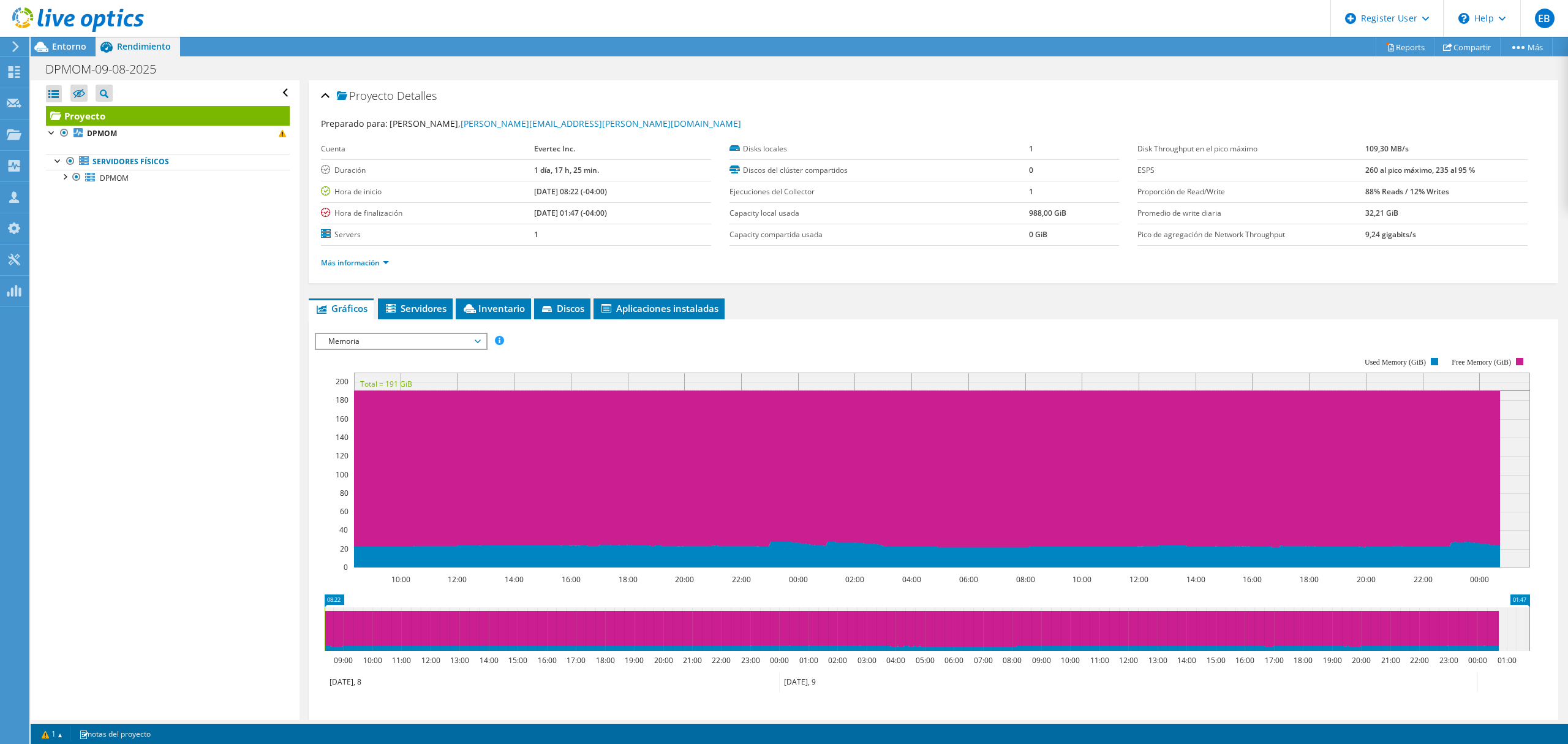
click at [408, 339] on span "Memoria" at bounding box center [401, 341] width 158 height 15
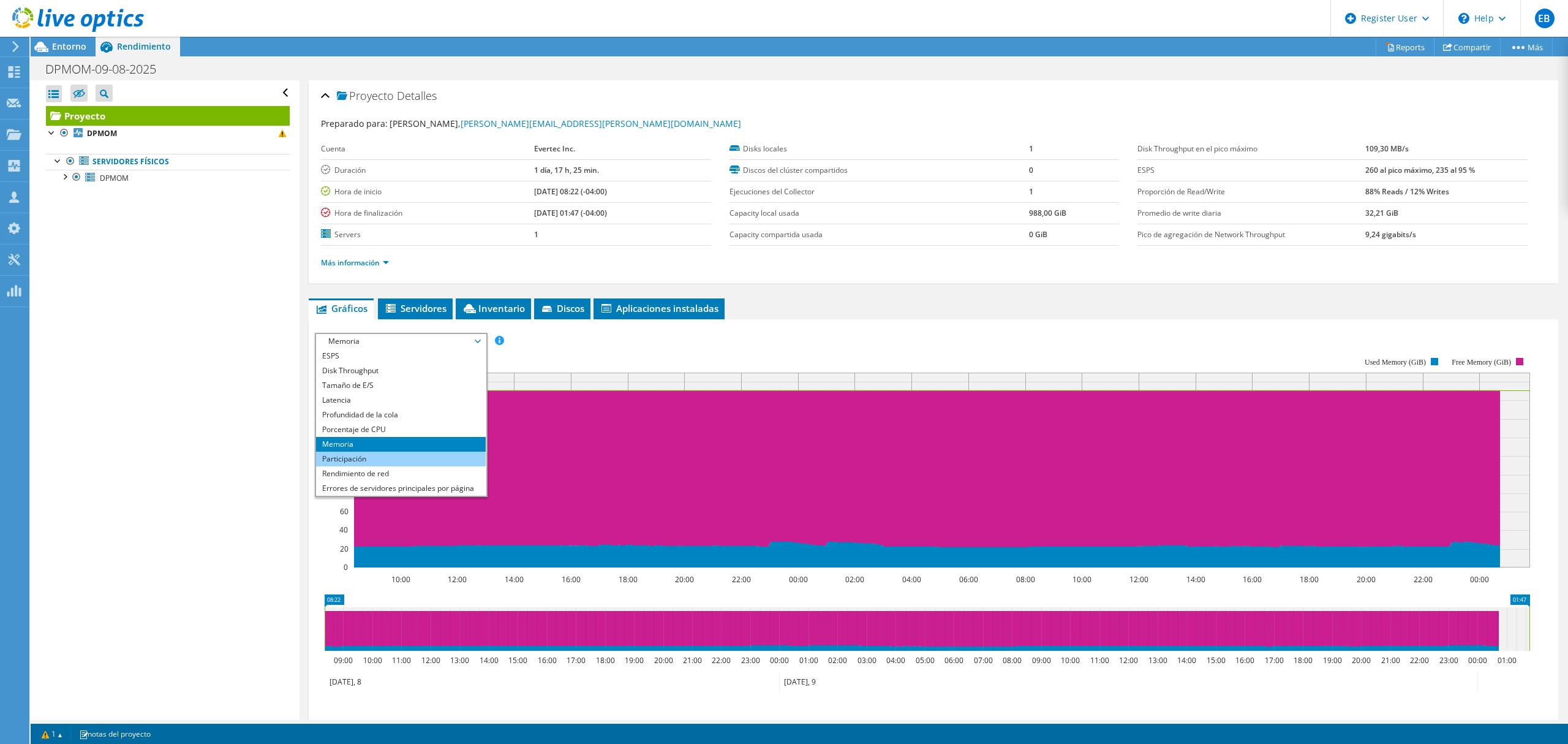
click at [376, 454] on li "Participación" at bounding box center [401, 458] width 170 height 15
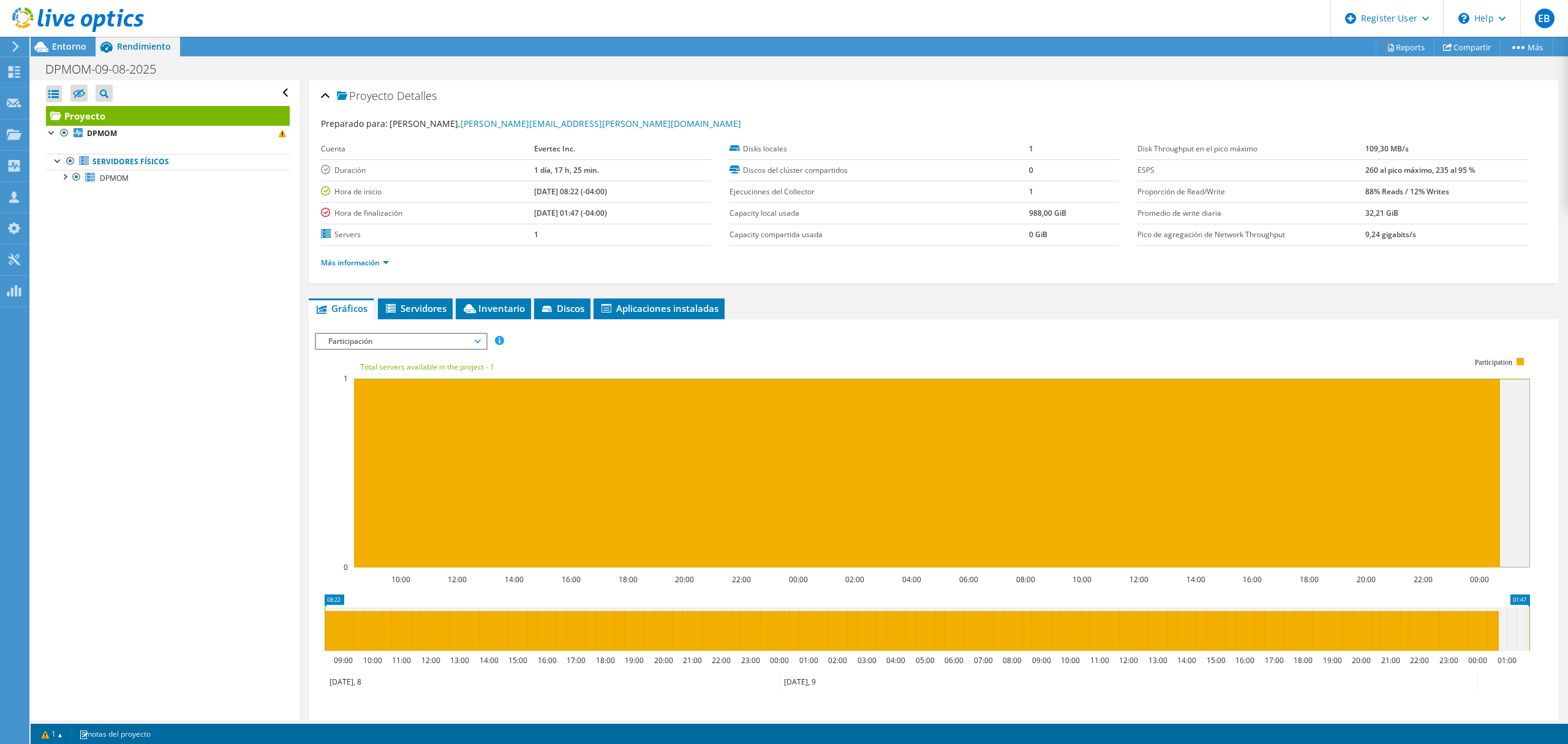
click at [431, 344] on span "Participación" at bounding box center [401, 341] width 158 height 15
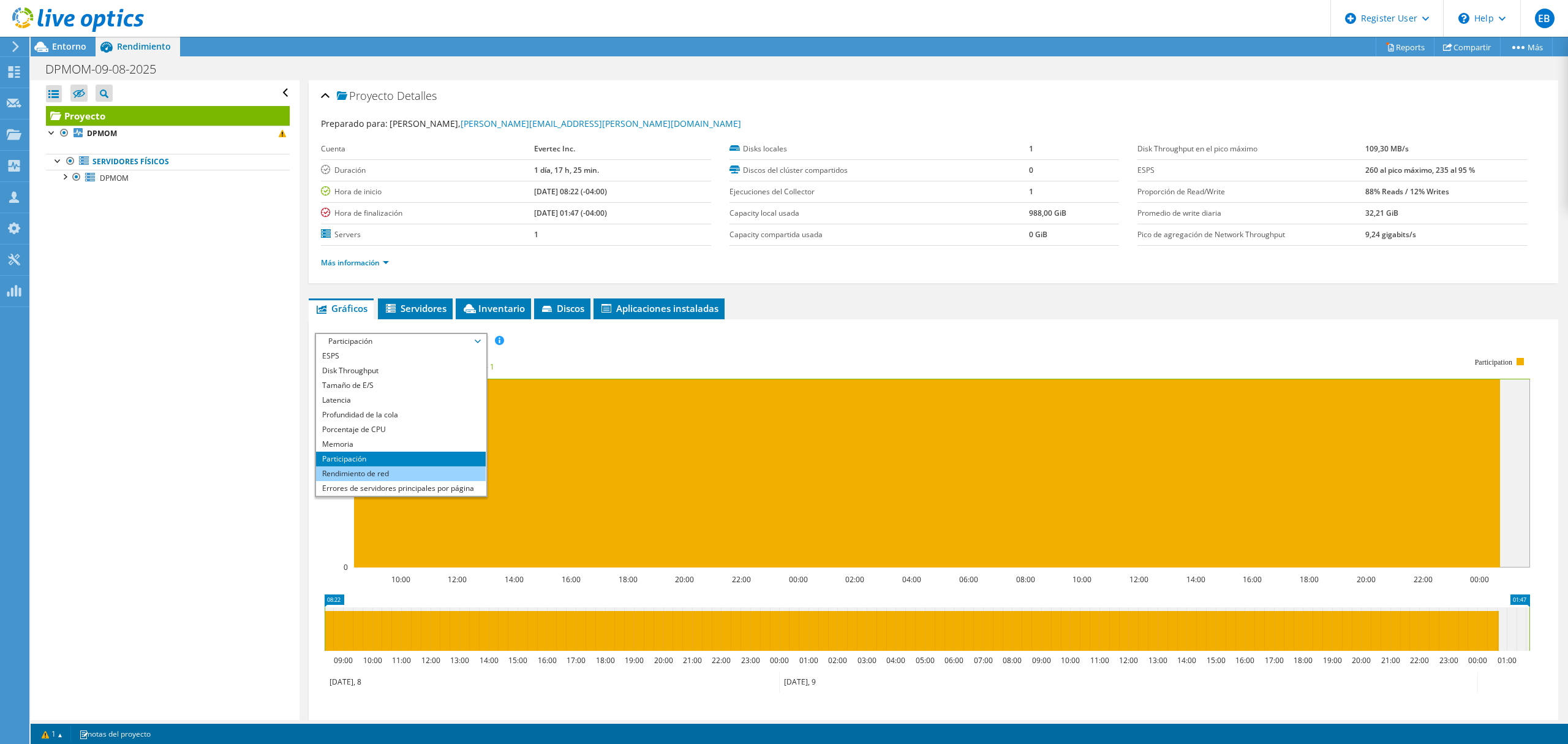
click at [355, 469] on li "Rendimiento de red" at bounding box center [401, 473] width 170 height 15
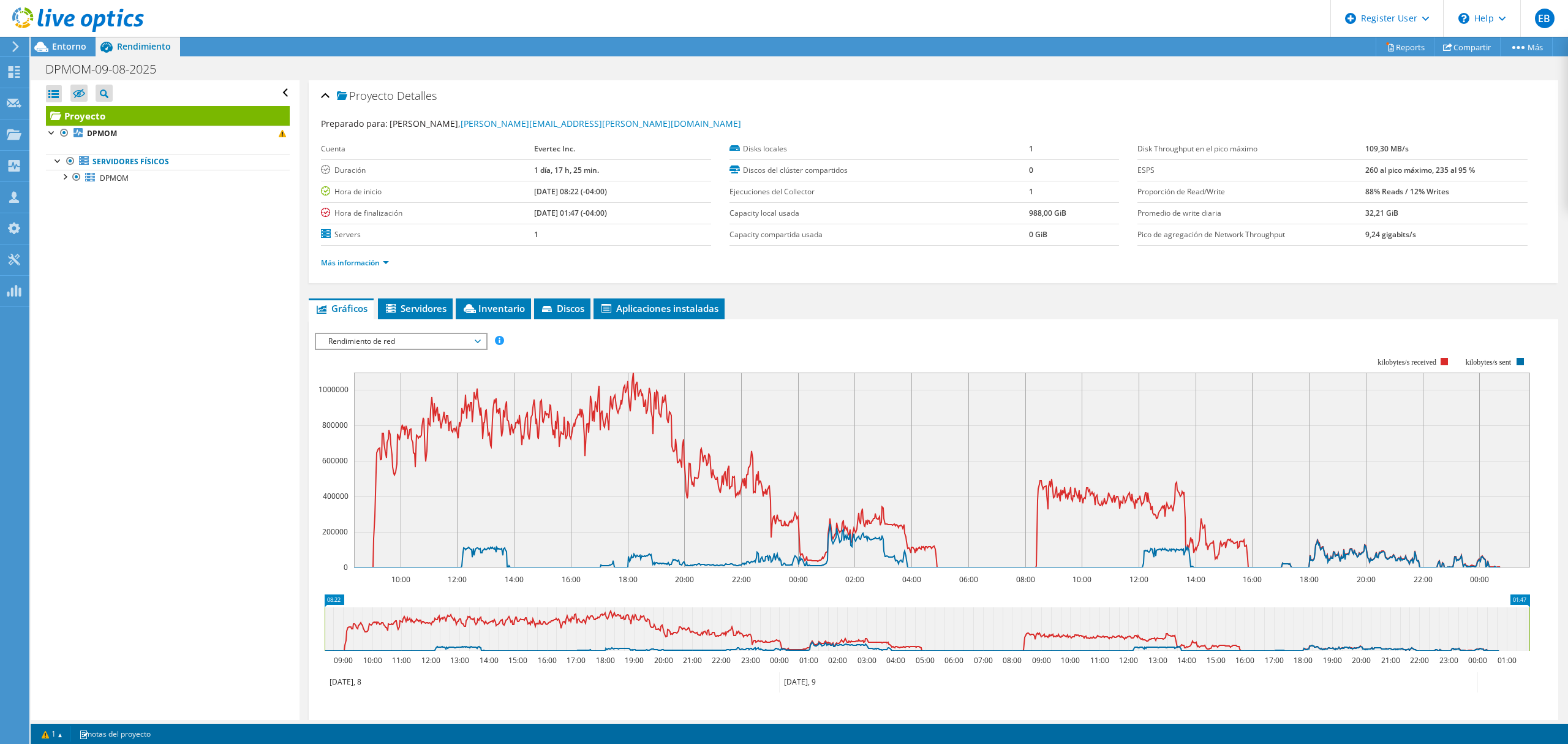
click at [388, 339] on span "Rendimiento de red" at bounding box center [401, 341] width 158 height 15
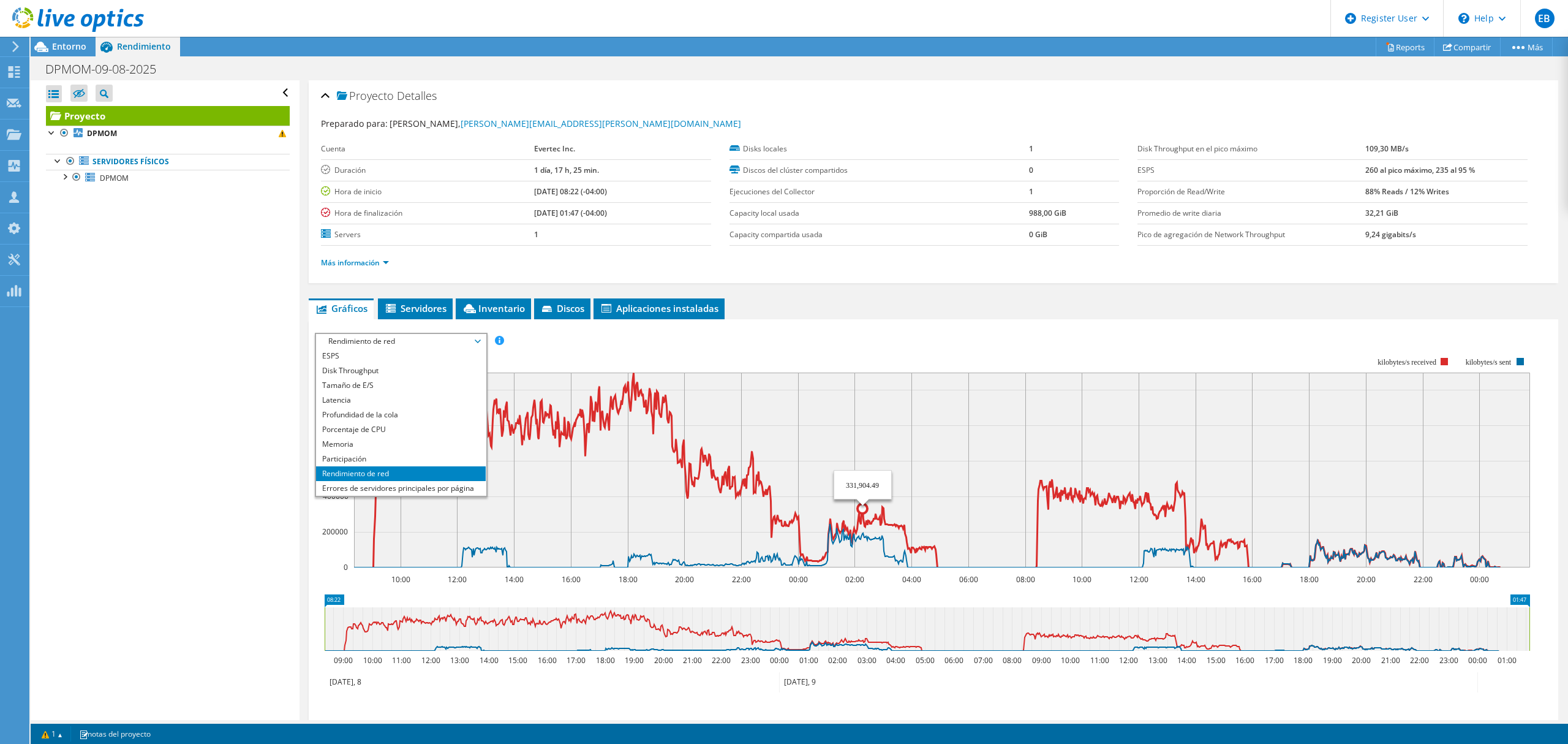
drag, startPoint x: 1275, startPoint y: 512, endPoint x: 860, endPoint y: 473, distance: 416.8
click at [860, 473] on rect at bounding box center [942, 469] width 1176 height 195
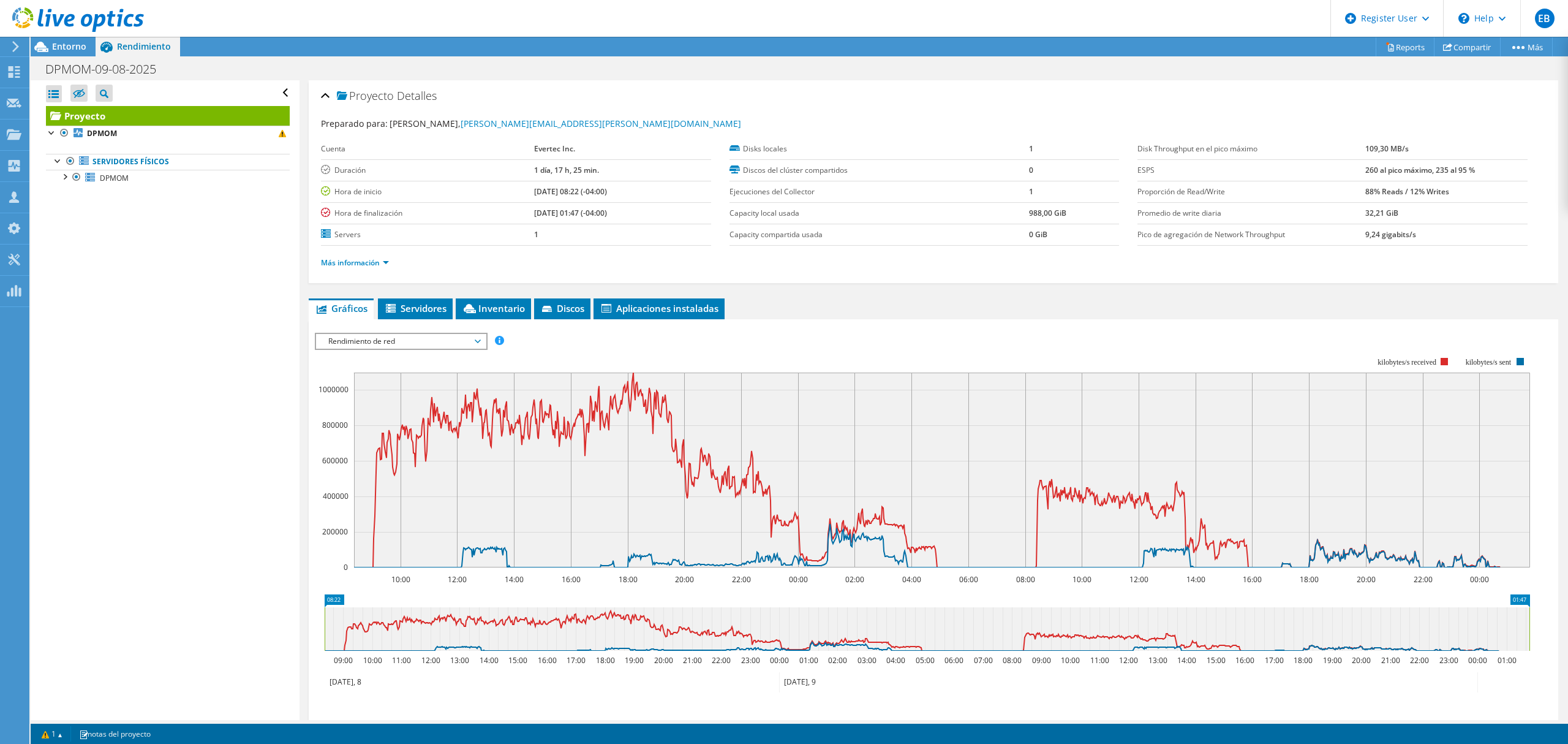
click at [407, 348] on span "Rendimiento de red" at bounding box center [401, 341] width 158 height 15
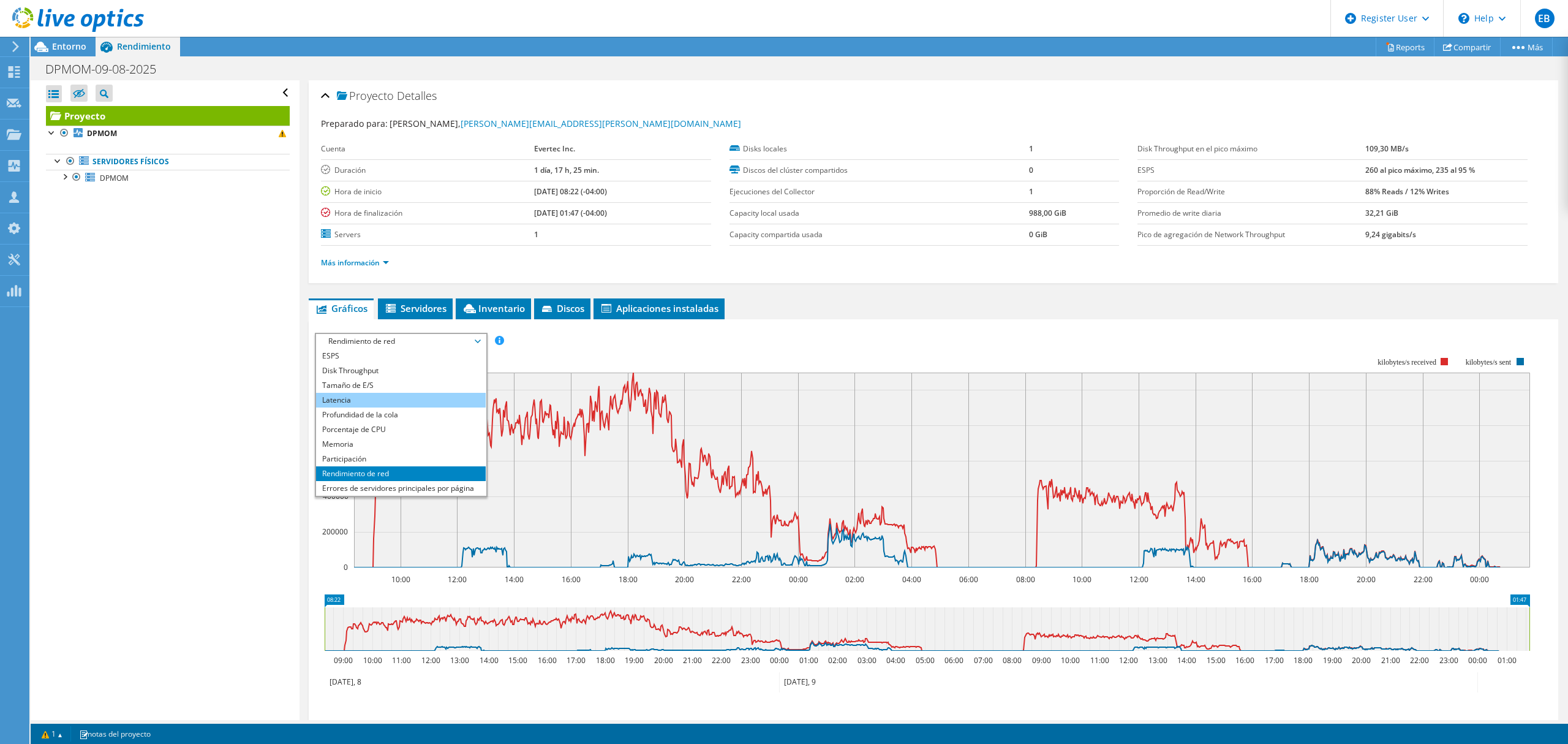
click at [372, 396] on li "Latencia" at bounding box center [401, 400] width 170 height 15
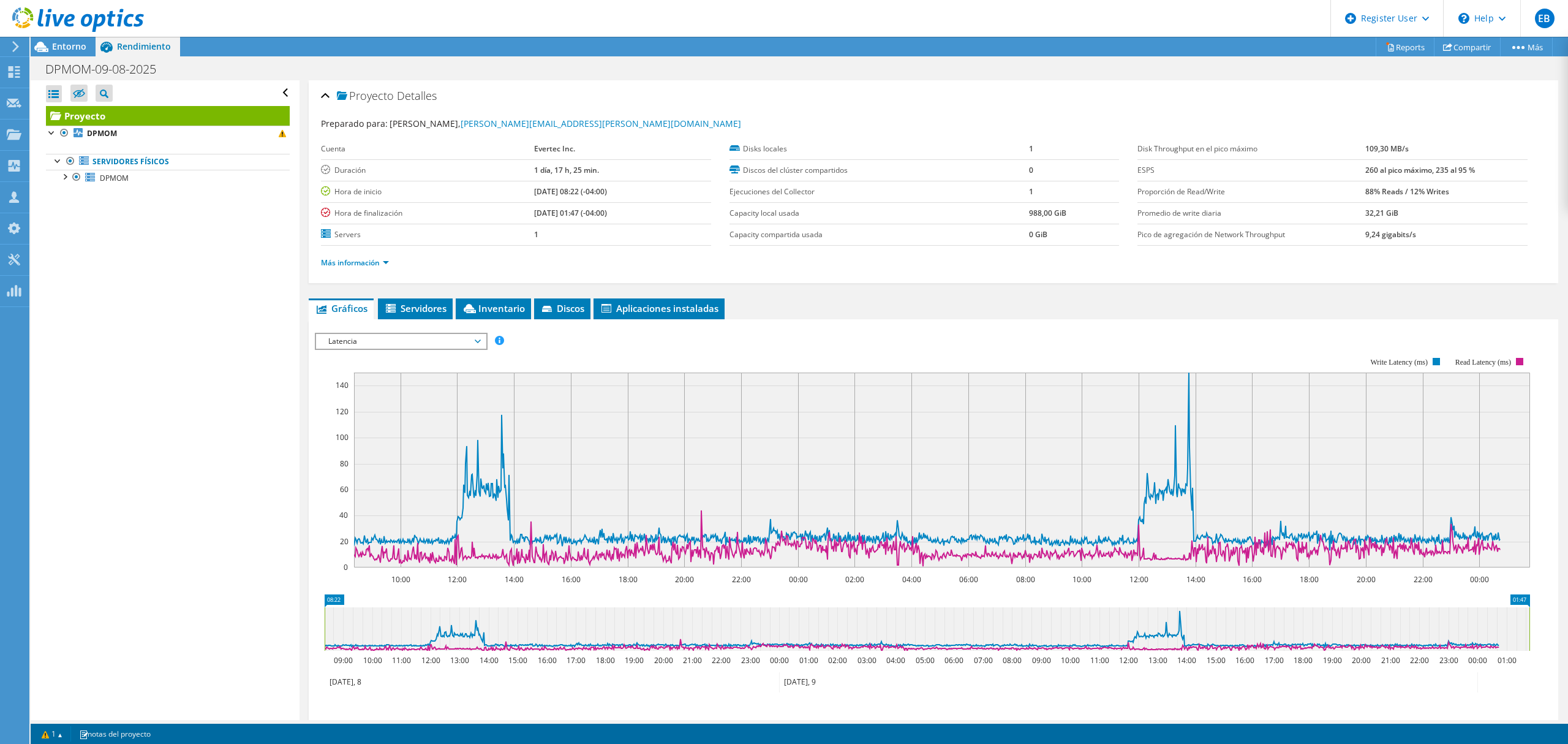
click at [371, 342] on span "Latencia" at bounding box center [401, 341] width 158 height 15
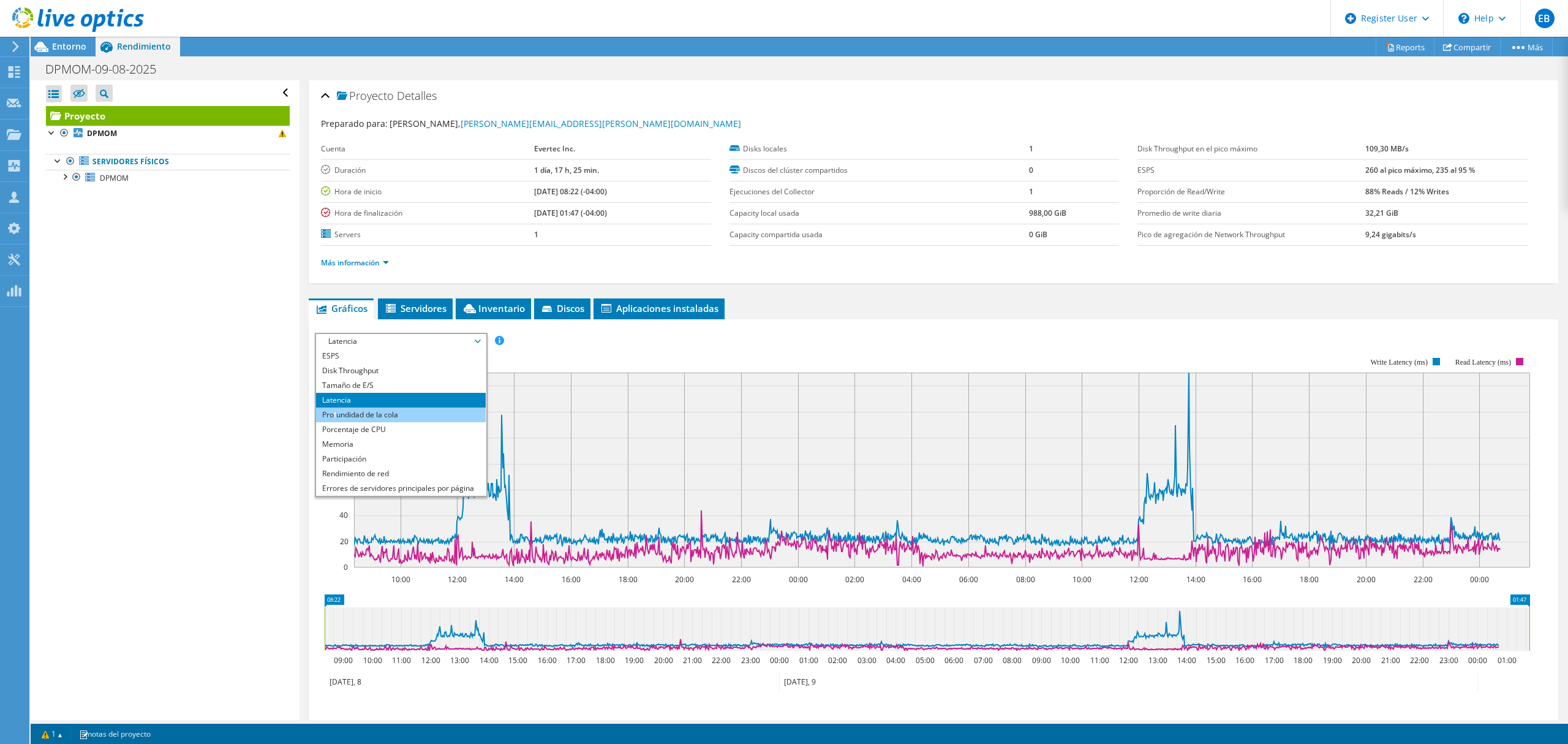
click at [337, 414] on li "Profundidad de la cola" at bounding box center [401, 414] width 170 height 15
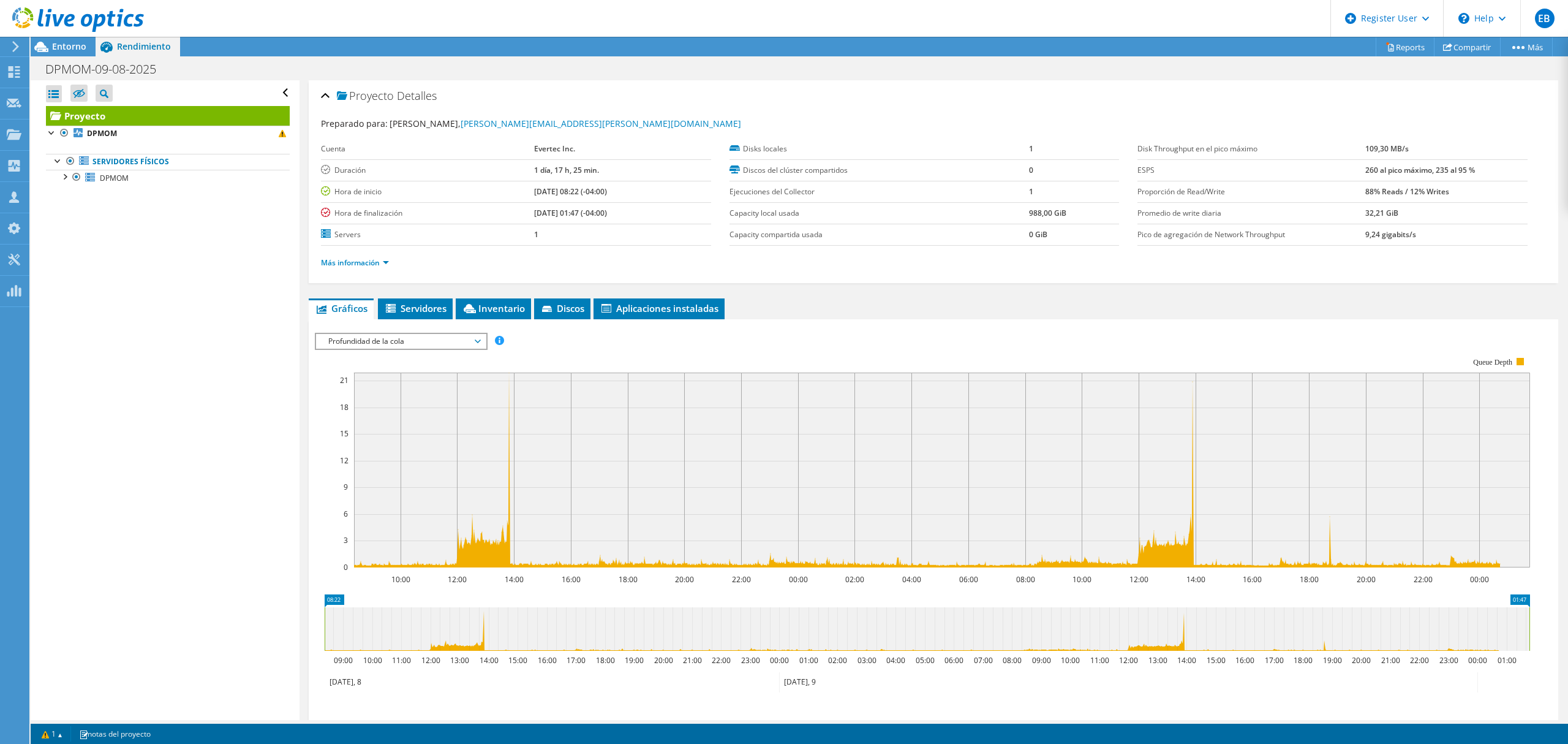
click at [401, 344] on span "Profundidad de la cola" at bounding box center [401, 341] width 158 height 15
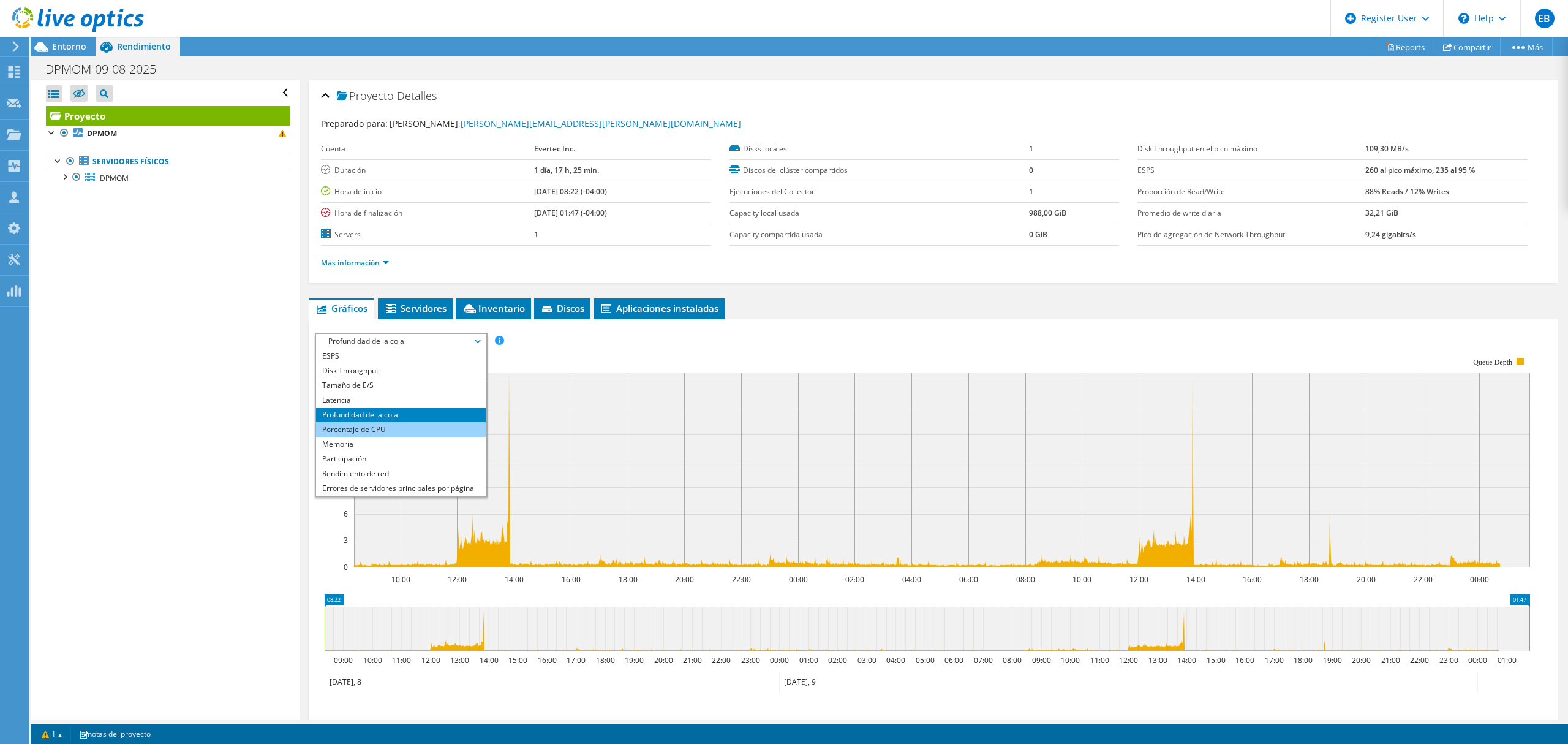
click at [397, 434] on li "Porcentaje de CPU" at bounding box center [401, 429] width 170 height 15
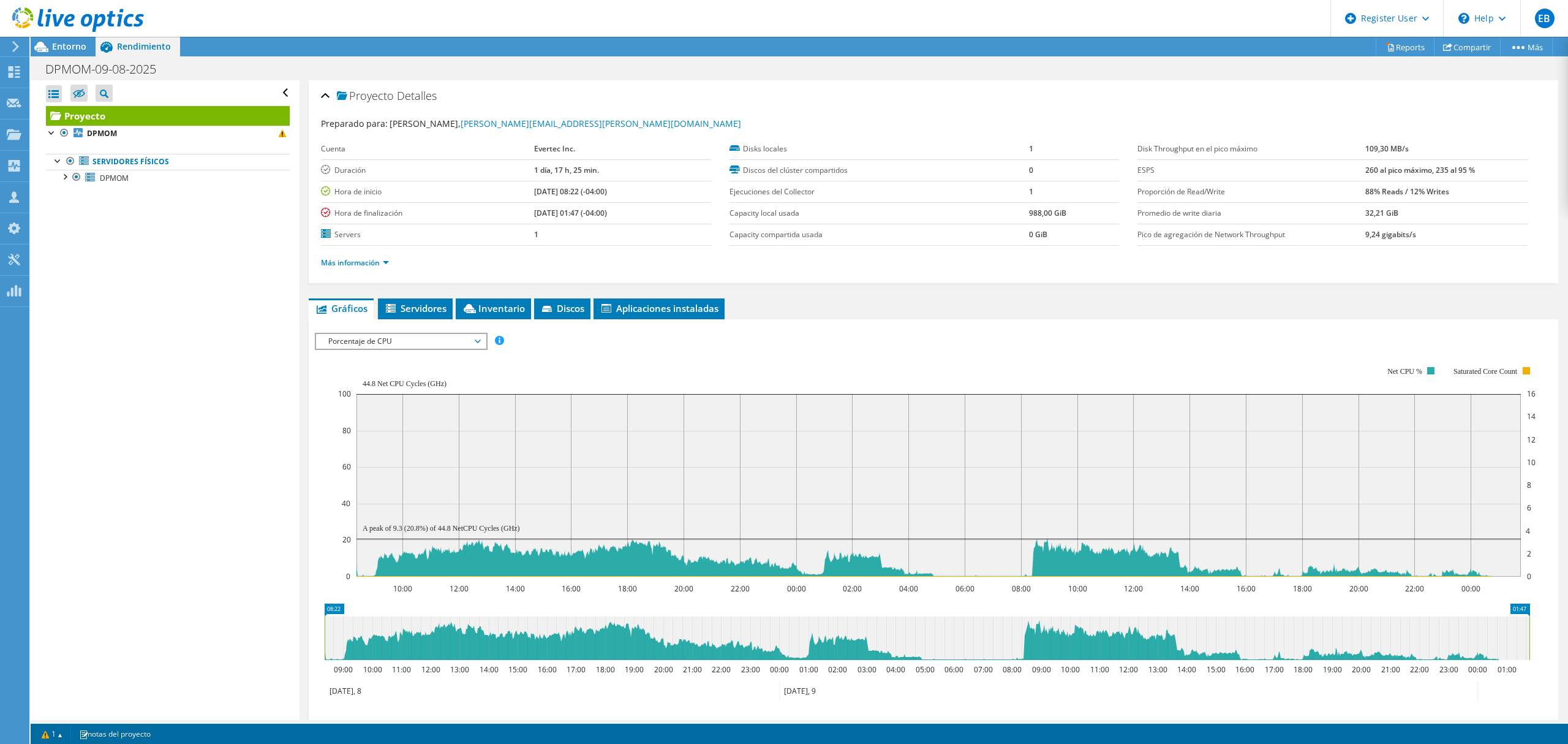
click at [393, 342] on span "Porcentaje de CPU" at bounding box center [401, 341] width 158 height 15
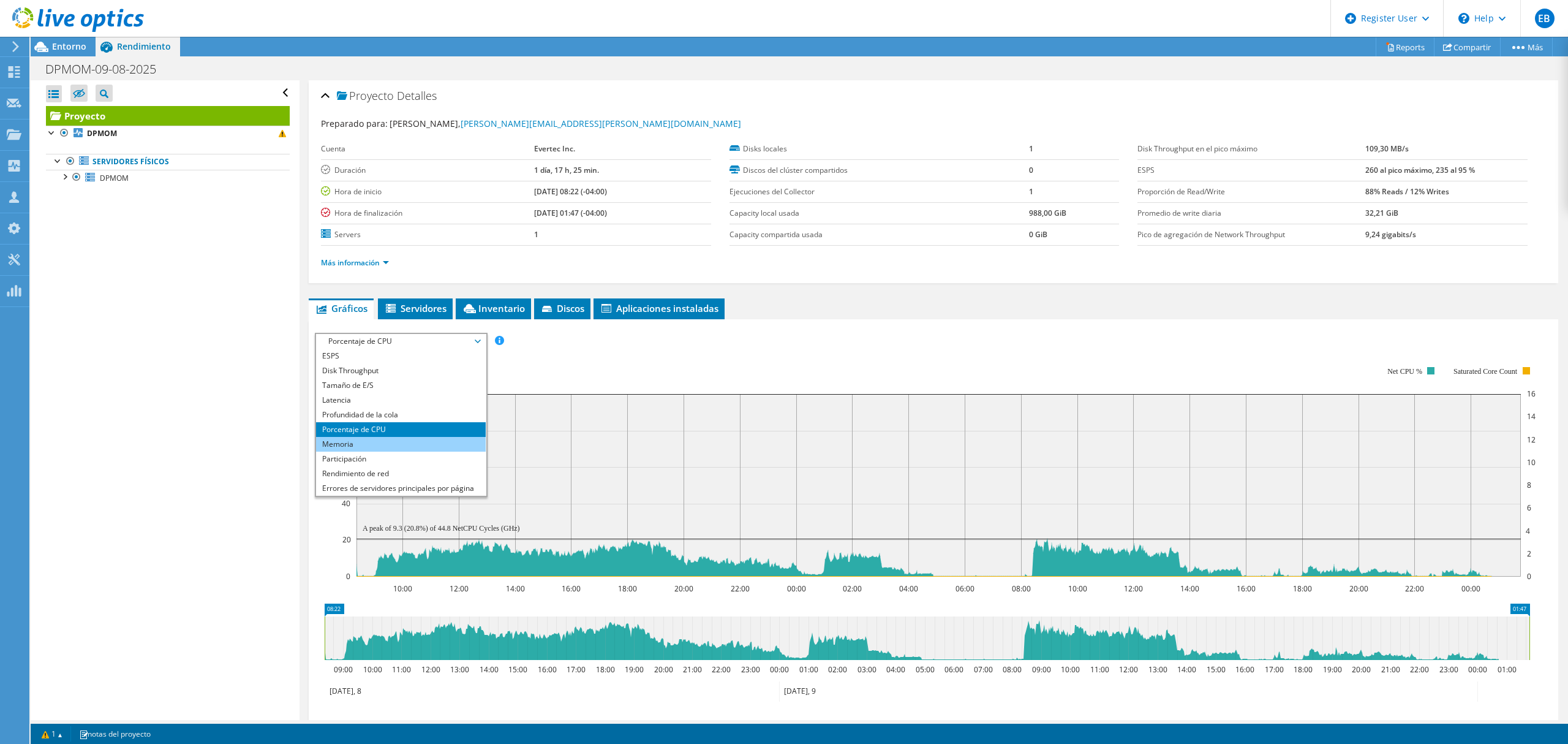
click at [368, 449] on li "Memoria" at bounding box center [401, 444] width 170 height 15
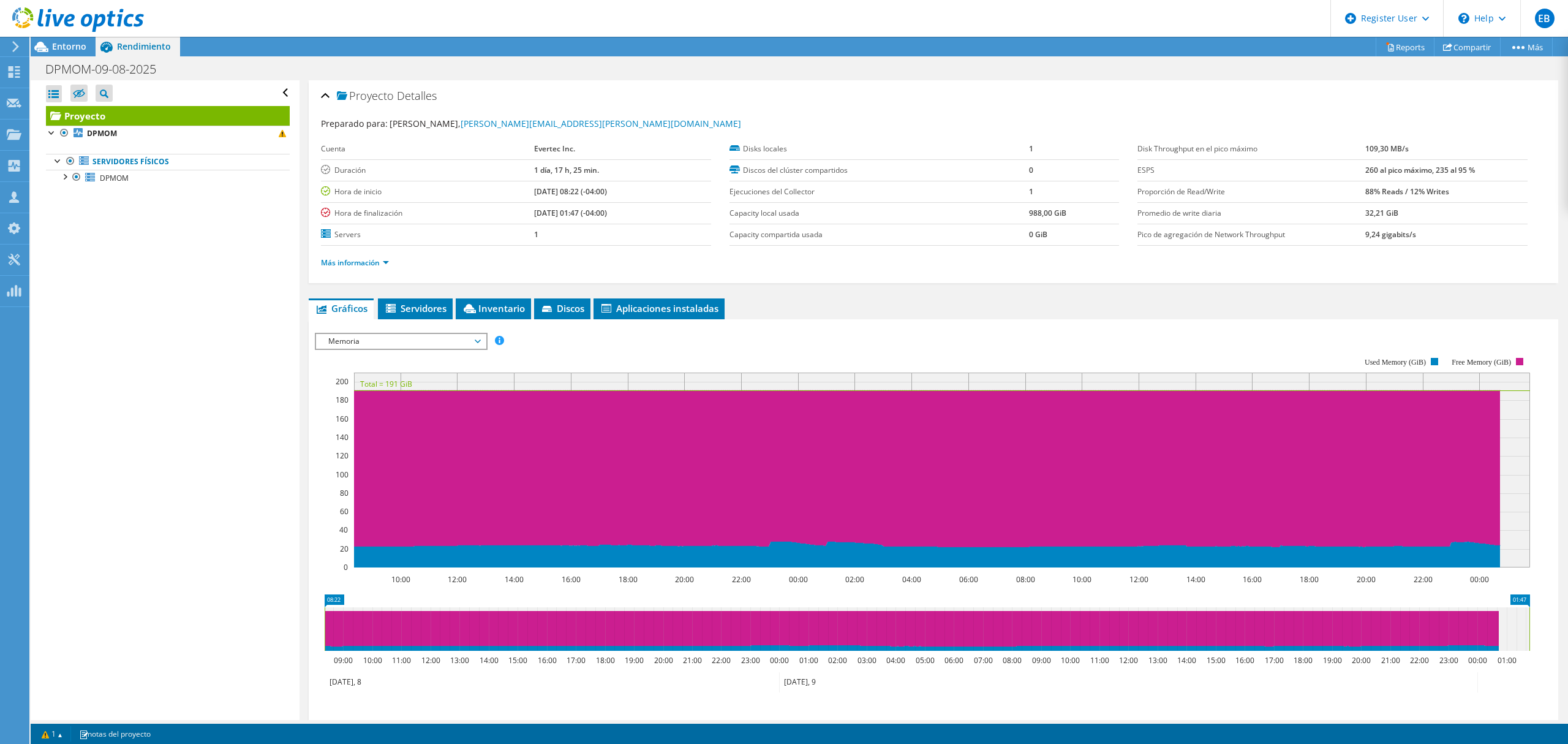
click at [388, 337] on span "Memoria" at bounding box center [401, 341] width 158 height 15
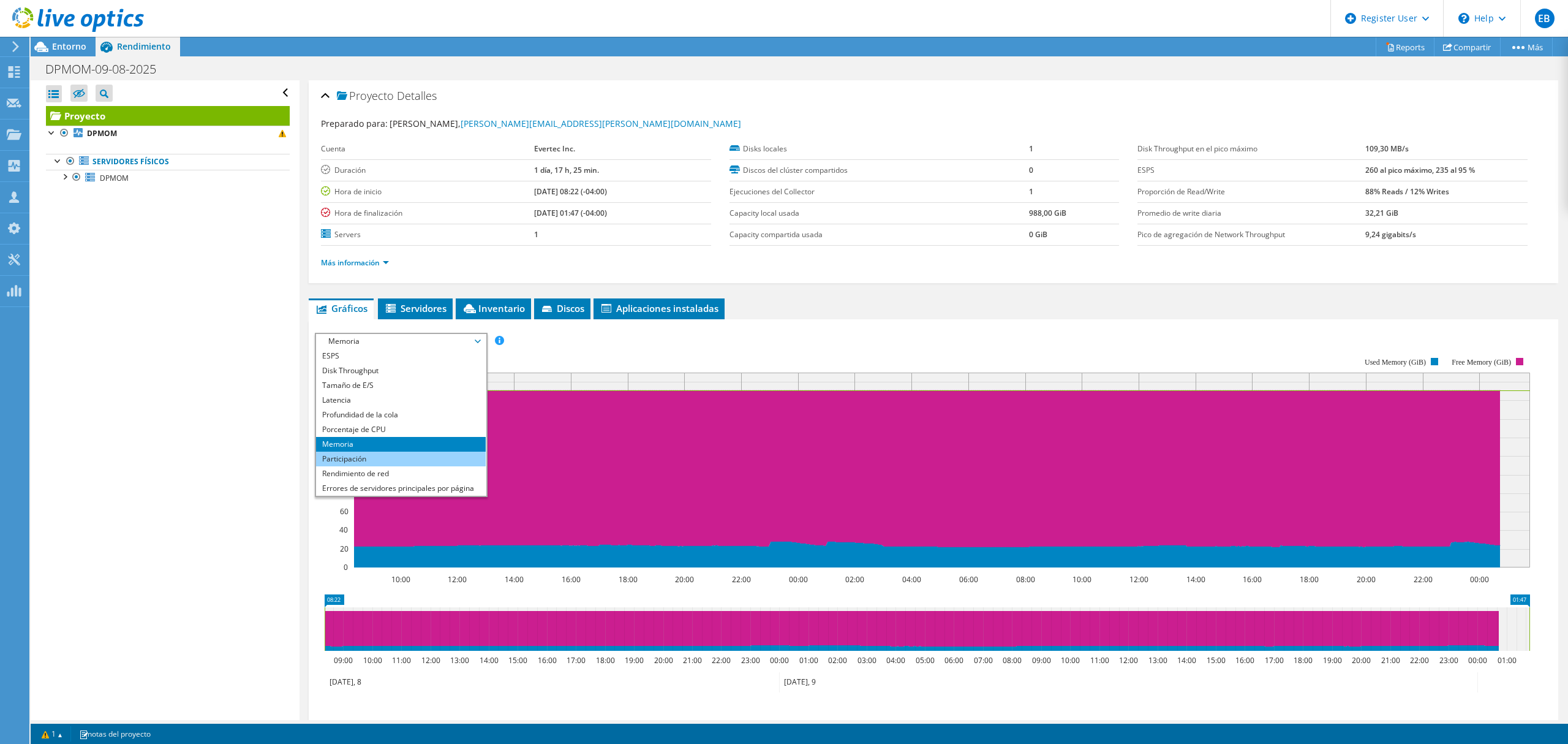
click at [369, 461] on li "Participación" at bounding box center [401, 458] width 170 height 15
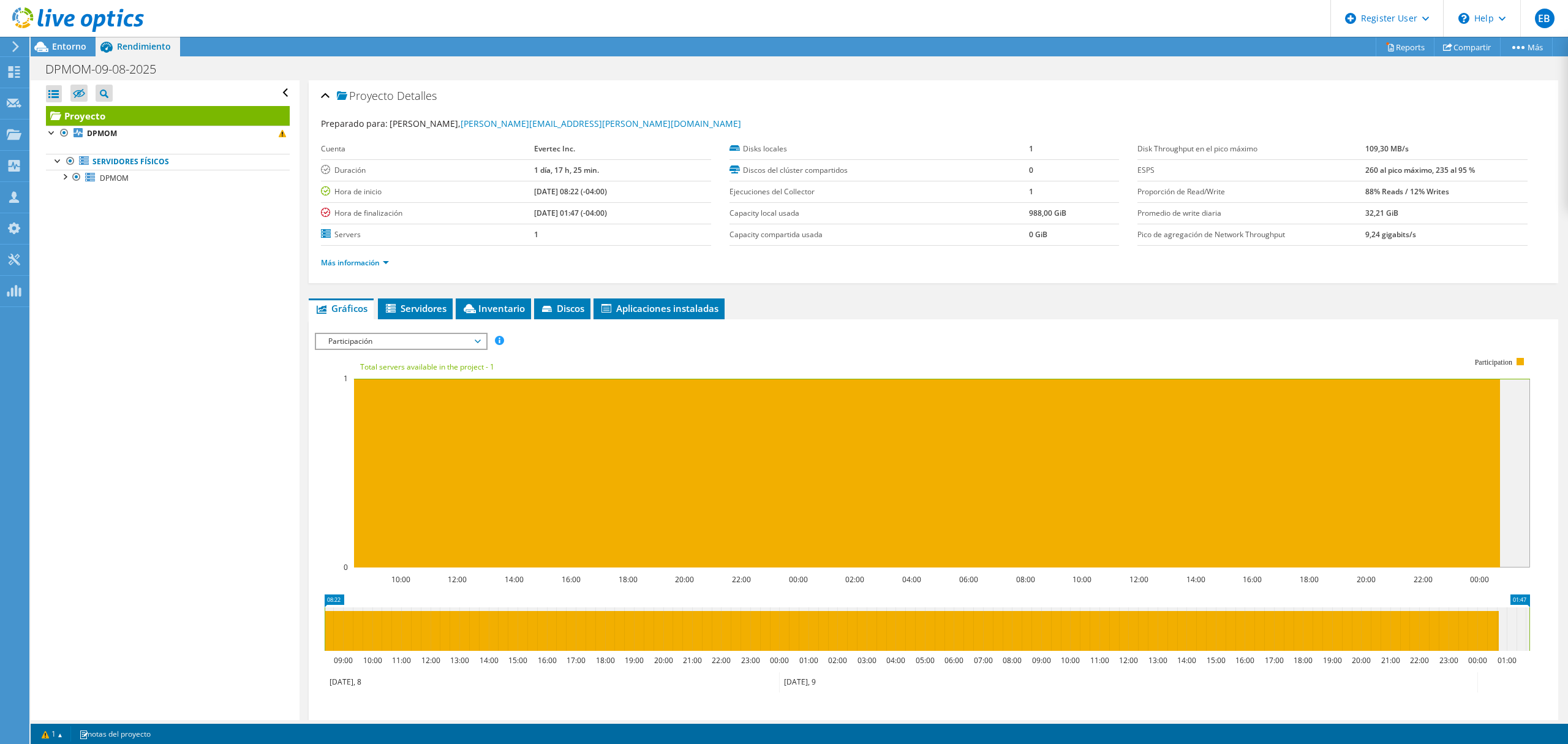
click at [392, 344] on span "Participación" at bounding box center [401, 341] width 158 height 15
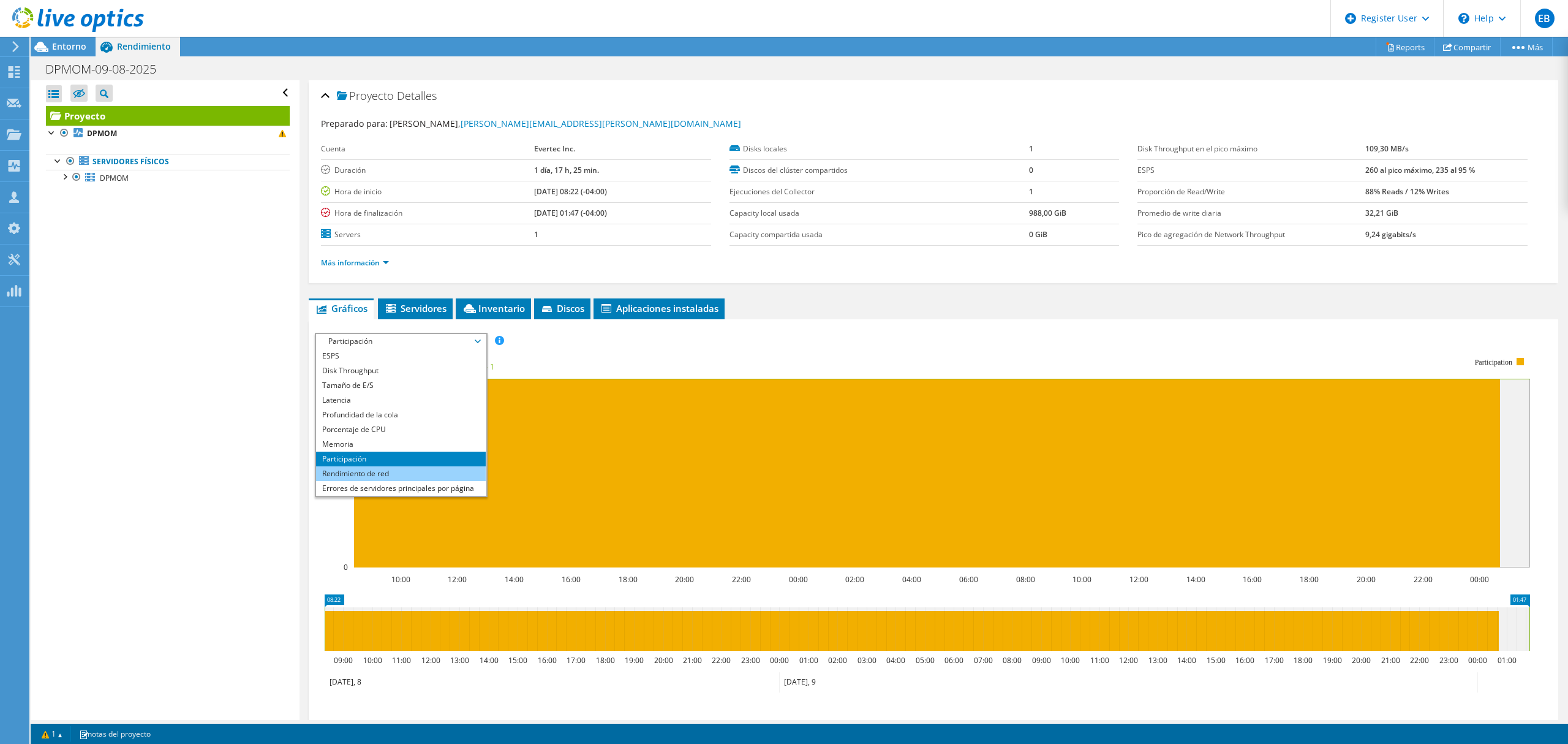
click at [378, 470] on li "Rendimiento de red" at bounding box center [401, 473] width 170 height 15
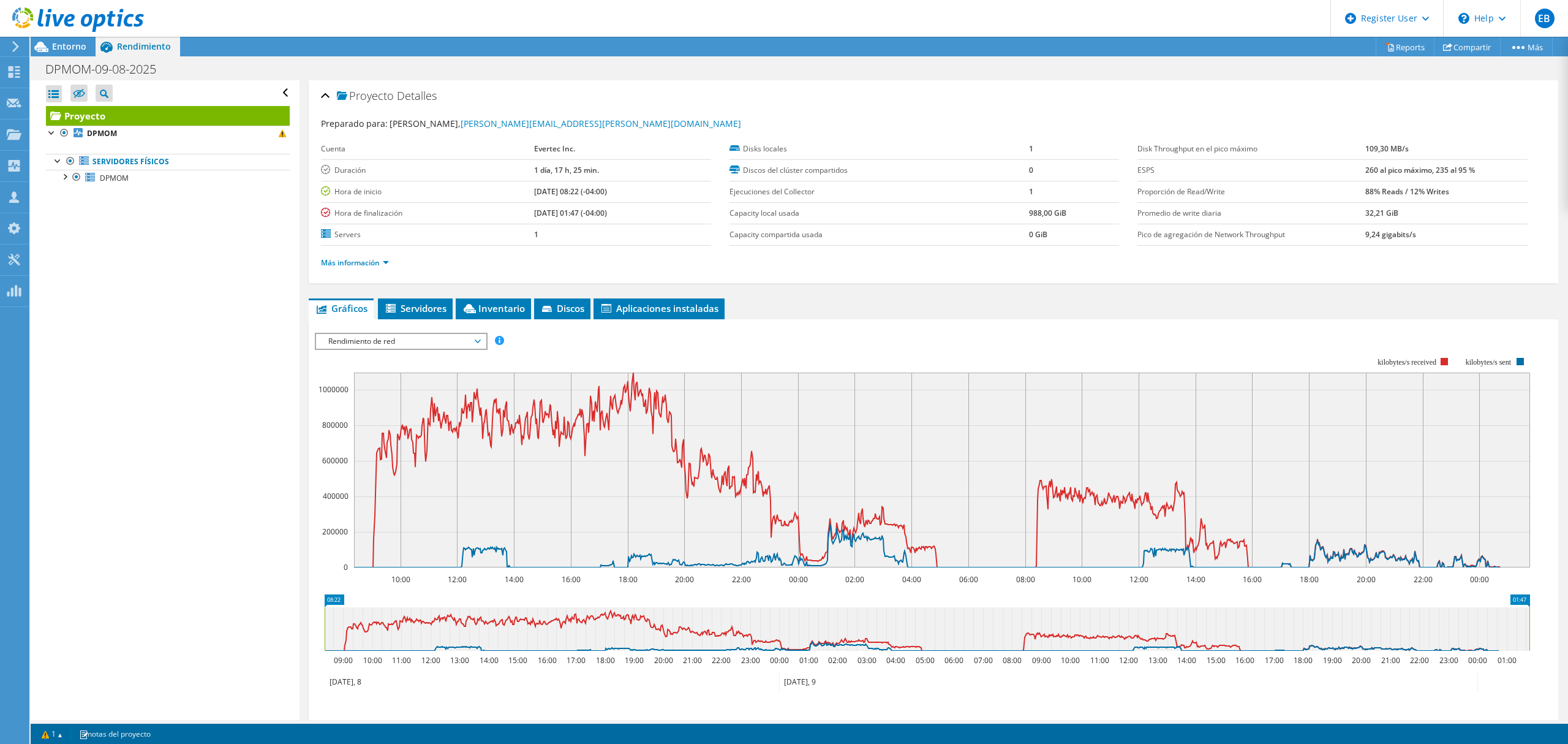
click at [435, 337] on span "Rendimiento de red" at bounding box center [401, 341] width 158 height 15
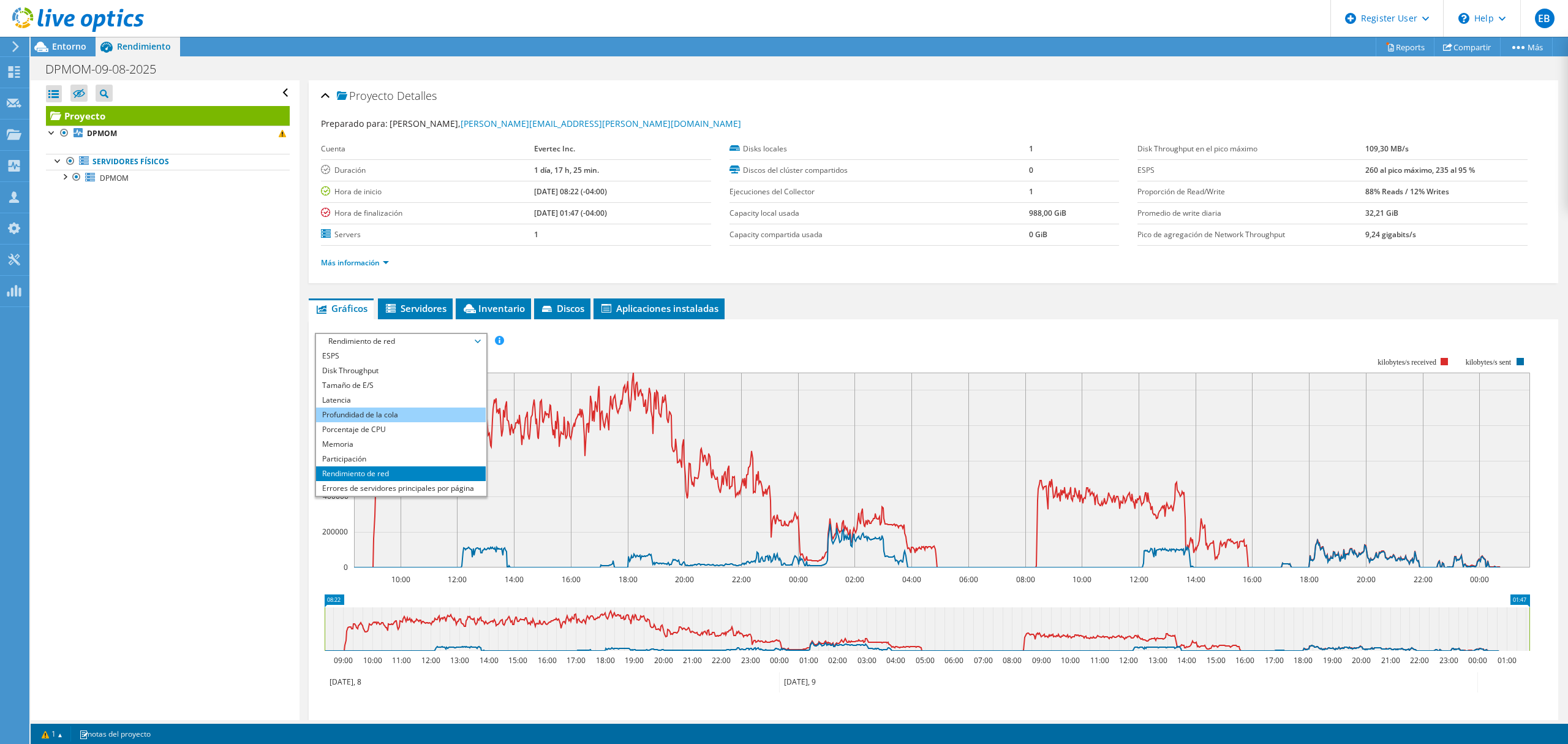
click at [389, 417] on li "Profundidad de la cola" at bounding box center [401, 414] width 170 height 15
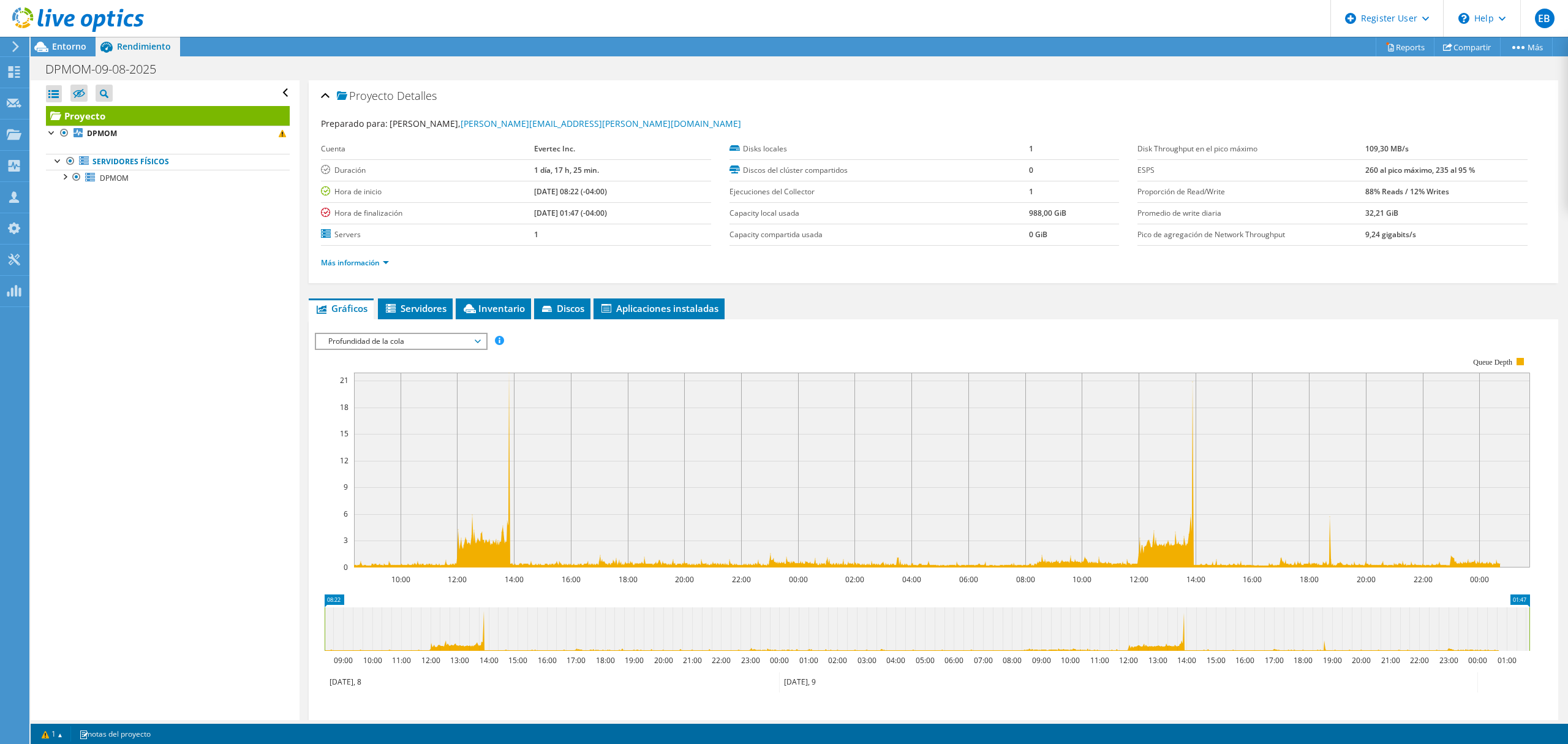
click at [409, 343] on span "Profundidad de la cola" at bounding box center [401, 341] width 158 height 15
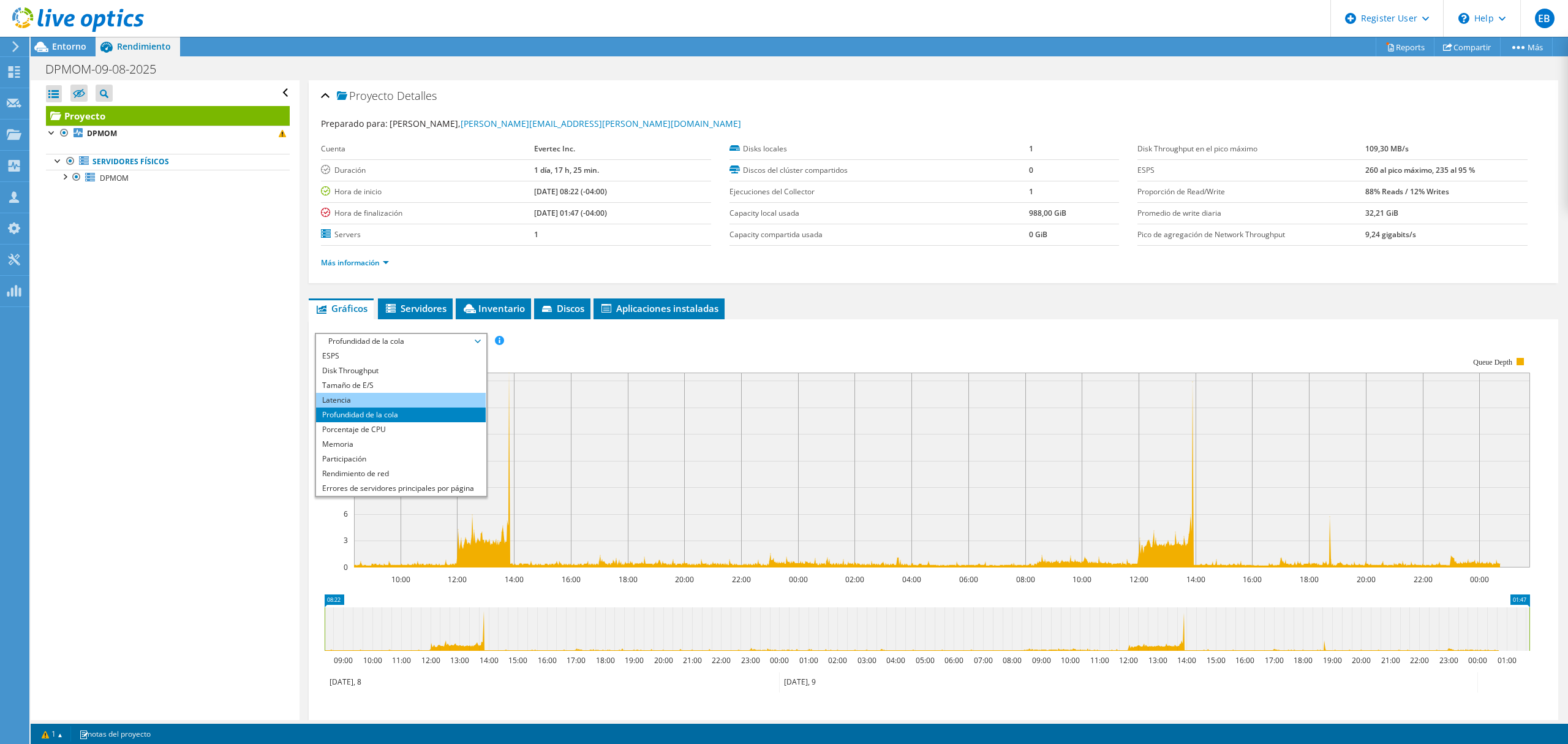
click at [376, 397] on li "Latencia" at bounding box center [401, 400] width 170 height 15
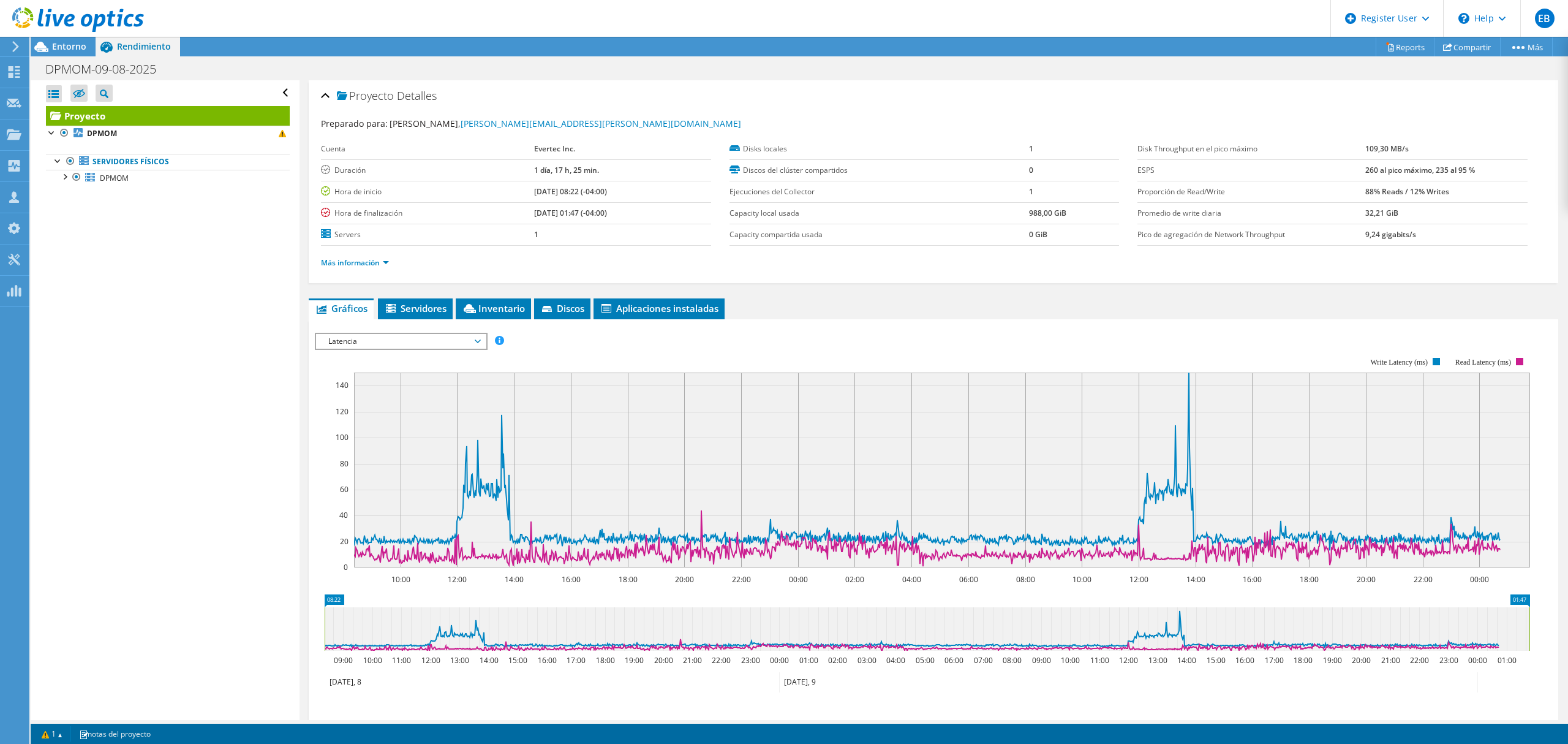
click at [398, 342] on span "Latencia" at bounding box center [401, 341] width 158 height 15
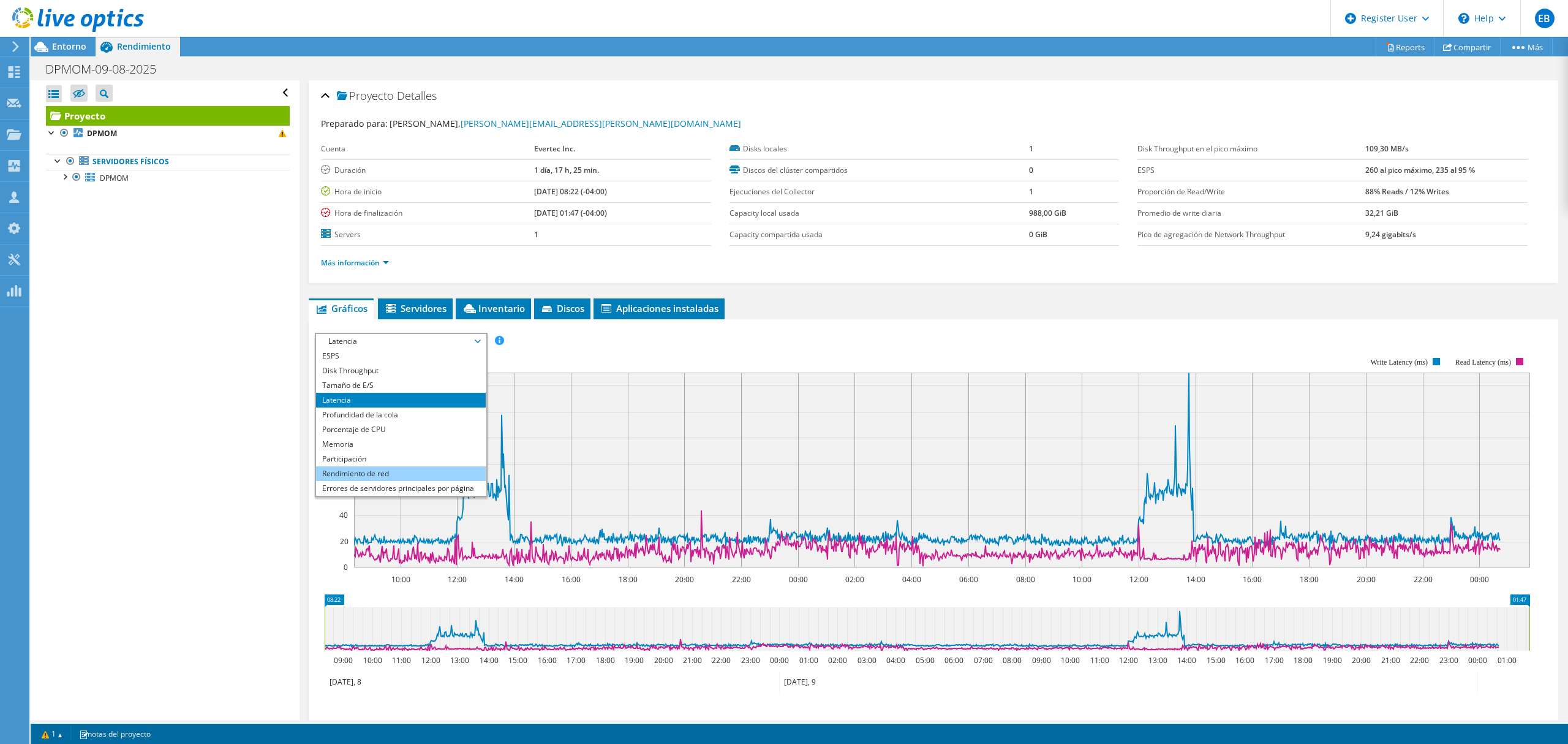
click at [359, 470] on li "Rendimiento de red" at bounding box center [401, 473] width 170 height 15
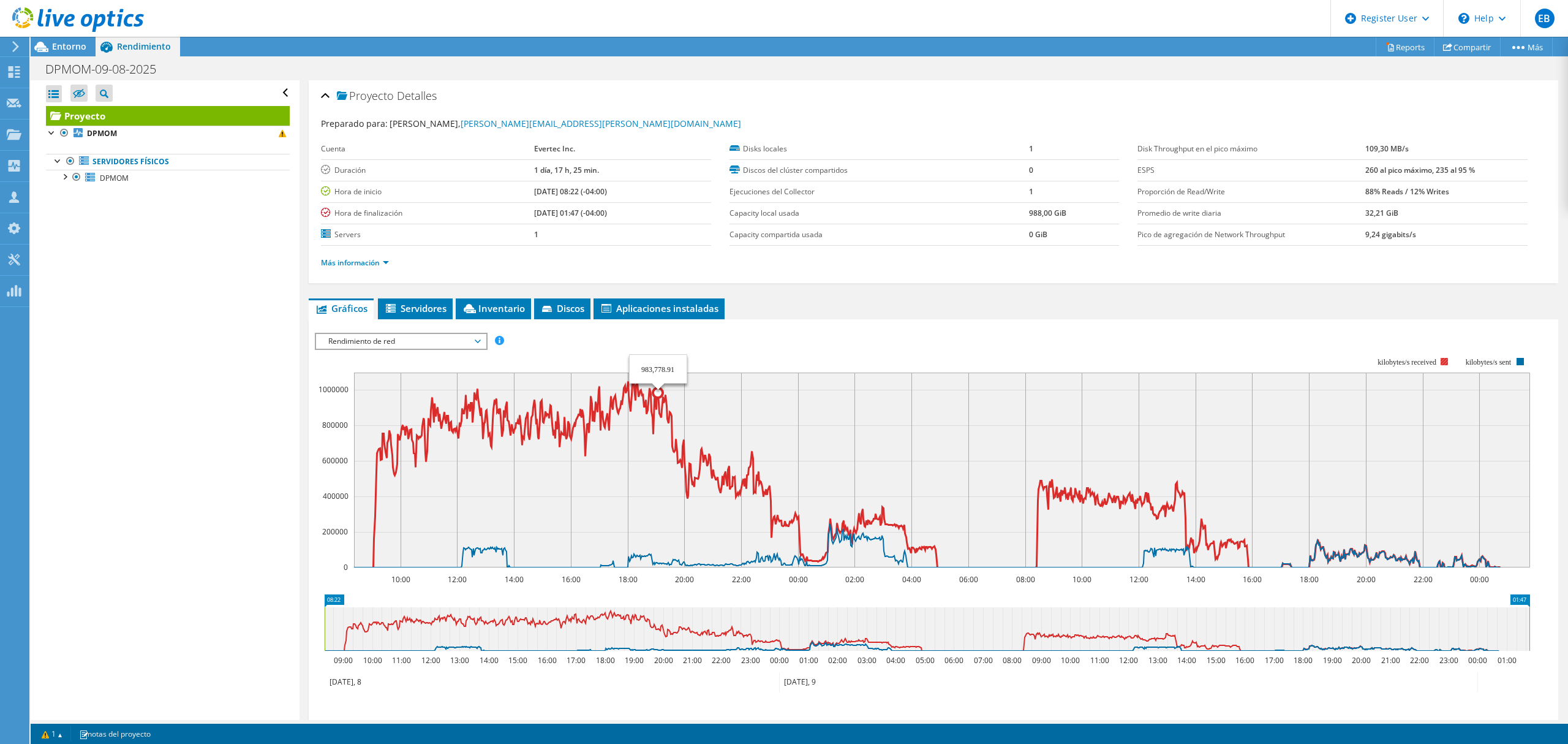
click at [660, 412] on icon at bounding box center [927, 469] width 1146 height 195
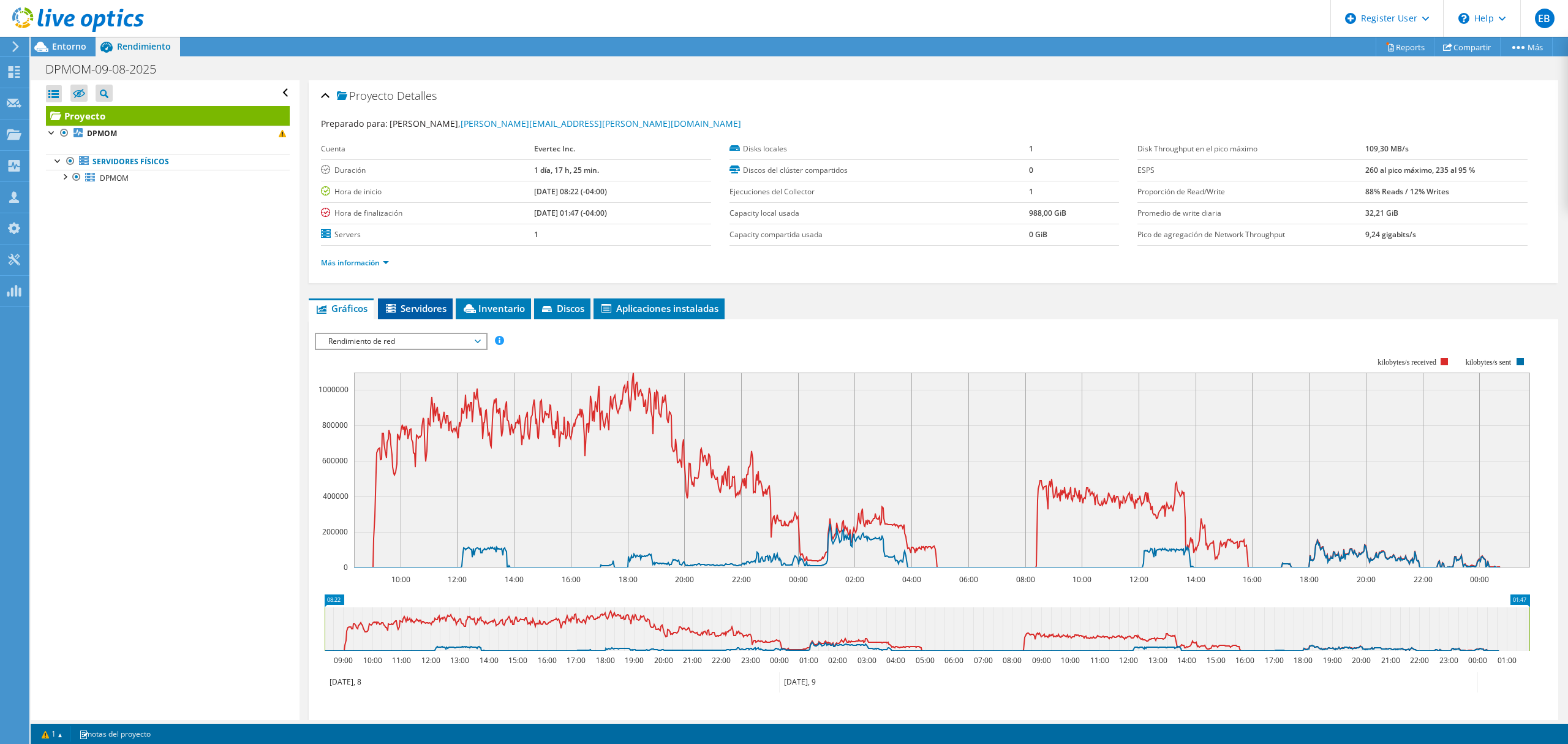
click at [430, 304] on span "Servidores" at bounding box center [415, 308] width 63 height 12
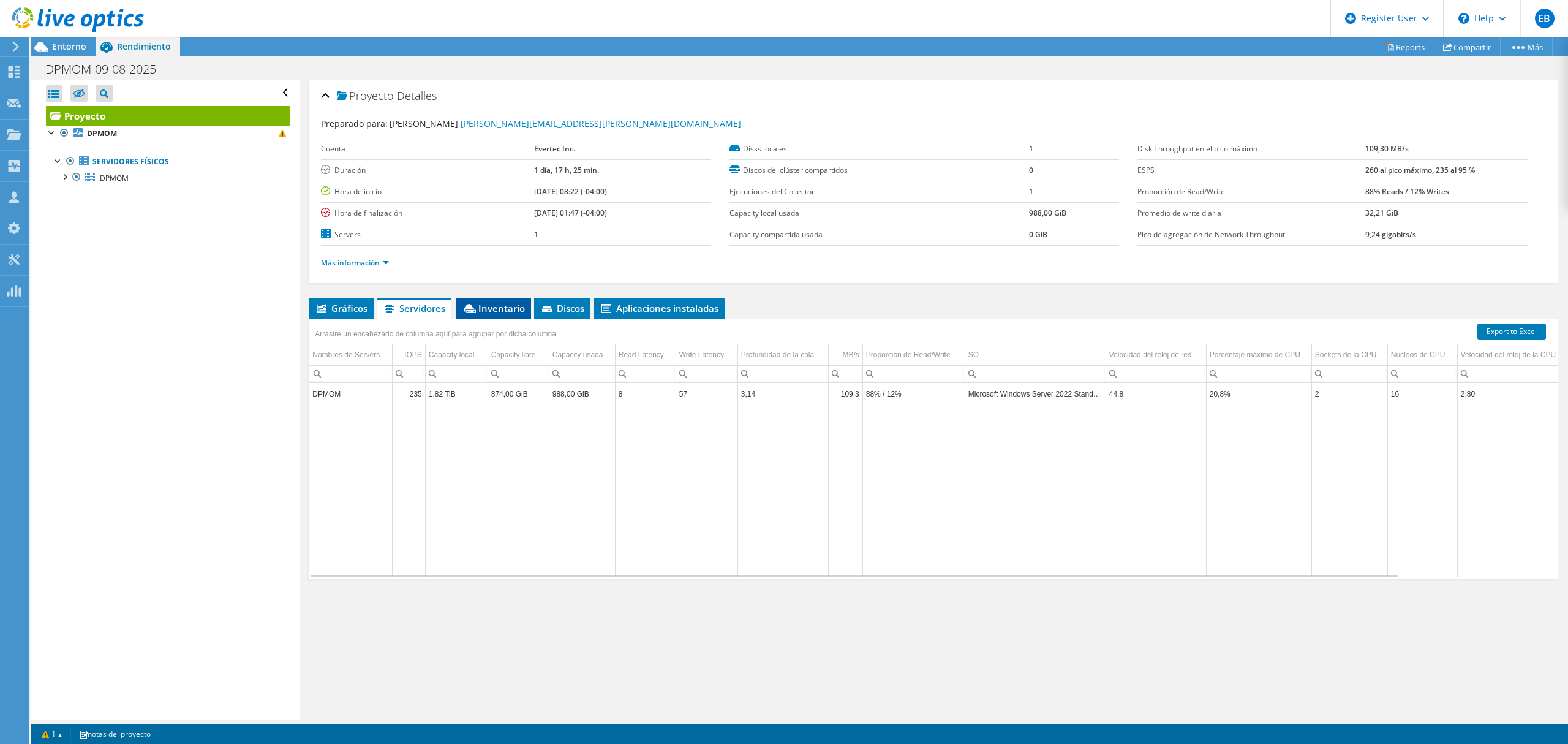
click at [515, 309] on span "Inventario" at bounding box center [493, 308] width 63 height 12
click at [572, 310] on span "Discos" at bounding box center [562, 308] width 44 height 12
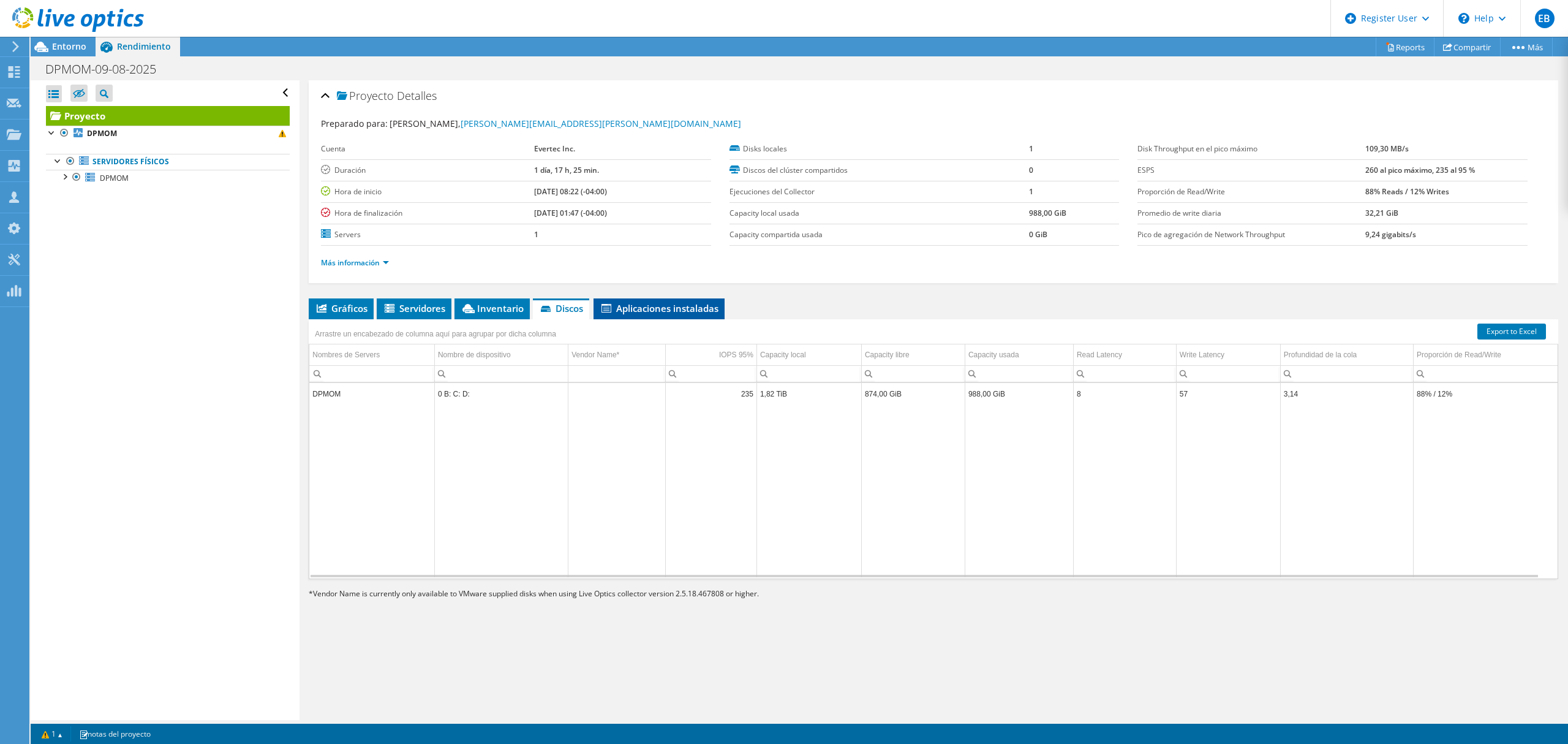
click at [670, 312] on span "Aplicaciones instaladas" at bounding box center [659, 308] width 119 height 12
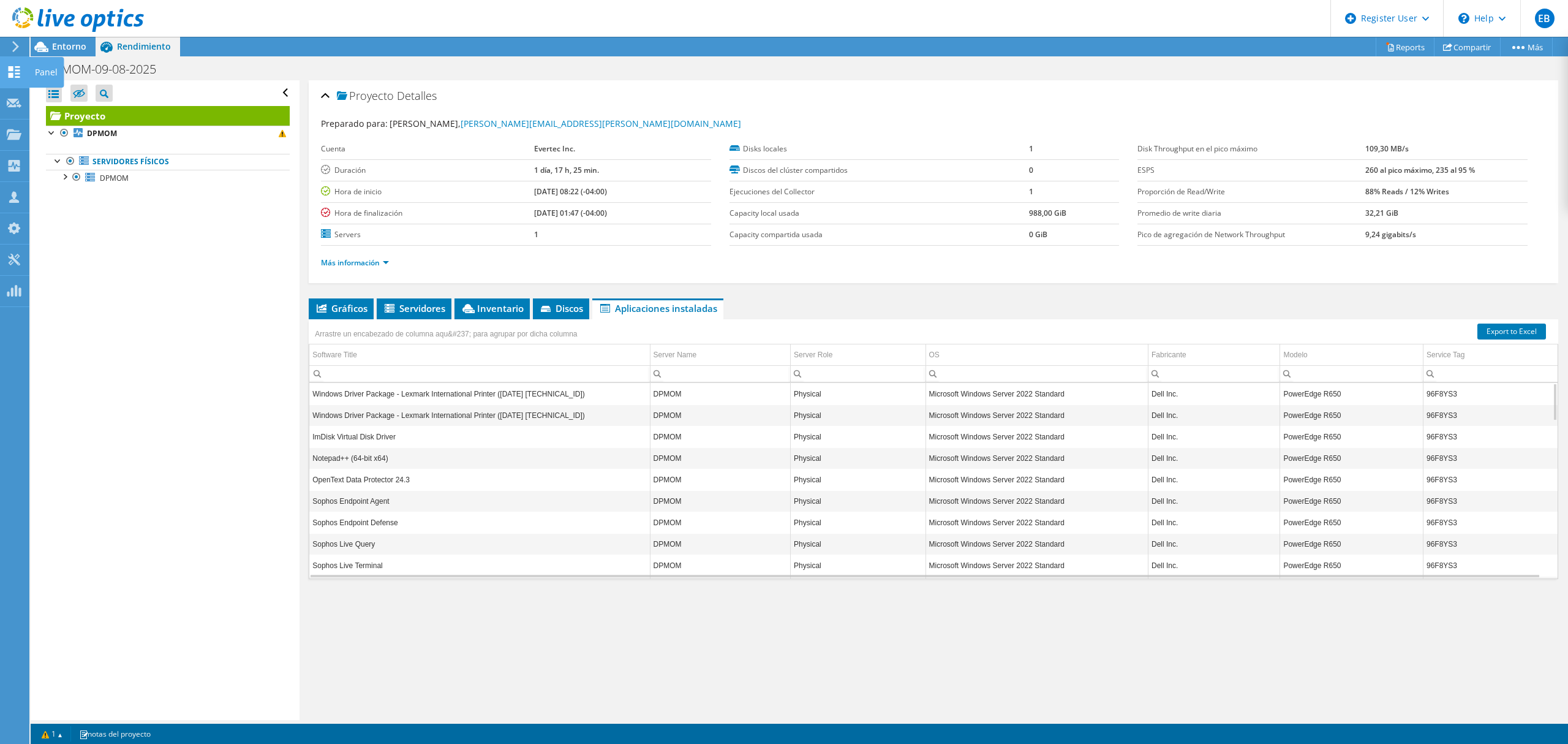
click at [14, 70] on icon at bounding box center [14, 72] width 15 height 12
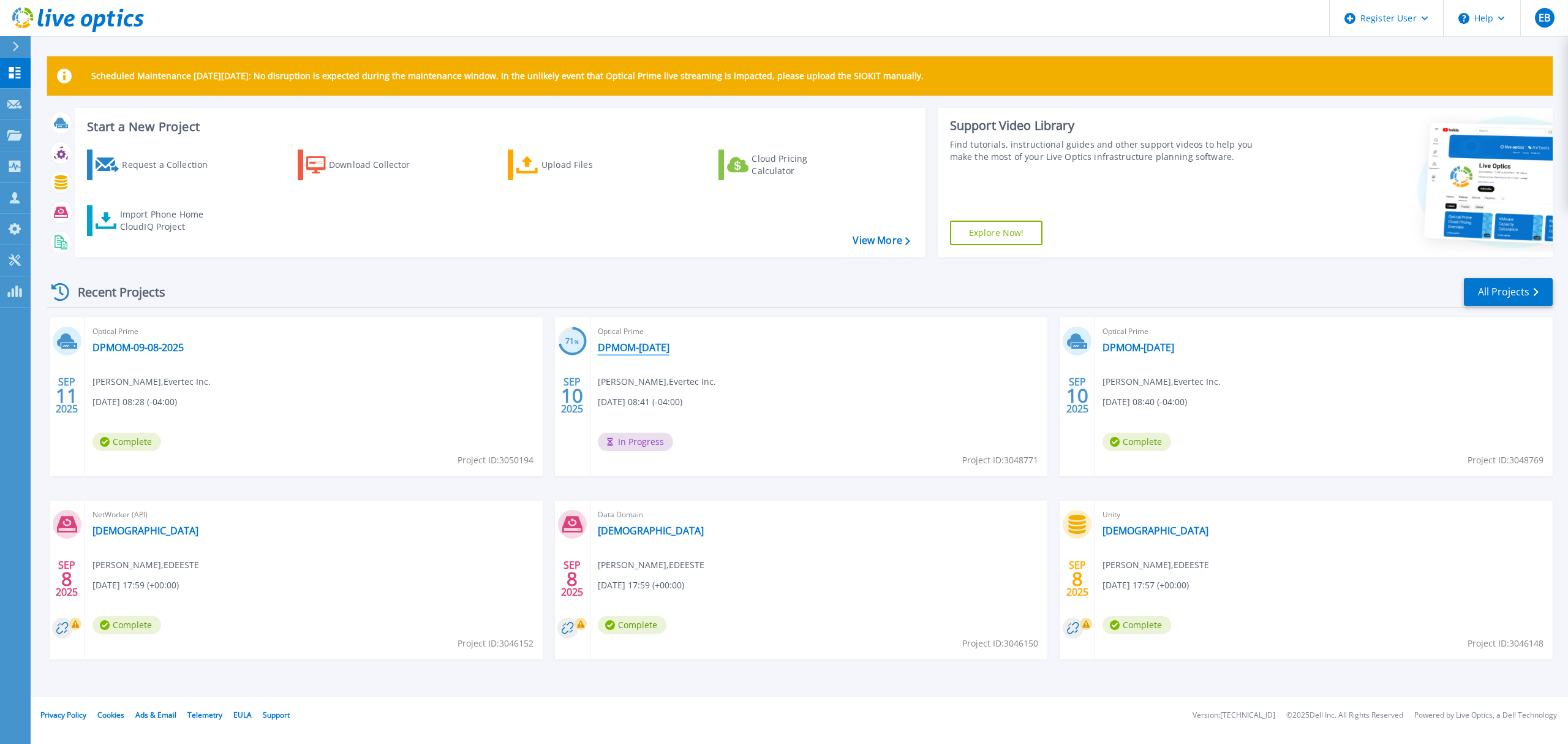
click at [665, 347] on link "DPMOM-[DATE]" at bounding box center [634, 348] width 72 height 12
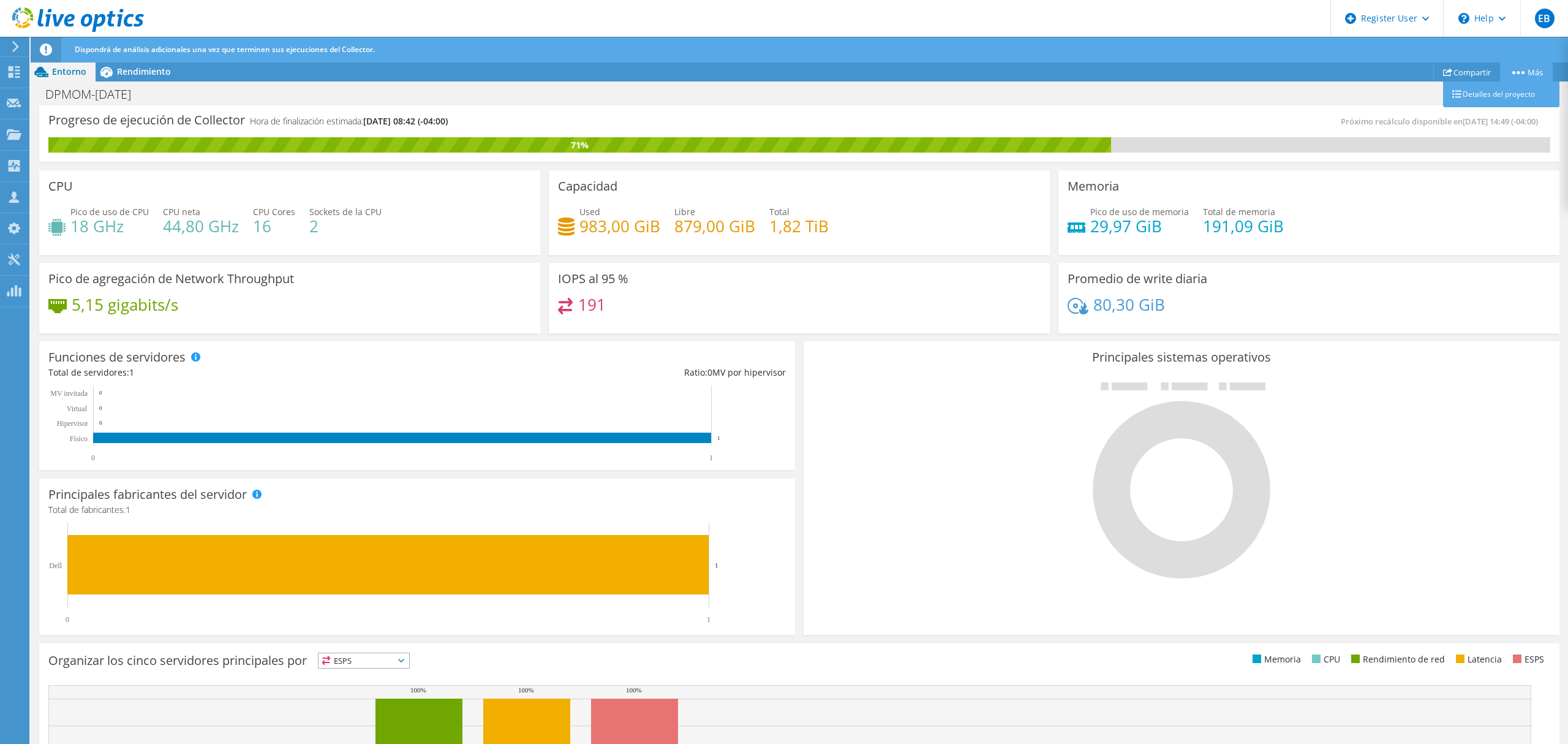
click at [1516, 74] on link "Más" at bounding box center [1526, 72] width 52 height 19
click at [1463, 74] on link "Compartir" at bounding box center [1467, 72] width 68 height 19
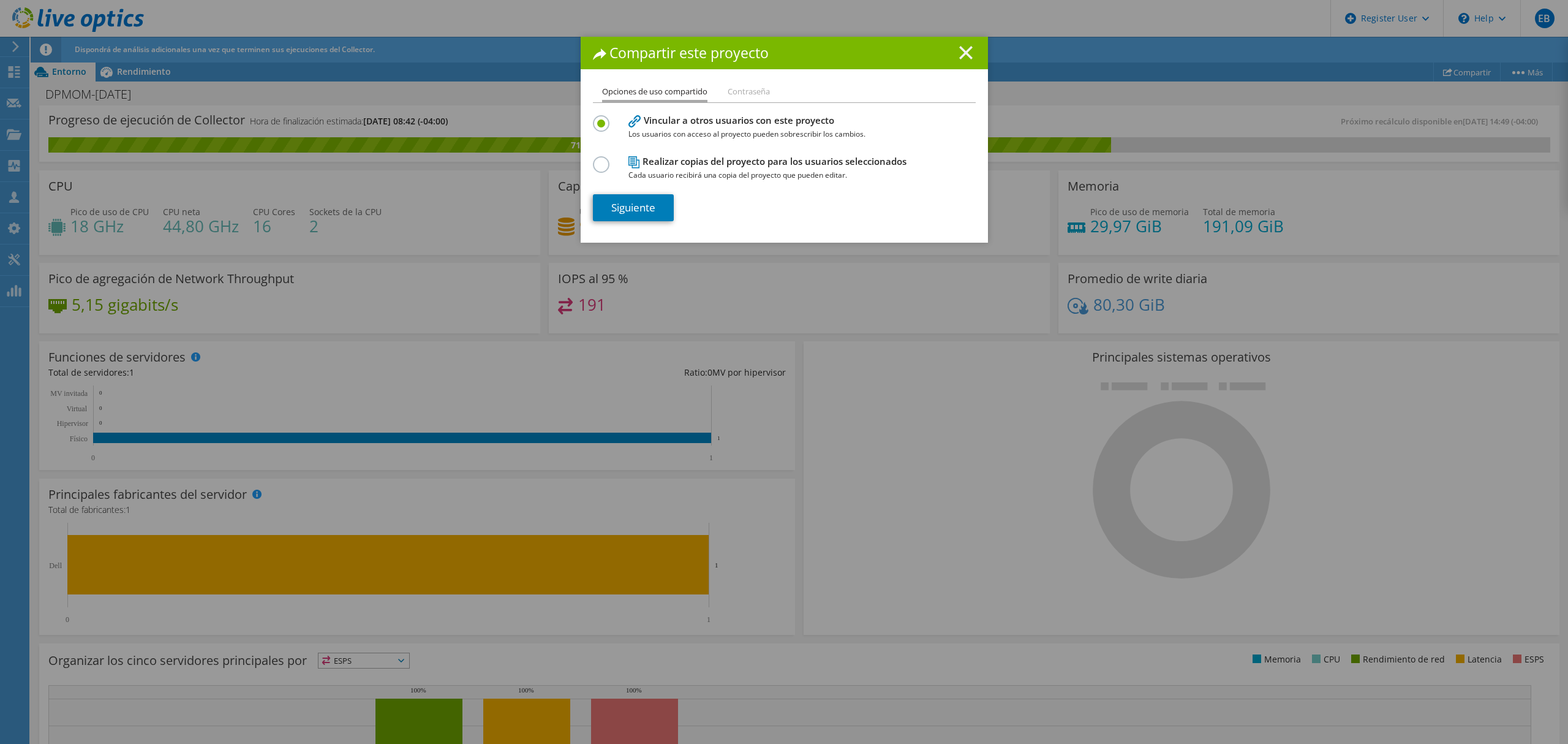
click at [960, 50] on line at bounding box center [966, 52] width 12 height 12
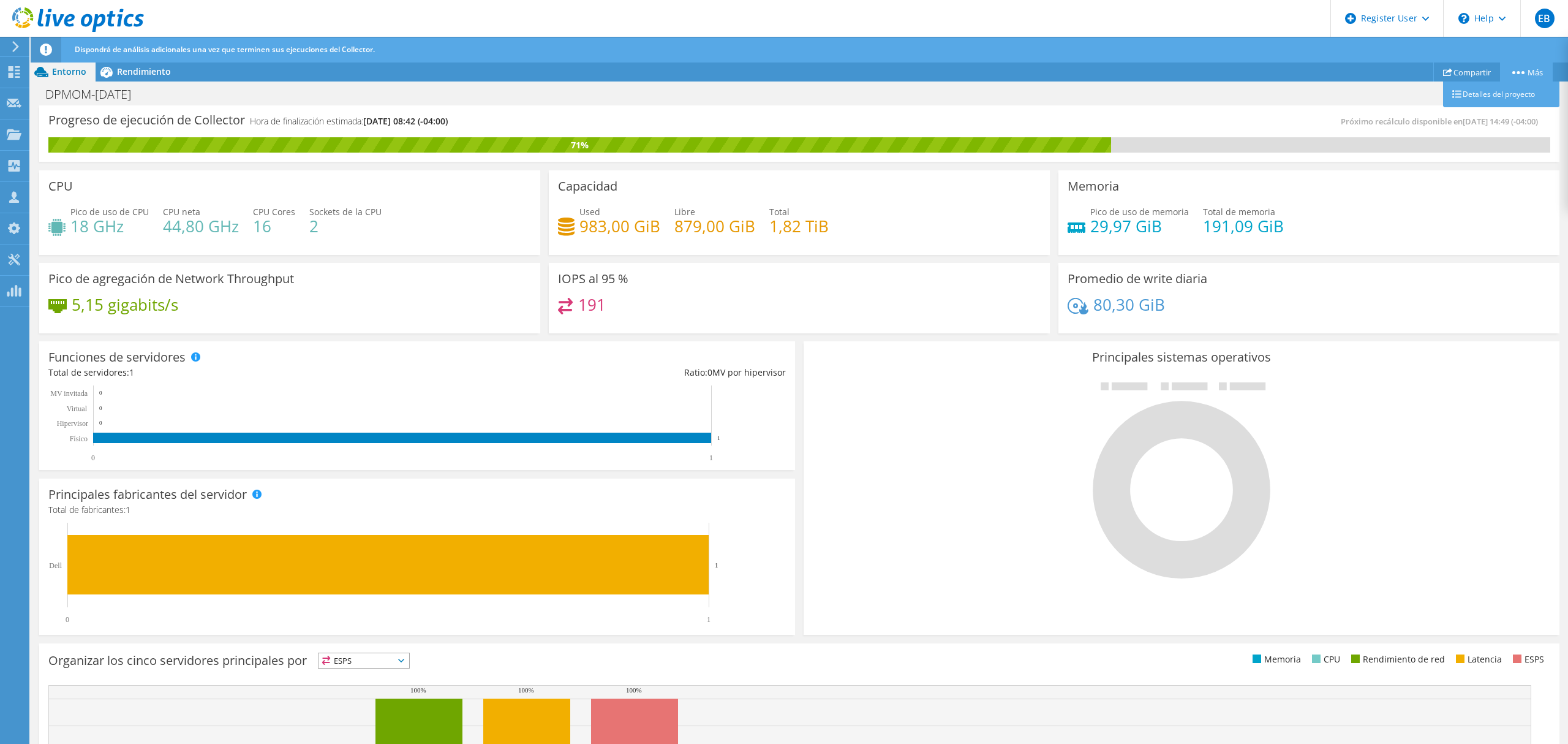
click at [1514, 76] on link "Más" at bounding box center [1526, 72] width 52 height 19
click at [1499, 96] on link "Detalles del proyecto" at bounding box center [1501, 94] width 117 height 26
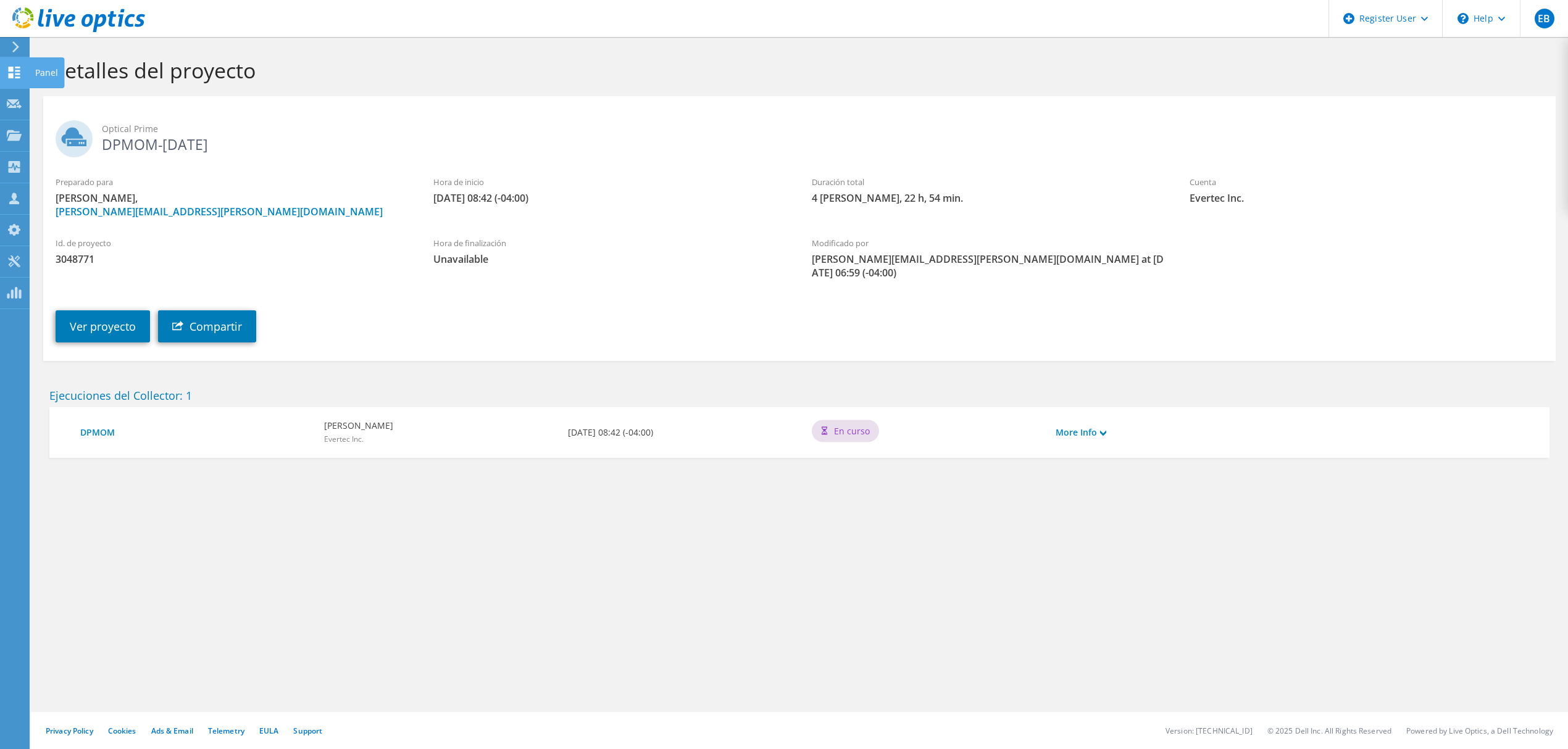
click at [17, 70] on use at bounding box center [15, 73] width 12 height 12
